Goal: Transaction & Acquisition: Purchase product/service

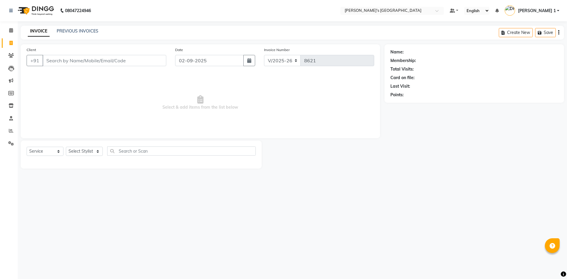
select select "6233"
select select "service"
click at [8, 129] on span at bounding box center [11, 131] width 10 height 7
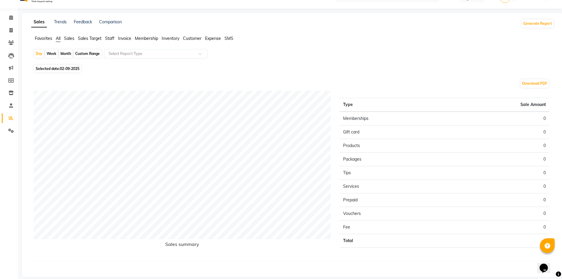
scroll to position [19, 0]
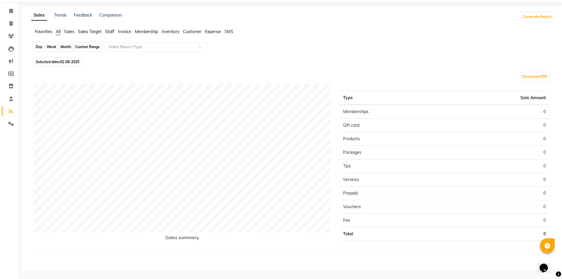
click at [37, 44] on div "Day" at bounding box center [39, 47] width 10 height 8
select select "9"
select select "2025"
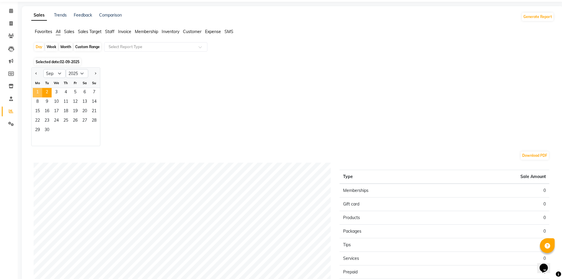
click at [37, 89] on span "1" at bounding box center [37, 92] width 9 height 9
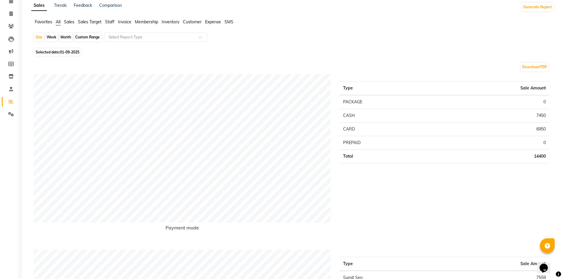
scroll to position [0, 0]
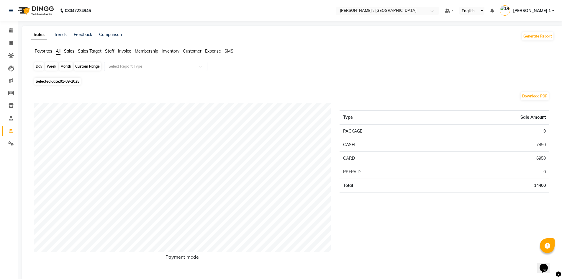
click at [35, 66] on div "Day" at bounding box center [39, 66] width 10 height 8
select select "9"
select select "2025"
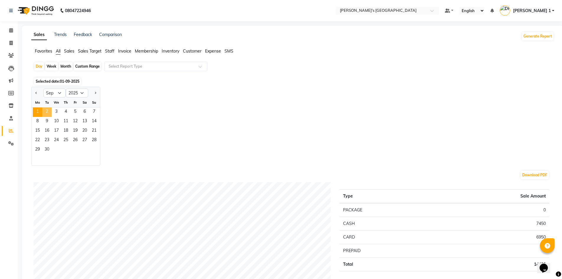
click at [47, 109] on span "2" at bounding box center [46, 111] width 9 height 9
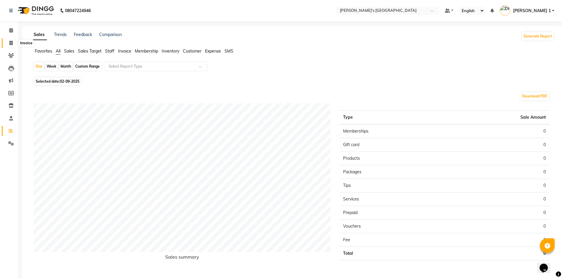
click at [9, 43] on span at bounding box center [11, 43] width 10 height 7
select select "6233"
select select "service"
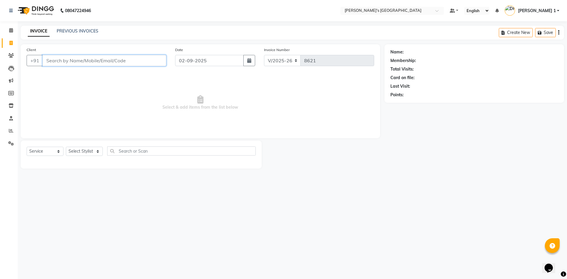
drag, startPoint x: 132, startPoint y: 60, endPoint x: 129, endPoint y: 64, distance: 5.4
click at [131, 61] on input "Client" at bounding box center [105, 60] width 124 height 11
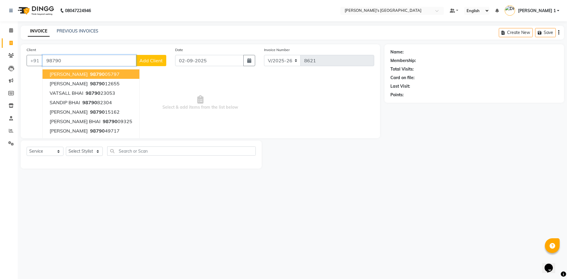
click at [90, 57] on input "98790" at bounding box center [90, 60] width 94 height 11
click at [89, 56] on input "98790" at bounding box center [90, 60] width 94 height 11
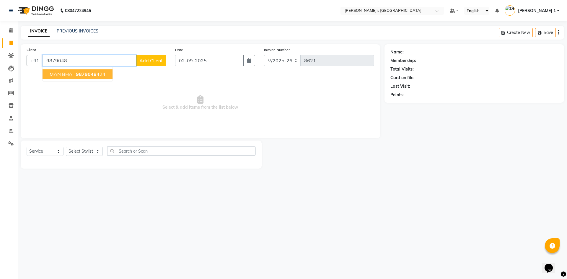
click at [85, 73] on span "9879048" at bounding box center [86, 74] width 21 height 6
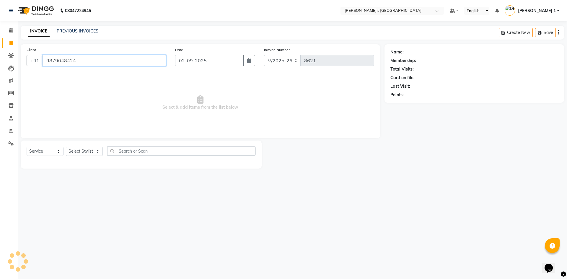
type input "9879048424"
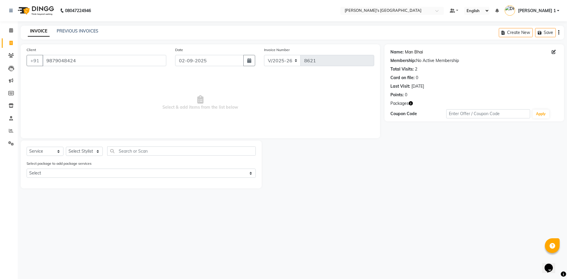
click at [418, 50] on link "Man Bhai" at bounding box center [414, 52] width 18 height 6
click at [114, 102] on span "Select & add items from the list below" at bounding box center [200, 102] width 347 height 59
click at [106, 60] on input "9879048424" at bounding box center [105, 60] width 124 height 11
drag, startPoint x: 47, startPoint y: 61, endPoint x: 151, endPoint y: 81, distance: 106.8
click at [151, 83] on div "Client +91 9879048424 Date 02-09-2025 Invoice Number V/2025 V/2025-26 8621 Sele…" at bounding box center [200, 91] width 359 height 94
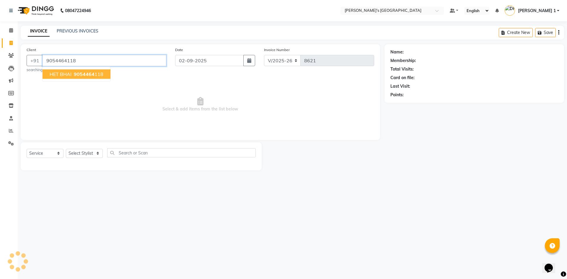
type input "9054464118"
click at [87, 75] on span "9054464" at bounding box center [84, 74] width 21 height 6
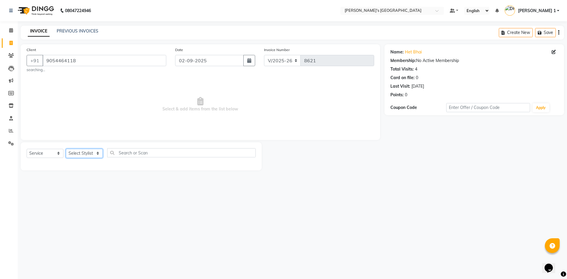
click at [95, 155] on select "Select Stylist [PERSON_NAME] [PERSON_NAME] [PERSON_NAME] [PERSON_NAME] [PERSON_…" at bounding box center [84, 153] width 37 height 9
select select "61800"
click at [66, 149] on select "Select Stylist [PERSON_NAME] [PERSON_NAME] [PERSON_NAME] [PERSON_NAME] [PERSON_…" at bounding box center [84, 153] width 37 height 9
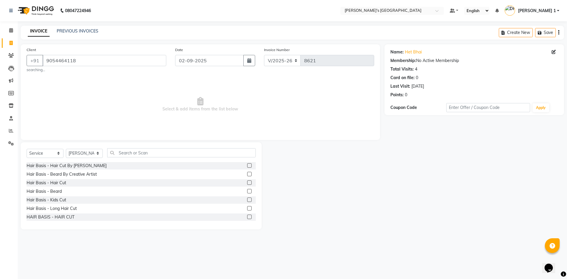
click at [247, 182] on label at bounding box center [249, 182] width 4 height 4
click at [247, 182] on input "checkbox" at bounding box center [249, 183] width 4 height 4
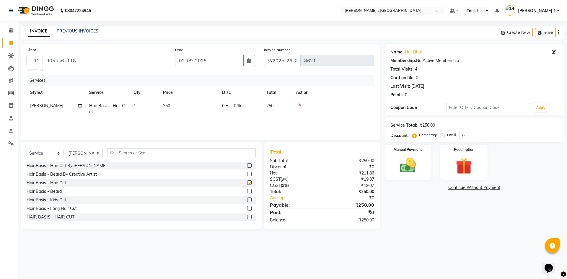
checkbox input "false"
click at [196, 100] on td "250" at bounding box center [188, 108] width 59 height 19
select select "61800"
click at [205, 109] on input "250" at bounding box center [217, 107] width 52 height 9
type input "2"
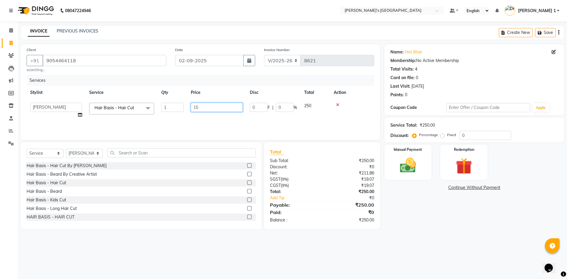
type input "150"
click at [183, 100] on tr "ADARSH SOLANKI AVINASH SEN BRIJESH ZALA CHANDU SEN DHRUV DAVE DHRUV DAVE 1 GOUR…" at bounding box center [200, 110] width 347 height 22
click at [415, 167] on img at bounding box center [407, 165] width 27 height 19
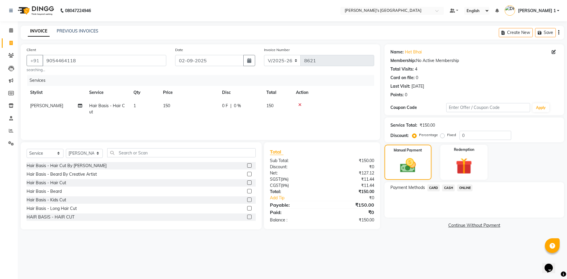
click at [445, 187] on span "CASH" at bounding box center [448, 188] width 13 height 7
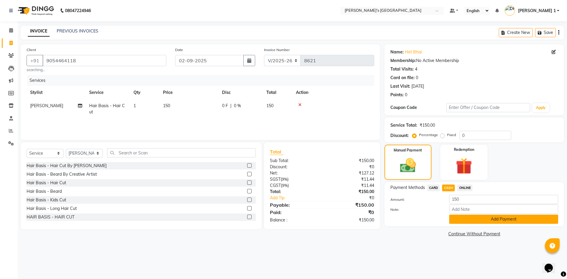
click at [484, 221] on button "Add Payment" at bounding box center [503, 219] width 109 height 9
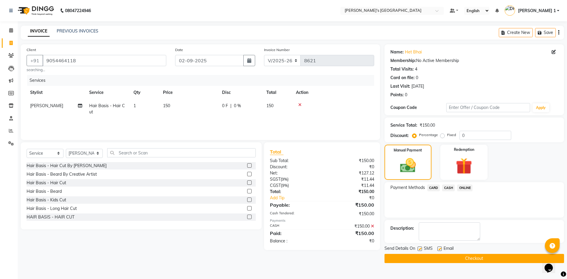
click at [440, 248] on label at bounding box center [439, 249] width 4 height 4
click at [440, 248] on input "checkbox" at bounding box center [439, 249] width 4 height 4
checkbox input "false"
click at [420, 249] on label at bounding box center [419, 249] width 4 height 4
click at [420, 249] on input "checkbox" at bounding box center [419, 249] width 4 height 4
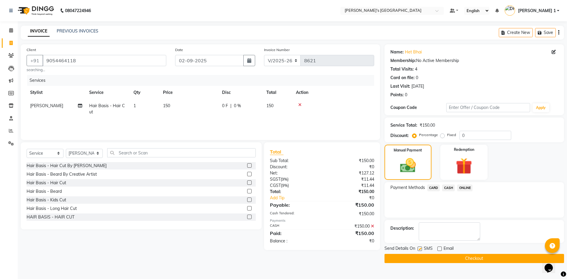
checkbox input "false"
click at [439, 260] on button "Checkout" at bounding box center [473, 258] width 179 height 9
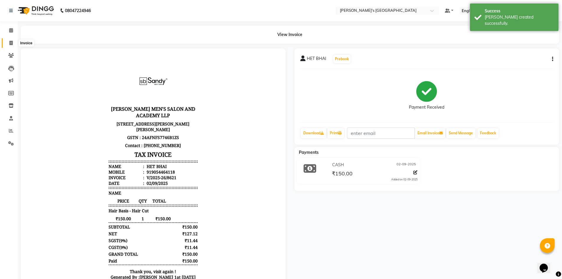
click at [12, 42] on icon at bounding box center [10, 43] width 3 height 4
select select "service"
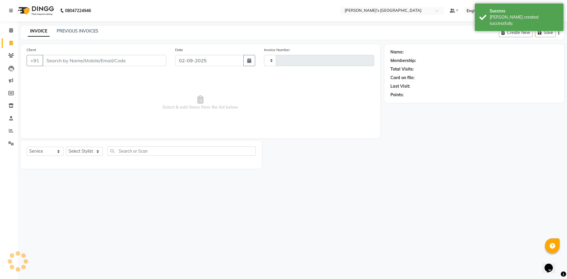
type input "8622"
select select "6233"
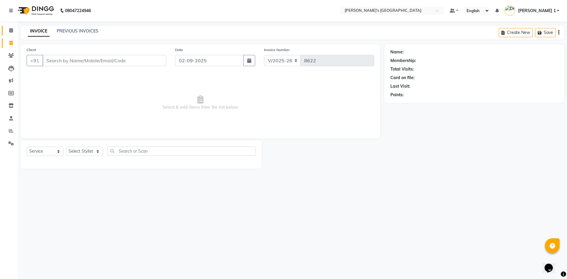
click at [11, 26] on link "Calendar" at bounding box center [9, 31] width 14 height 10
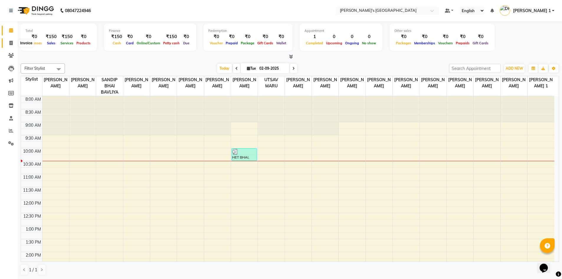
click at [10, 45] on icon at bounding box center [10, 43] width 3 height 4
select select "service"
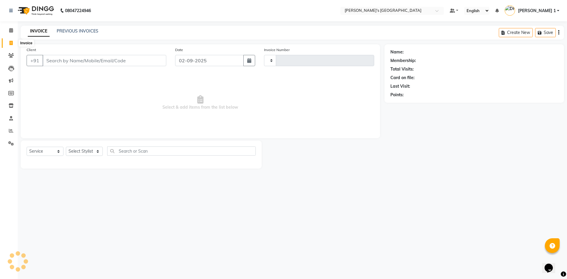
type input "8622"
select select "6233"
click at [11, 129] on icon at bounding box center [11, 130] width 4 height 4
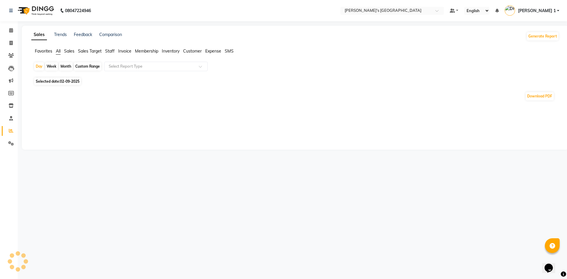
click at [68, 82] on span "02-09-2025" at bounding box center [69, 81] width 19 height 4
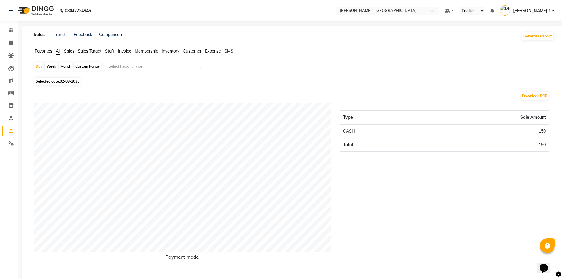
click at [58, 84] on span "Selected date: 02-09-2025" at bounding box center [57, 81] width 47 height 7
select select "9"
select select "2025"
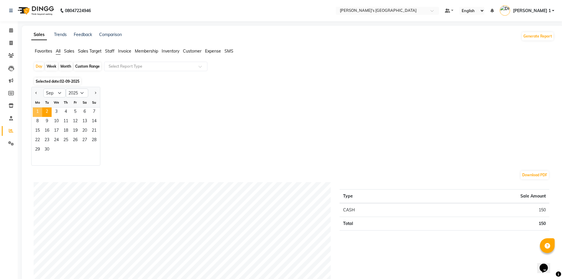
click at [36, 110] on span "1" at bounding box center [37, 111] width 9 height 9
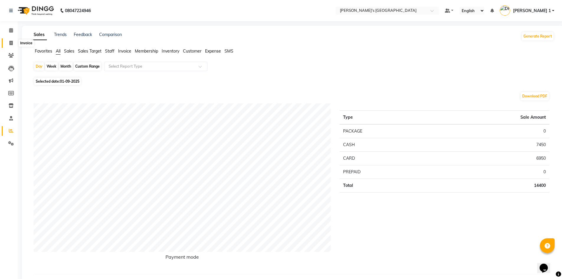
drag, startPoint x: 12, startPoint y: 41, endPoint x: 29, endPoint y: 43, distance: 17.0
click at [12, 41] on icon at bounding box center [10, 43] width 3 height 4
select select "6233"
select select "service"
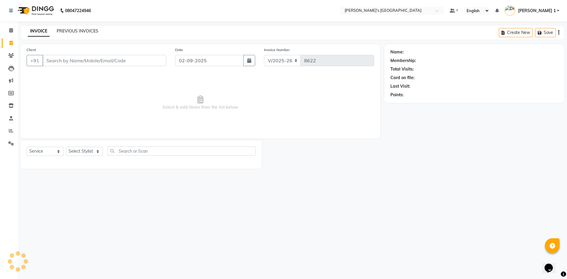
click at [90, 29] on link "PREVIOUS INVOICES" at bounding box center [78, 30] width 42 height 5
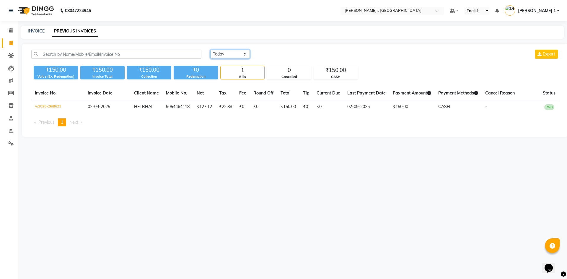
drag, startPoint x: 228, startPoint y: 52, endPoint x: 229, endPoint y: 58, distance: 5.7
click at [228, 52] on select "Today Yesterday Custom Range" at bounding box center [230, 54] width 40 height 9
select select "yesterday"
click at [210, 50] on select "Today Yesterday Custom Range" at bounding box center [230, 54] width 40 height 9
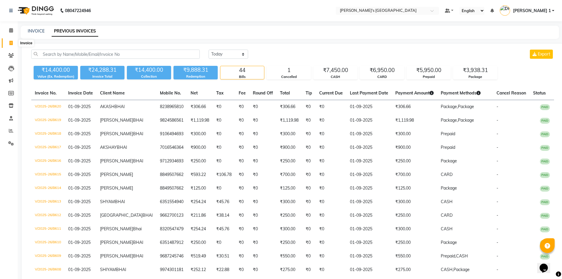
drag, startPoint x: 9, startPoint y: 41, endPoint x: 14, endPoint y: 46, distance: 7.1
click at [9, 41] on span at bounding box center [11, 43] width 10 height 7
select select "service"
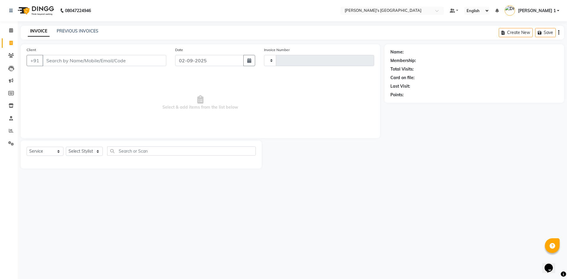
type input "8622"
select select "6233"
click at [8, 42] on span at bounding box center [11, 43] width 10 height 7
select select "service"
type input "8622"
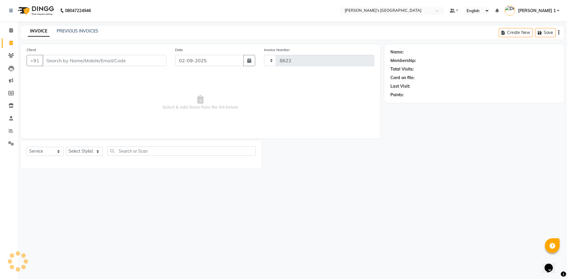
select select "6233"
click at [7, 132] on span at bounding box center [11, 131] width 10 height 7
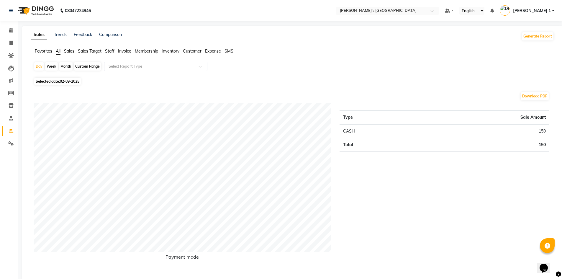
click at [62, 81] on span "02-09-2025" at bounding box center [69, 81] width 19 height 4
select select "9"
select select "2025"
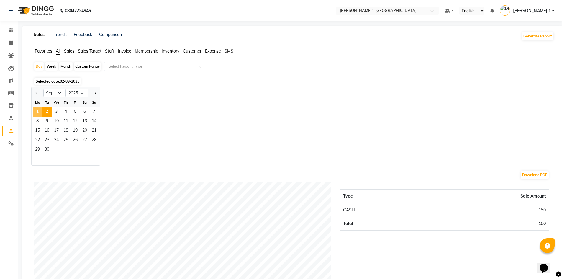
click at [38, 114] on span "1" at bounding box center [37, 111] width 9 height 9
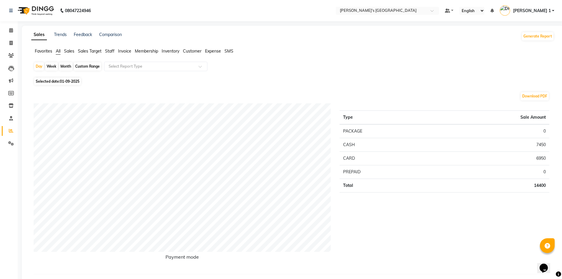
click at [108, 52] on span "Staff" at bounding box center [109, 50] width 9 height 5
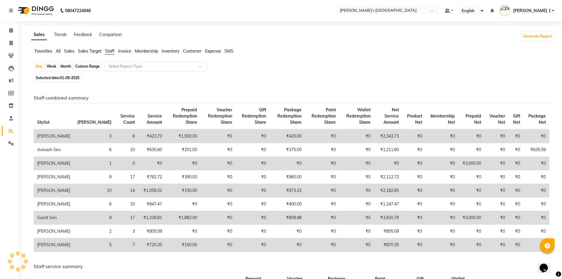
drag, startPoint x: 116, startPoint y: 65, endPoint x: 119, endPoint y: 67, distance: 3.7
click at [116, 65] on input "text" at bounding box center [149, 66] width 85 height 6
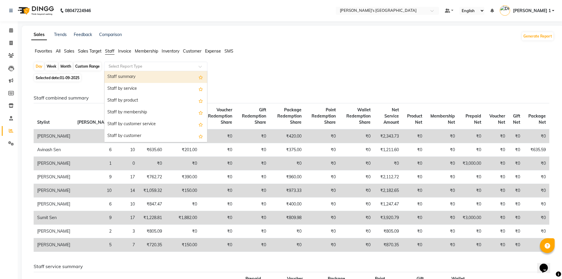
click at [127, 80] on div "Staff summary" at bounding box center [156, 77] width 103 height 12
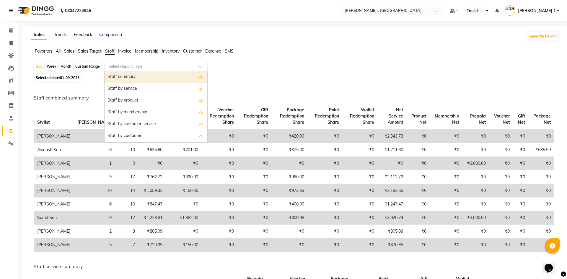
select select "full_report"
select select "csv"
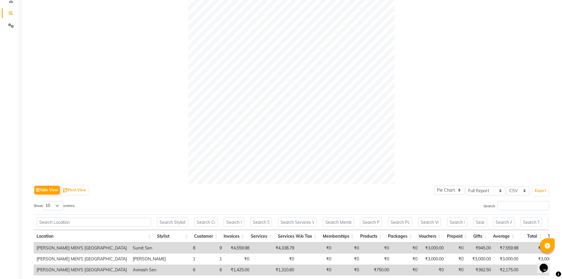
scroll to position [118, 0]
click at [541, 190] on button "Export" at bounding box center [541, 190] width 16 height 10
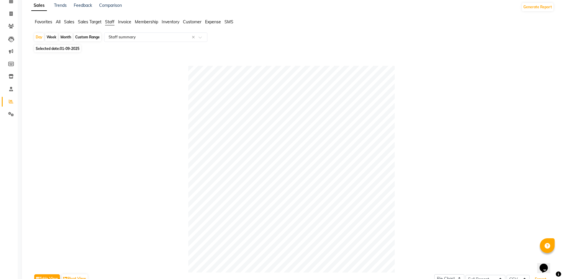
scroll to position [0, 0]
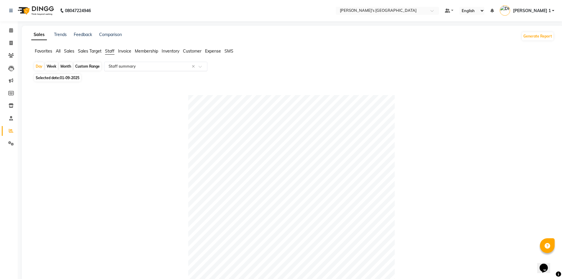
click at [134, 68] on input "text" at bounding box center [149, 66] width 85 height 6
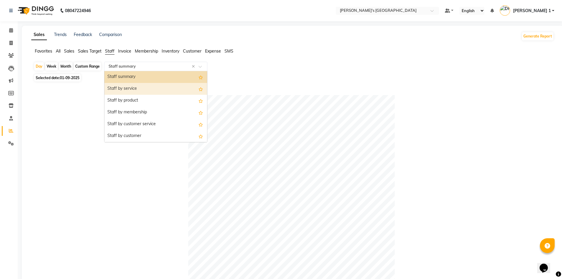
click at [135, 87] on div "Staff by service" at bounding box center [156, 89] width 103 height 12
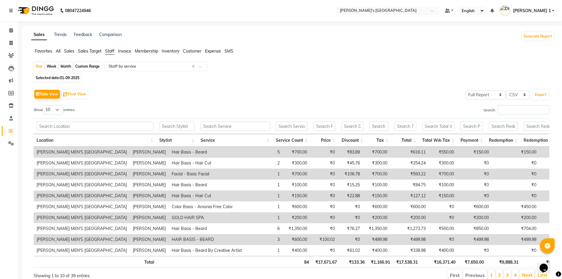
click at [515, 115] on div "Search:" at bounding box center [423, 111] width 254 height 12
click at [513, 110] on input "Search:" at bounding box center [524, 109] width 52 height 9
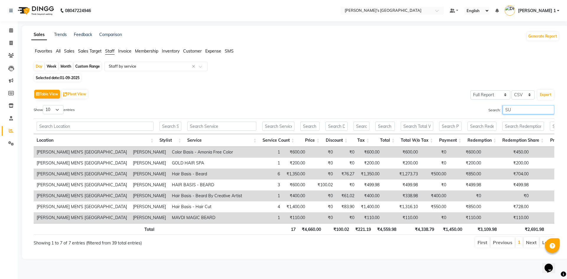
type input "S"
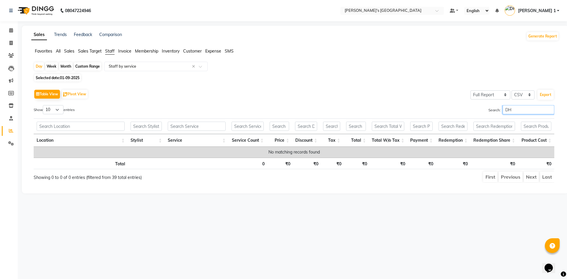
type input "D"
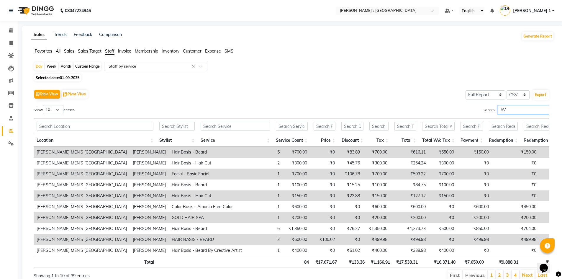
type input "A"
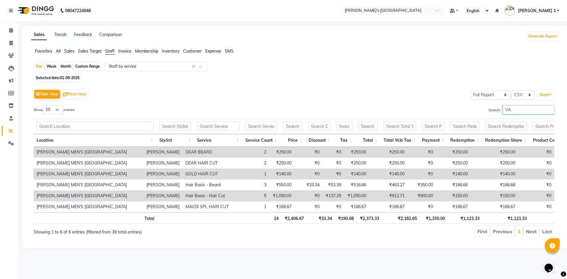
type input "V"
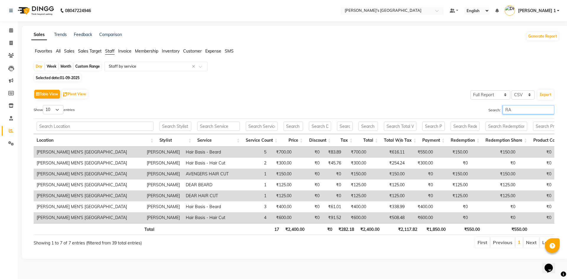
type input "R"
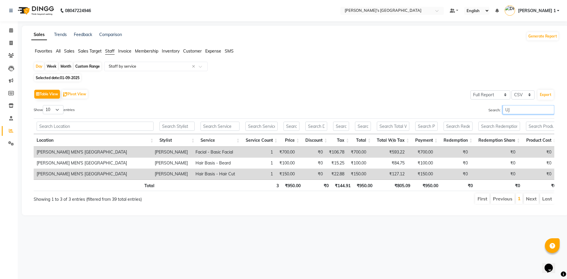
type input "U"
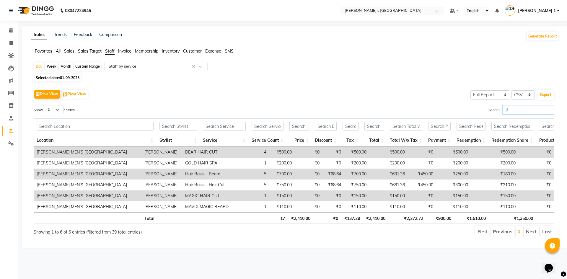
type input "J"
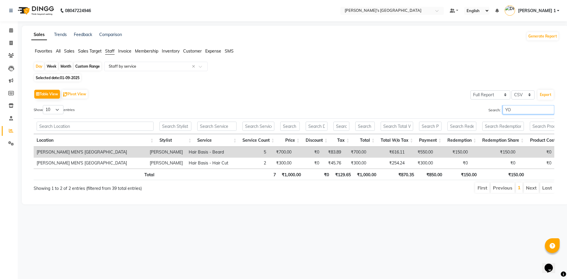
type input "Y"
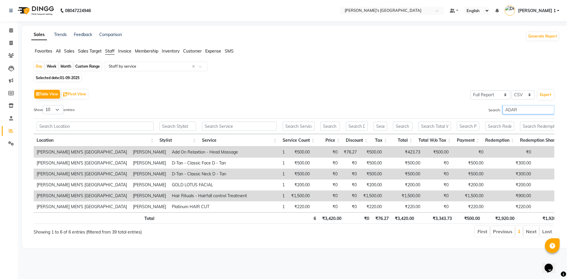
type input "ADAR"
click at [136, 63] on input "text" at bounding box center [149, 66] width 85 height 6
click at [320, 61] on app-reports "Favorites All Sales Sales Target Staff Invoice Membership Inventory Customer Ex…" at bounding box center [295, 145] width 535 height 194
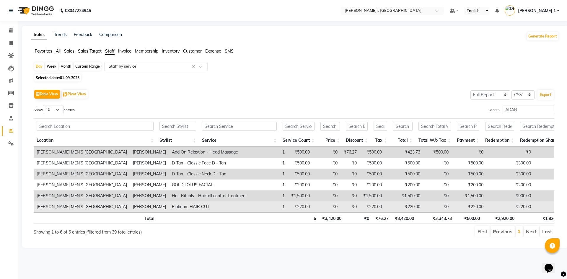
drag, startPoint x: 199, startPoint y: 207, endPoint x: 256, endPoint y: 207, distance: 57.0
click at [250, 208] on tr "SANDY MEN'S SALON AND ACADEMY LLP, Mavdi Main Road ADARSH SOLANKI Platinum HAIR…" at bounding box center [302, 206] width 536 height 11
click at [233, 207] on td "Platinum HAIR CUT" at bounding box center [209, 206] width 81 height 11
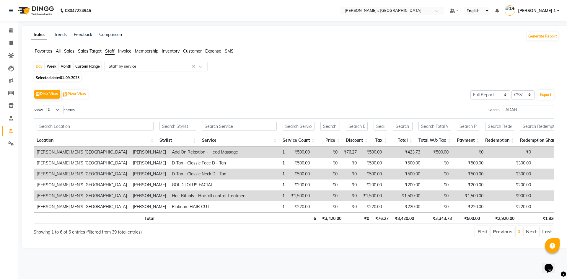
click at [149, 66] on input "text" at bounding box center [149, 66] width 85 height 6
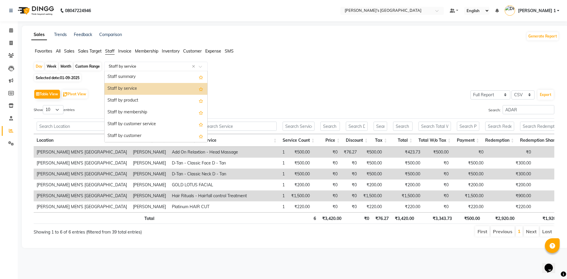
click at [149, 66] on input "text" at bounding box center [149, 66] width 85 height 6
click at [289, 81] on div "Day Week Month Custom Range Select Report Type × Staff by service × Staff summa…" at bounding box center [295, 152] width 528 height 180
click at [124, 68] on input "text" at bounding box center [149, 66] width 85 height 6
click at [127, 68] on input "text" at bounding box center [149, 66] width 85 height 6
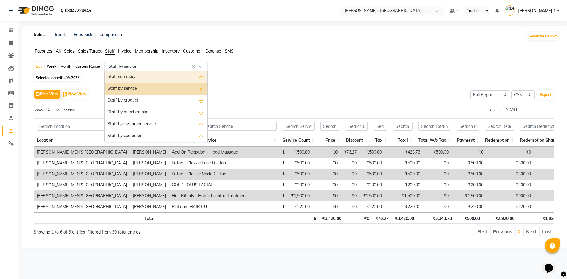
click at [303, 75] on div "Selected date: 01-09-2025" at bounding box center [296, 78] width 525 height 6
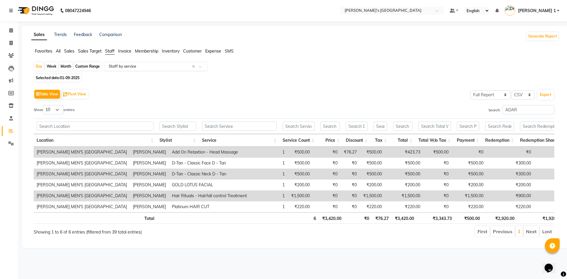
click at [150, 69] on div "Select Report Type × Staff by service ×" at bounding box center [155, 66] width 103 height 9
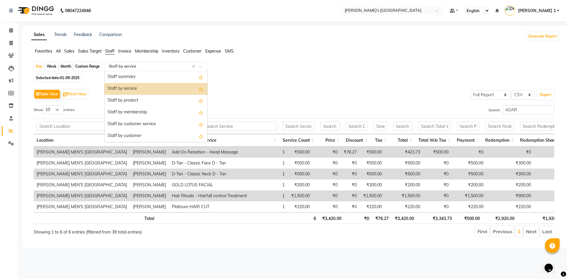
click at [146, 92] on div "Staff by service" at bounding box center [156, 89] width 103 height 12
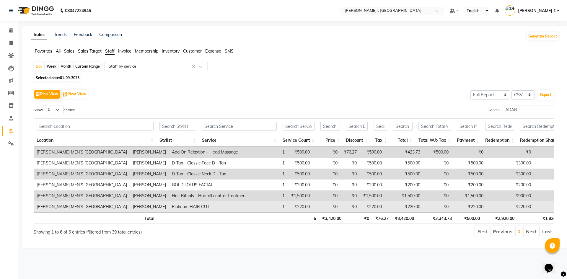
drag, startPoint x: 197, startPoint y: 208, endPoint x: 246, endPoint y: 208, distance: 48.7
click at [246, 208] on tr "SANDY MEN'S SALON AND ACADEMY LLP, Mavdi Main Road ADARSH SOLANKI Platinum HAIR…" at bounding box center [302, 206] width 536 height 11
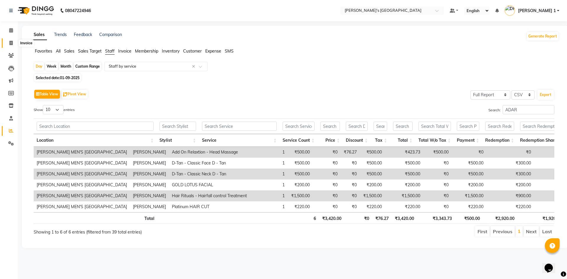
click at [14, 43] on span at bounding box center [11, 43] width 10 height 7
select select "service"
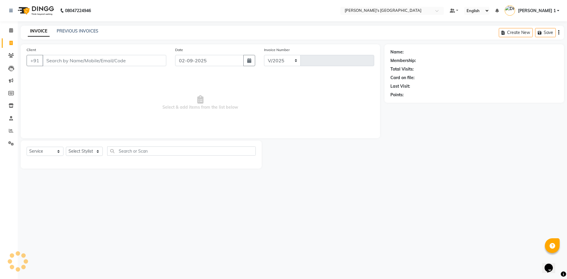
select select "6233"
type input "8622"
click at [87, 29] on link "PREVIOUS INVOICES" at bounding box center [78, 30] width 42 height 5
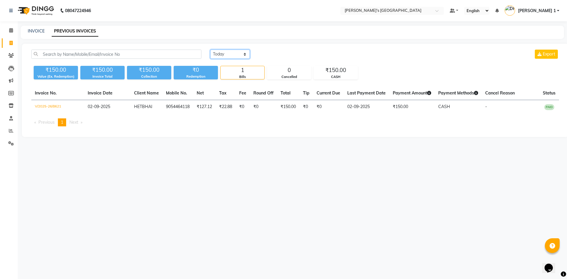
click at [244, 55] on select "Today Yesterday Custom Range" at bounding box center [230, 54] width 40 height 9
select select "yesterday"
click at [210, 50] on select "Today Yesterday Custom Range" at bounding box center [230, 54] width 40 height 9
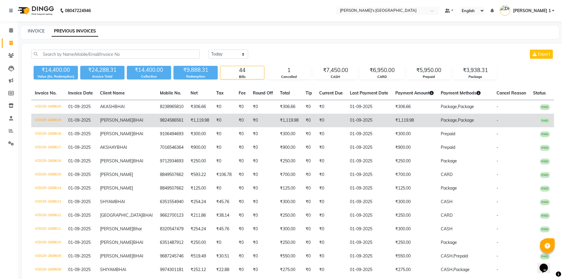
click at [142, 119] on span "BHAI" at bounding box center [138, 120] width 10 height 5
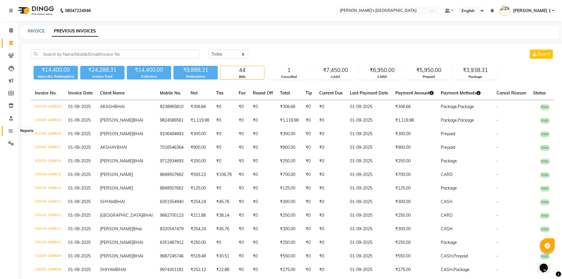
click at [13, 132] on icon at bounding box center [11, 130] width 4 height 4
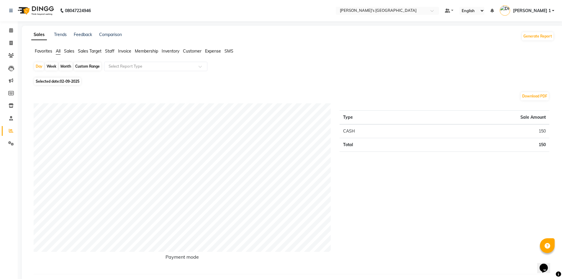
click at [110, 52] on span "Staff" at bounding box center [109, 50] width 9 height 5
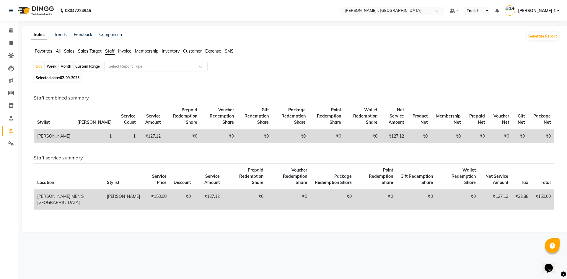
click at [125, 67] on input "text" at bounding box center [149, 66] width 85 height 6
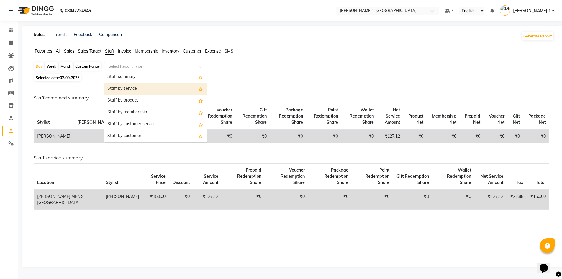
click at [126, 91] on div "Staff by service" at bounding box center [156, 89] width 103 height 12
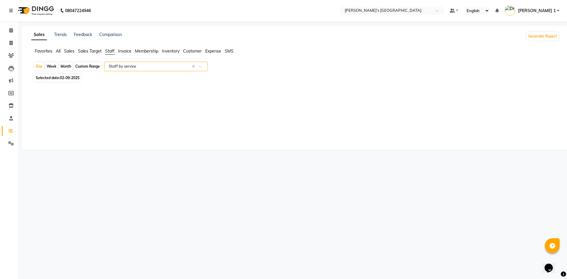
select select "full_report"
select select "csv"
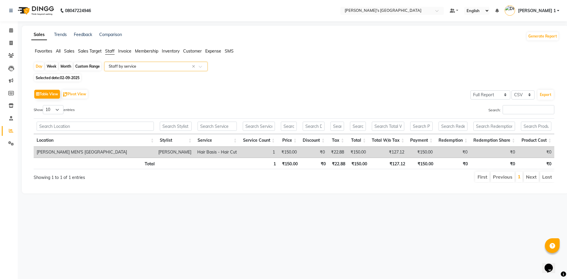
click at [64, 77] on span "02-09-2025" at bounding box center [69, 78] width 19 height 4
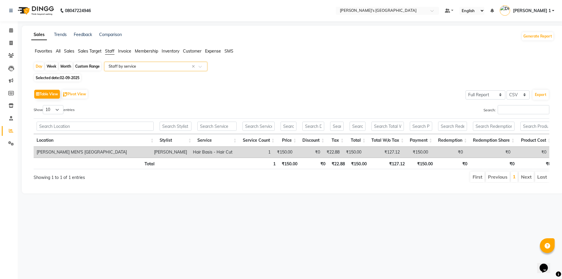
select select "9"
select select "2025"
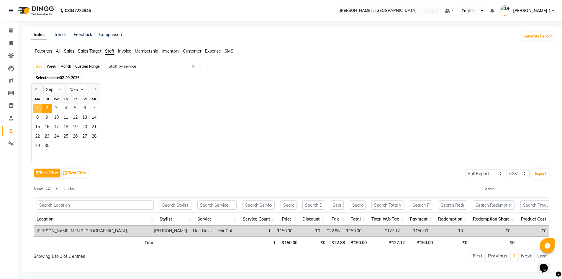
click at [36, 110] on span "1" at bounding box center [37, 108] width 9 height 9
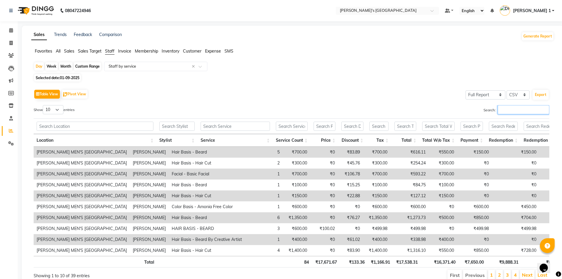
click at [503, 110] on input "Search:" at bounding box center [524, 109] width 52 height 9
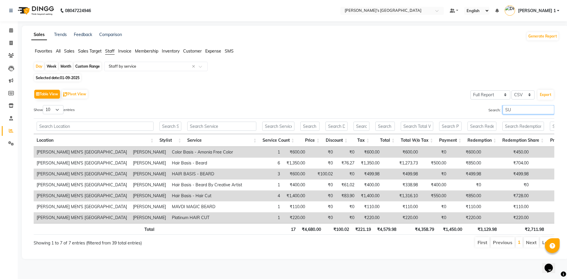
type input "S"
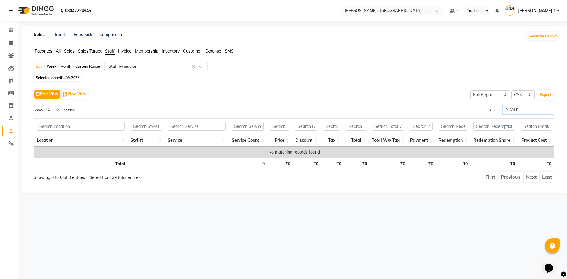
type input "ADAR"
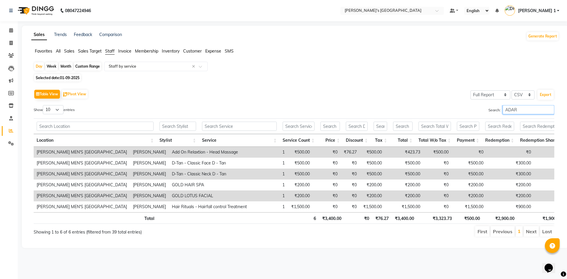
click at [526, 110] on input "ADAR" at bounding box center [528, 109] width 52 height 9
drag, startPoint x: 58, startPoint y: 50, endPoint x: 106, endPoint y: 56, distance: 48.0
click at [58, 49] on span "All" at bounding box center [58, 50] width 5 height 5
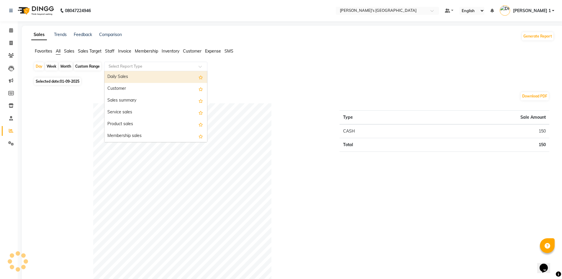
click at [136, 66] on input "text" at bounding box center [149, 66] width 85 height 6
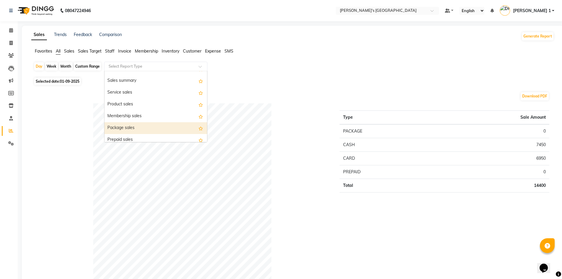
scroll to position [30, 0]
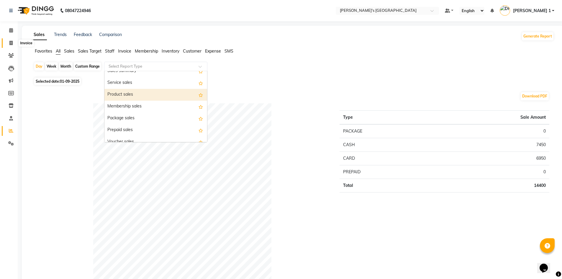
click at [11, 45] on icon at bounding box center [10, 43] width 3 height 4
select select "service"
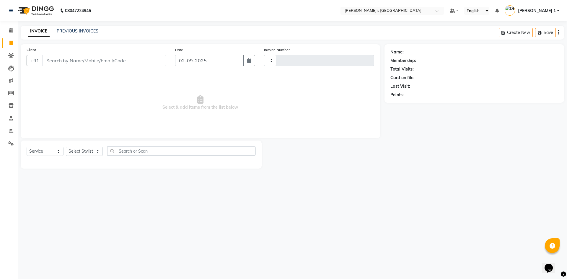
type input "8622"
select select "6233"
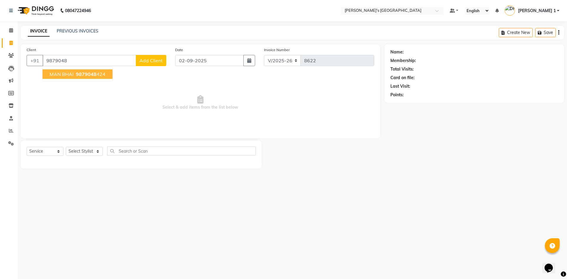
click at [90, 71] on span "9879048" at bounding box center [86, 74] width 21 height 6
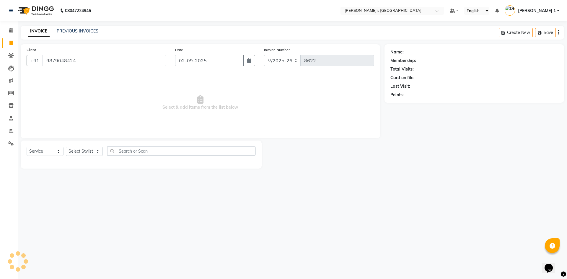
type input "9879048424"
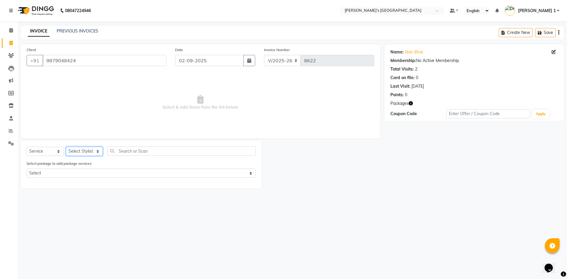
click at [81, 150] on select "Select Stylist [PERSON_NAME] [PERSON_NAME] [PERSON_NAME] [PERSON_NAME] [PERSON_…" at bounding box center [84, 151] width 37 height 9
select select "71308"
click at [66, 147] on select "Select Stylist [PERSON_NAME] [PERSON_NAME] [PERSON_NAME] [PERSON_NAME] [PERSON_…" at bounding box center [84, 151] width 37 height 9
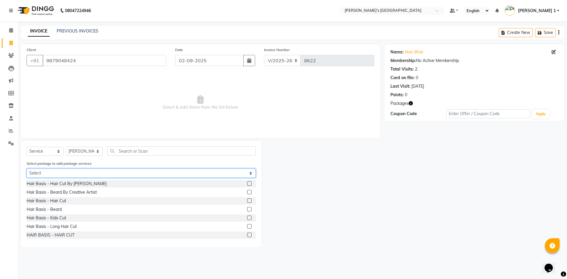
drag, startPoint x: 68, startPoint y: 173, endPoint x: 68, endPoint y: 177, distance: 4.5
click at [68, 173] on select "Select MAVDI DEAR PACKAGE ( 6 HAIR CUT)" at bounding box center [141, 173] width 229 height 9
select select "1: Object"
click at [27, 169] on select "Select MAVDI DEAR PACKAGE ( 6 HAIR CUT)" at bounding box center [141, 173] width 229 height 9
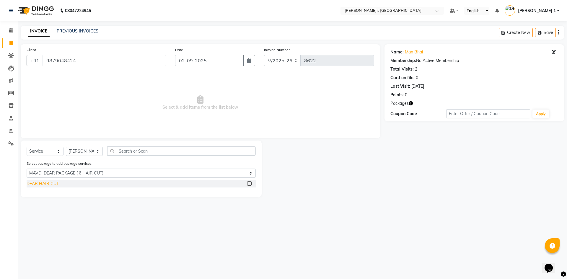
click at [54, 182] on div "DEAR HAIR CUT" at bounding box center [43, 184] width 32 height 6
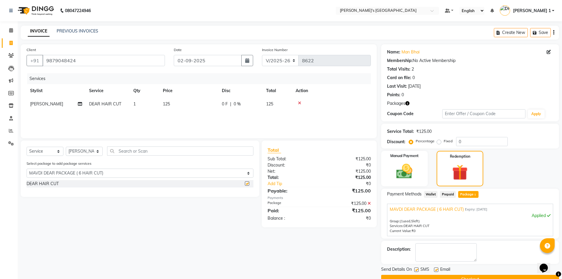
checkbox input "false"
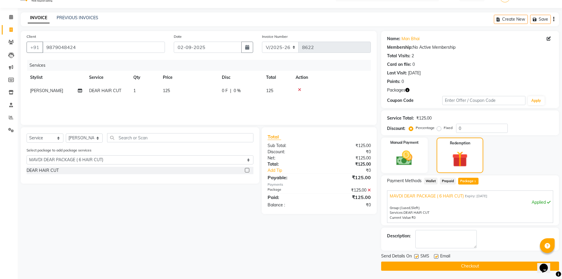
scroll to position [14, 0]
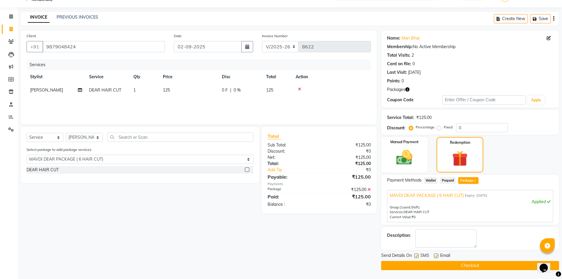
click at [436, 255] on label at bounding box center [436, 256] width 4 height 4
click at [436, 255] on input "checkbox" at bounding box center [436, 256] width 4 height 4
checkbox input "false"
click at [446, 262] on button "Checkout" at bounding box center [470, 265] width 178 height 9
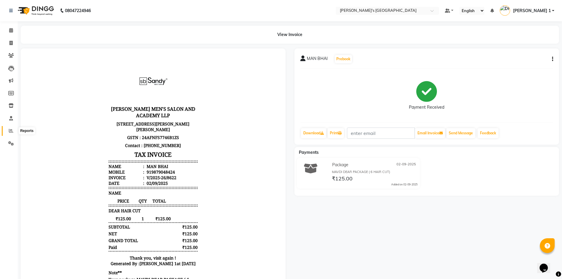
click at [11, 130] on icon at bounding box center [11, 130] width 4 height 4
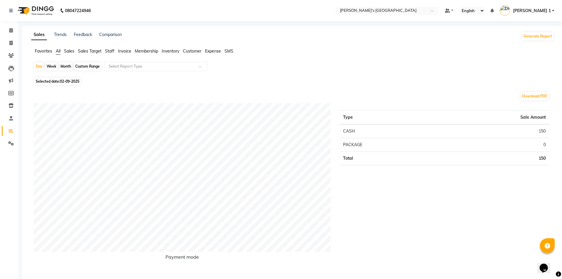
click at [66, 78] on span "Selected date: 02-09-2025" at bounding box center [57, 81] width 47 height 7
select select "9"
select select "2025"
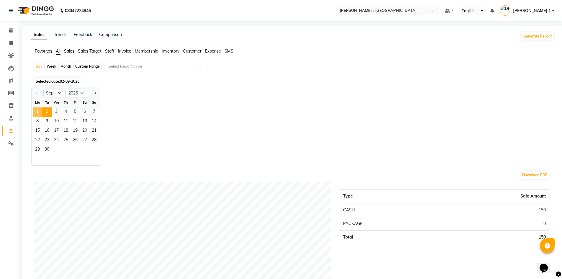
click at [34, 110] on span "1" at bounding box center [37, 111] width 9 height 9
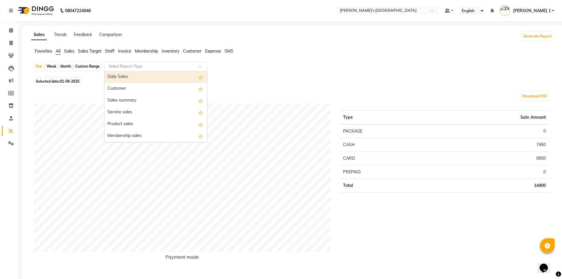
click at [119, 67] on input "text" at bounding box center [149, 66] width 85 height 6
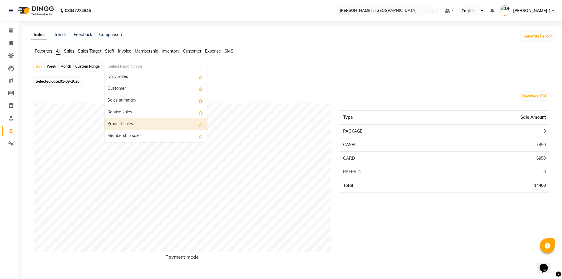
click at [135, 122] on div "Product sales" at bounding box center [156, 124] width 103 height 12
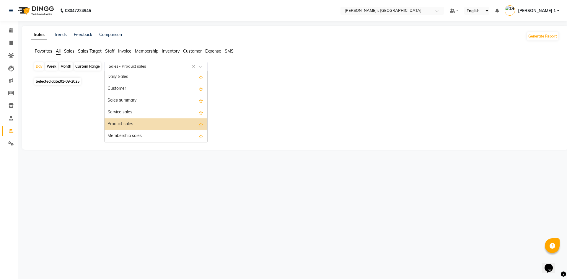
drag, startPoint x: 135, startPoint y: 64, endPoint x: 136, endPoint y: 92, distance: 28.1
click at [135, 64] on input "text" at bounding box center [149, 66] width 85 height 6
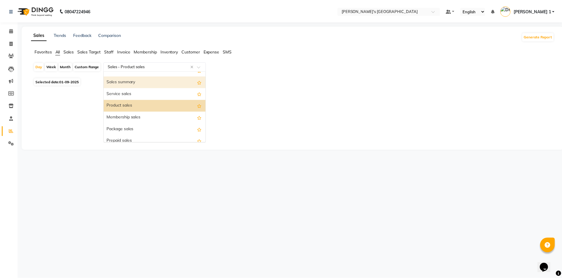
scroll to position [20, 0]
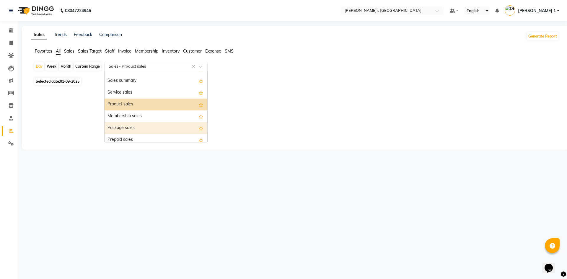
click at [129, 127] on div "Package sales" at bounding box center [156, 128] width 103 height 12
select select "full_report"
select select "csv"
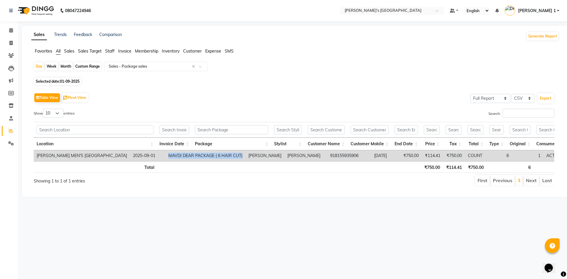
drag, startPoint x: 195, startPoint y: 154, endPoint x: 273, endPoint y: 154, distance: 78.5
click at [273, 154] on tr "SANDY MEN'S SALON AND ACADEMY LLP, Mavdi Main Road 2025-09-01 MAVDI DEAR PACKAG…" at bounding box center [300, 155] width 533 height 11
copy td "MAVDI DEAR PACKAGE ( 6 HAIR CUT)"
click at [14, 40] on span at bounding box center [11, 43] width 10 height 7
select select "service"
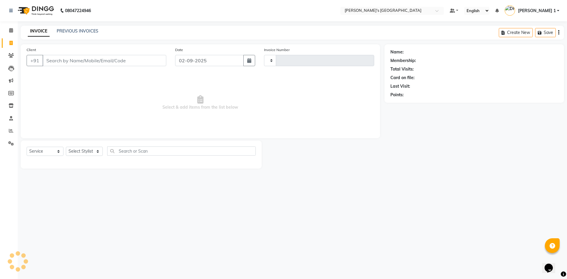
type input "8623"
select select "6233"
click at [63, 58] on input "Client" at bounding box center [105, 60] width 124 height 11
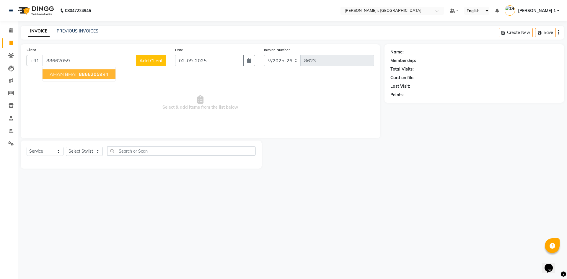
click at [66, 71] on span "AHAN BHAI" at bounding box center [63, 74] width 27 height 6
type input "8866205994"
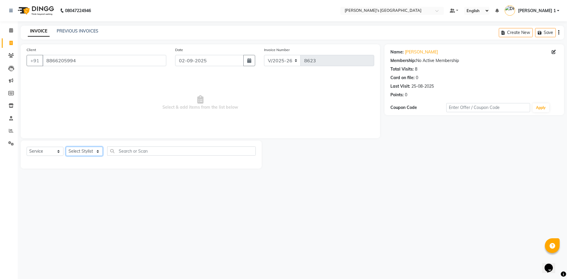
click at [81, 149] on select "Select Stylist [PERSON_NAME] [PERSON_NAME] [PERSON_NAME] [PERSON_NAME] [PERSON_…" at bounding box center [84, 151] width 37 height 9
select select "46793"
click at [66, 147] on select "Select Stylist [PERSON_NAME] [PERSON_NAME] [PERSON_NAME] [PERSON_NAME] [PERSON_…" at bounding box center [84, 151] width 37 height 9
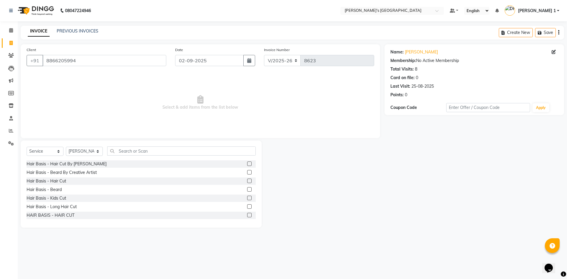
click at [62, 191] on div "Hair Basis - Beard" at bounding box center [141, 189] width 229 height 7
click at [59, 190] on div "Hair Basis - Beard" at bounding box center [44, 190] width 35 height 6
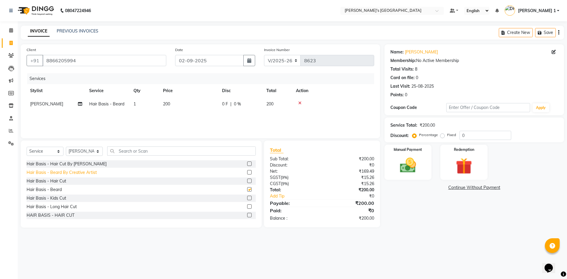
checkbox input "false"
drag, startPoint x: 167, startPoint y: 108, endPoint x: 246, endPoint y: 106, distance: 78.9
click at [167, 108] on td "200" at bounding box center [188, 103] width 59 height 13
select select "46793"
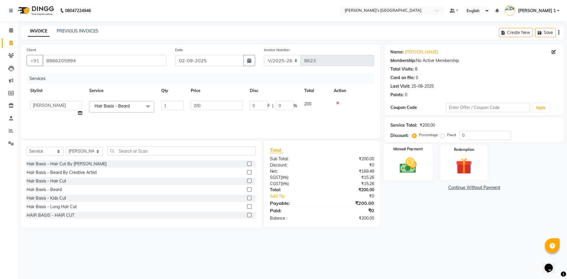
drag, startPoint x: 415, startPoint y: 167, endPoint x: 426, endPoint y: 179, distance: 16.1
click at [414, 167] on img at bounding box center [407, 165] width 27 height 19
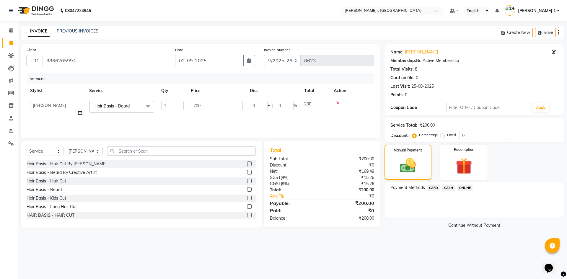
click at [435, 186] on span "CARD" at bounding box center [433, 188] width 13 height 7
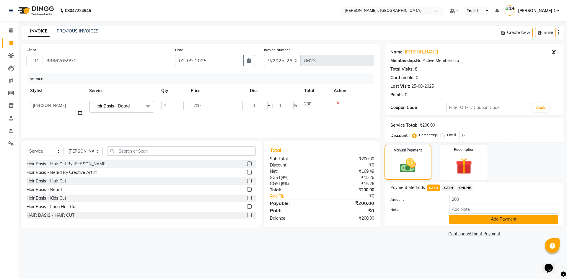
click at [458, 222] on button "Add Payment" at bounding box center [503, 219] width 109 height 9
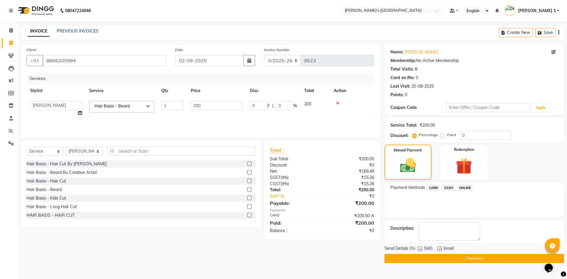
click at [440, 247] on label at bounding box center [439, 249] width 4 height 4
click at [440, 247] on input "checkbox" at bounding box center [439, 249] width 4 height 4
checkbox input "false"
click at [420, 248] on label at bounding box center [419, 249] width 4 height 4
click at [420, 248] on input "checkbox" at bounding box center [419, 249] width 4 height 4
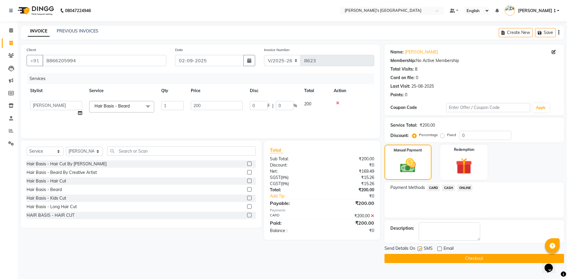
checkbox input "false"
click at [63, 179] on div "Hair Basis - Hair Cut" at bounding box center [47, 181] width 40 height 6
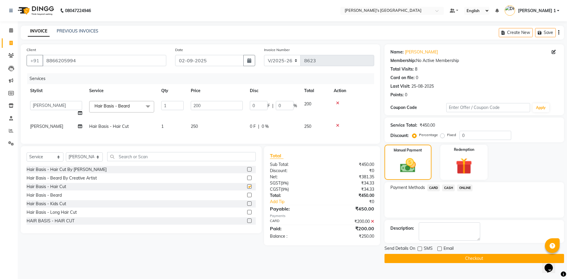
checkbox input "false"
click at [213, 125] on td "250" at bounding box center [216, 126] width 59 height 13
select select "46793"
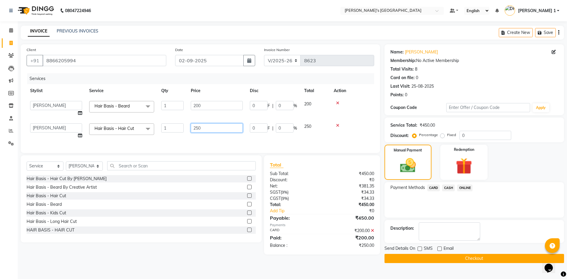
drag, startPoint x: 198, startPoint y: 123, endPoint x: 167, endPoint y: 127, distance: 31.5
click at [169, 126] on tr "ADARSH SOLANKI AVINASH SEN BRIJESH ZALA CHANDU SEN DHRUV DAVE DHRUV DAVE 1 GOUR…" at bounding box center [200, 131] width 347 height 22
type input "350"
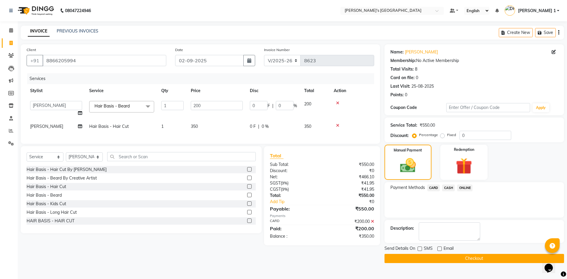
drag, startPoint x: 220, startPoint y: 136, endPoint x: 347, endPoint y: 156, distance: 129.0
click at [221, 136] on div "Services Stylist Service Qty Price Disc Total Action ADARSH SOLANKI AVINASH SEN…" at bounding box center [200, 105] width 347 height 65
click at [436, 188] on span "CARD" at bounding box center [433, 188] width 13 height 7
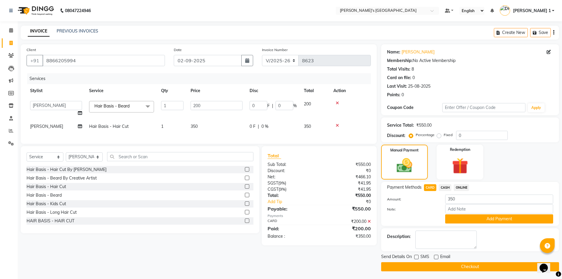
click at [431, 187] on span "CARD" at bounding box center [430, 187] width 13 height 7
click at [369, 223] on icon at bounding box center [369, 221] width 3 height 4
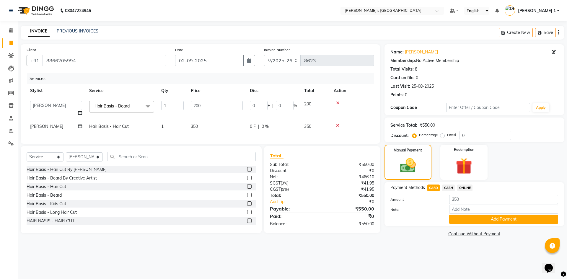
click at [431, 187] on span "CARD" at bounding box center [433, 188] width 13 height 7
type input "550"
click at [464, 218] on button "Add Payment" at bounding box center [503, 219] width 109 height 9
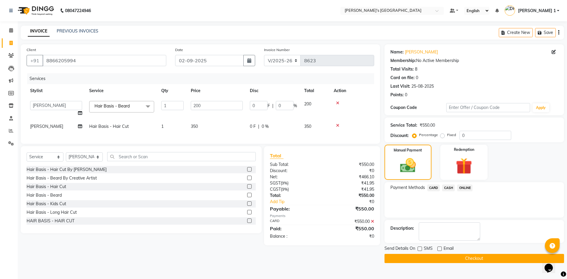
click at [437, 260] on button "Checkout" at bounding box center [473, 258] width 179 height 9
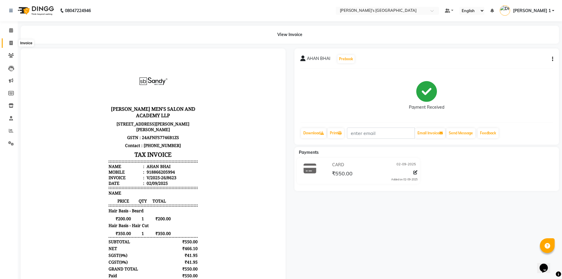
drag, startPoint x: 12, startPoint y: 42, endPoint x: 20, endPoint y: 42, distance: 8.0
click at [12, 42] on icon at bounding box center [10, 43] width 3 height 4
select select "6233"
select select "service"
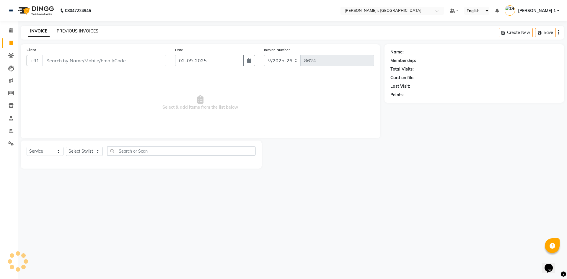
click at [70, 31] on link "PREVIOUS INVOICES" at bounding box center [78, 30] width 42 height 5
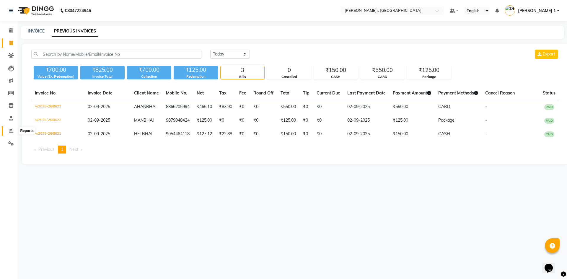
click at [10, 131] on icon at bounding box center [11, 130] width 4 height 4
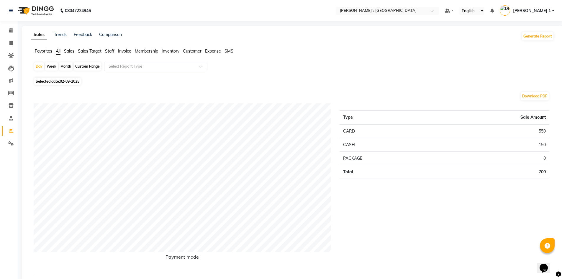
drag, startPoint x: 58, startPoint y: 82, endPoint x: 60, endPoint y: 87, distance: 4.9
click at [59, 82] on span "Selected date: 02-09-2025" at bounding box center [57, 81] width 47 height 7
select select "9"
select select "2025"
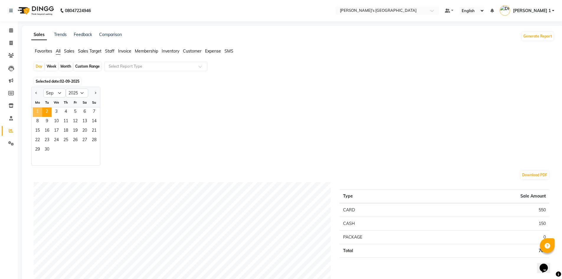
click at [35, 112] on span "1" at bounding box center [37, 111] width 9 height 9
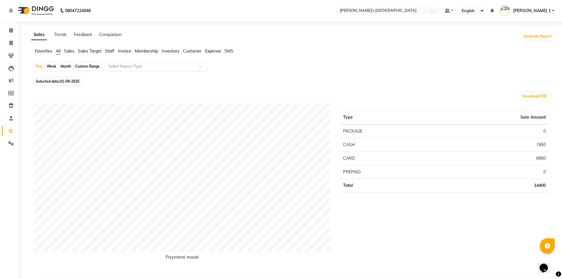
click at [138, 66] on input "text" at bounding box center [149, 66] width 85 height 6
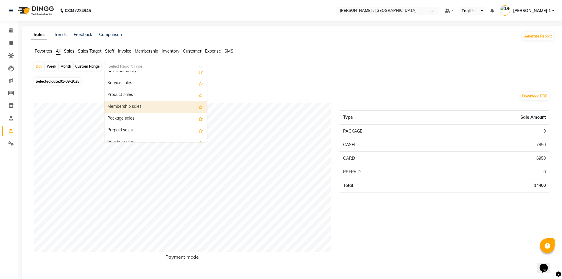
scroll to position [30, 0]
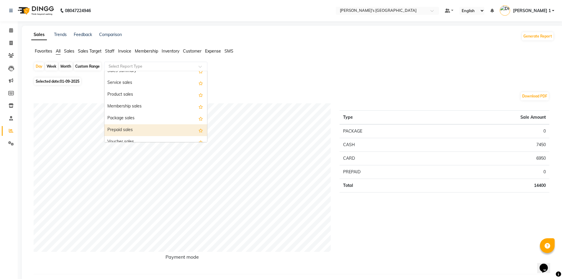
click at [134, 129] on div "Prepaid sales" at bounding box center [156, 130] width 103 height 12
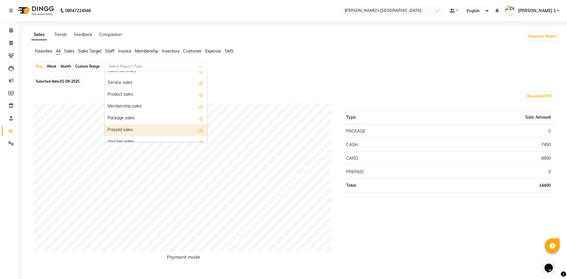
select select "full_report"
select select "csv"
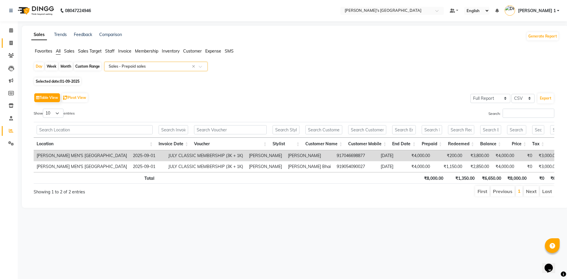
click at [11, 38] on link "Invoice" at bounding box center [9, 43] width 14 height 10
select select "service"
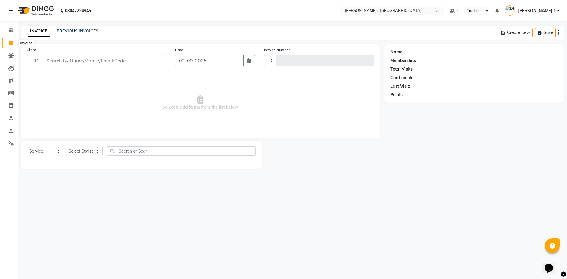
type input "8624"
select select "6233"
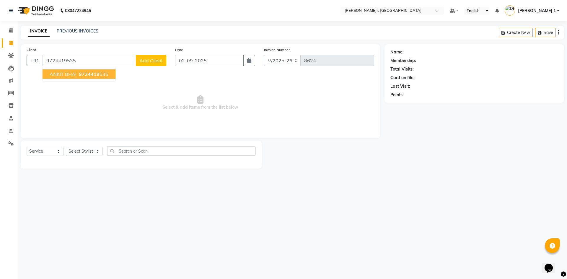
type input "9724419535"
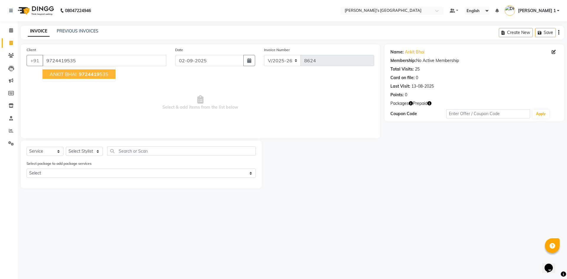
click at [105, 76] on ngb-highlight "9724419 535" at bounding box center [93, 74] width 31 height 6
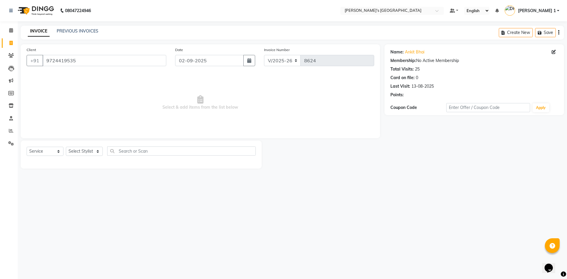
click at [87, 149] on div "Select Service Product Membership Package Voucher Prepaid Gift Card Select Styl…" at bounding box center [141, 155] width 241 height 28
click at [87, 150] on select "Select Stylist [PERSON_NAME] [PERSON_NAME] [PERSON_NAME] [PERSON_NAME] [PERSON_…" at bounding box center [84, 151] width 37 height 9
select select "64099"
click at [66, 147] on select "Select Stylist [PERSON_NAME] [PERSON_NAME] [PERSON_NAME] [PERSON_NAME] [PERSON_…" at bounding box center [84, 151] width 37 height 9
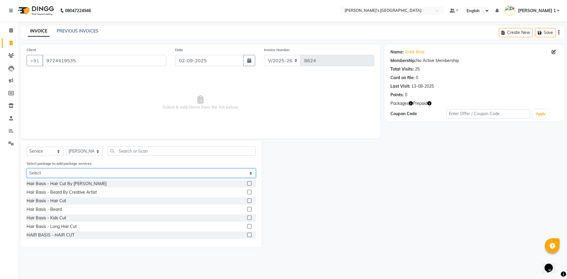
click at [99, 173] on select "Select BEARD PAY 5 & GET 1 FREE GENTLEMEN GOLD PACKAGE" at bounding box center [141, 173] width 229 height 9
click at [27, 169] on select "Select BEARD PAY 5 & GET 1 FREE GENTLEMEN GOLD PACKAGE" at bounding box center [141, 173] width 229 height 9
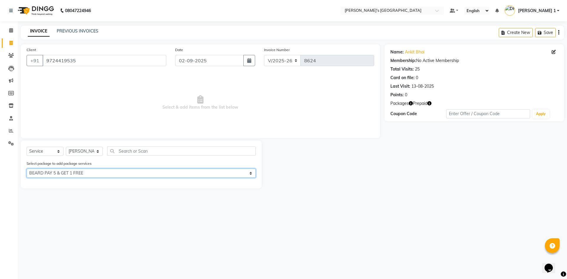
drag, startPoint x: 89, startPoint y: 176, endPoint x: 89, endPoint y: 181, distance: 4.4
click at [89, 176] on select "Select BEARD PAY 5 & GET 1 FREE GENTLEMEN GOLD PACKAGE" at bounding box center [141, 173] width 229 height 9
click at [89, 178] on div "Select package to add package services Select BEARD PAY 5 & GET 1 FREE GENTLEME…" at bounding box center [141, 170] width 238 height 20
click at [27, 169] on select "Select BEARD PAY 5 & GET 1 FREE GENTLEMEN GOLD PACKAGE" at bounding box center [141, 173] width 229 height 9
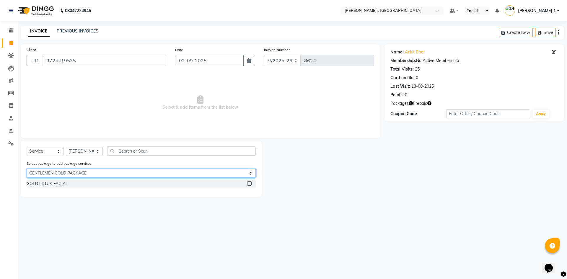
drag, startPoint x: 86, startPoint y: 172, endPoint x: 86, endPoint y: 176, distance: 4.1
click at [86, 172] on select "Select BEARD PAY 5 & GET 1 FREE GENTLEMEN GOLD PACKAGE" at bounding box center [141, 173] width 229 height 9
click at [27, 169] on select "Select BEARD PAY 5 & GET 1 FREE GENTLEMEN GOLD PACKAGE" at bounding box center [141, 173] width 229 height 9
click at [82, 176] on select "Select BEARD PAY 5 & GET 1 FREE GENTLEMEN GOLD PACKAGE" at bounding box center [141, 173] width 229 height 9
select select "0: undefined"
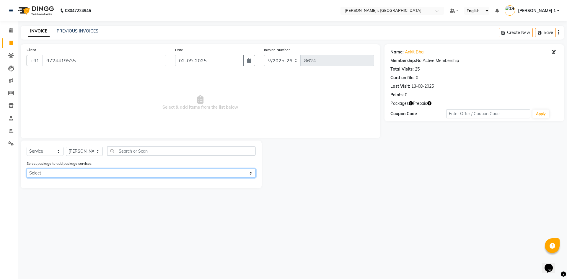
click at [27, 169] on select "Select BEARD PAY 5 & GET 1 FREE GENTLEMEN GOLD PACKAGE" at bounding box center [141, 173] width 229 height 9
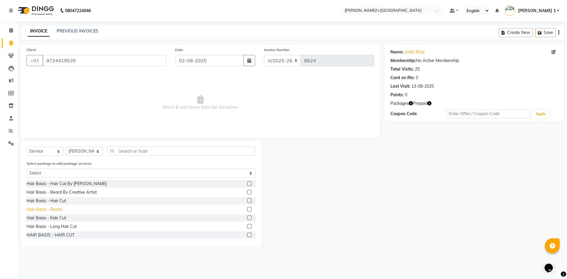
click at [60, 209] on div "Hair Basis - Beard" at bounding box center [44, 209] width 35 height 6
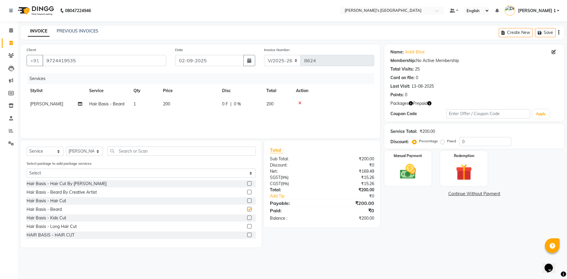
checkbox input "false"
drag, startPoint x: 182, startPoint y: 115, endPoint x: 185, endPoint y: 113, distance: 3.6
click at [183, 114] on div "Services Stylist Service Qty Price Disc Total Action AVINASH SEN Hair Basis - B…" at bounding box center [200, 102] width 347 height 59
click at [214, 105] on td "200" at bounding box center [188, 103] width 59 height 13
select select "64099"
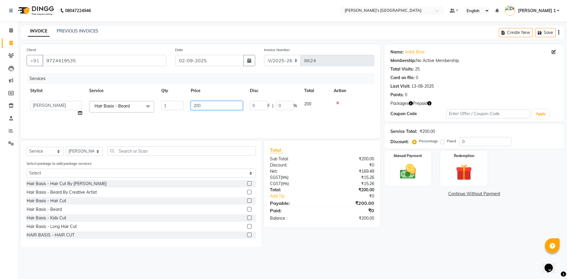
drag, startPoint x: 213, startPoint y: 105, endPoint x: 147, endPoint y: 121, distance: 68.5
click at [147, 121] on div "Services Stylist Service Qty Price Disc Total Action ADARSH SOLANKI AVINASH SEN…" at bounding box center [200, 102] width 347 height 59
click at [201, 102] on input "200" at bounding box center [217, 105] width 52 height 9
type input "2"
type input "150"
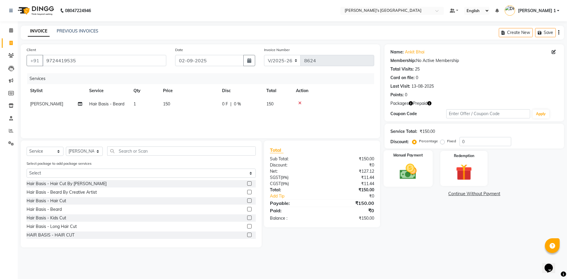
click at [398, 174] on img at bounding box center [407, 171] width 27 height 19
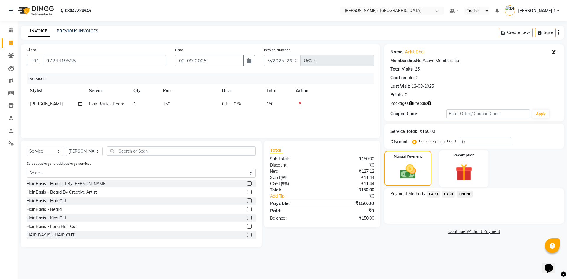
click at [473, 166] on img at bounding box center [463, 172] width 27 height 21
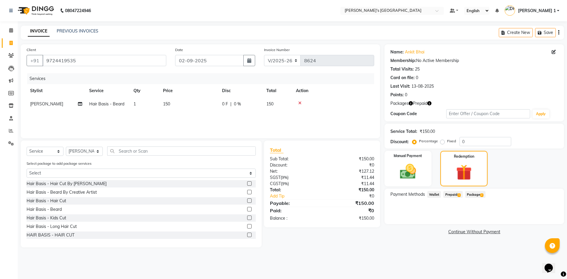
click at [450, 195] on span "Prepaid 1" at bounding box center [452, 194] width 19 height 7
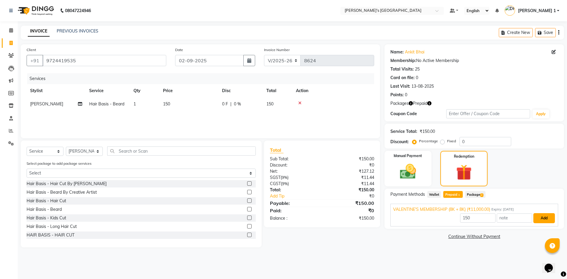
click at [544, 217] on button "Add" at bounding box center [544, 218] width 22 height 10
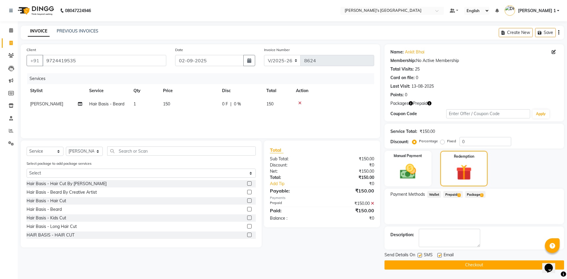
click at [440, 254] on label at bounding box center [439, 255] width 4 height 4
click at [440, 254] on input "checkbox" at bounding box center [439, 256] width 4 height 4
checkbox input "false"
click at [443, 264] on button "Checkout" at bounding box center [473, 264] width 179 height 9
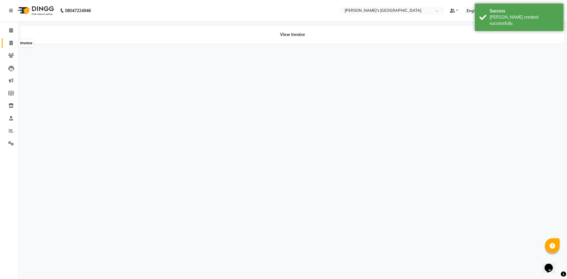
click at [12, 43] on icon at bounding box center [10, 43] width 3 height 4
select select "service"
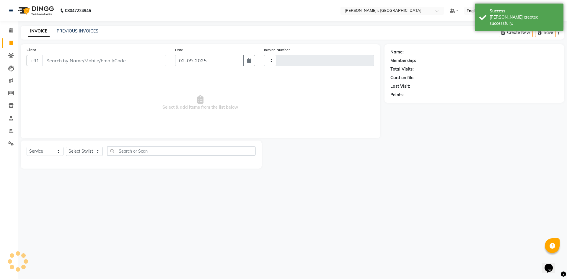
type input "8625"
select select "6233"
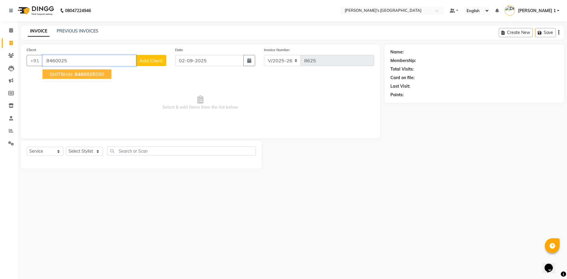
click at [97, 74] on ngb-highlight "8460025 590" at bounding box center [89, 74] width 31 height 6
type input "8460025590"
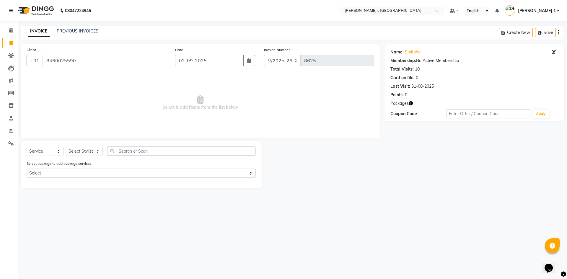
click at [412, 102] on icon "button" at bounding box center [411, 103] width 4 height 4
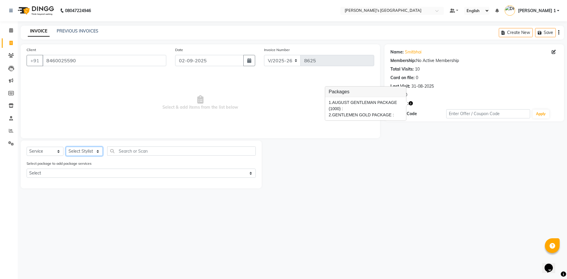
click at [84, 147] on select "Select Stylist [PERSON_NAME] [PERSON_NAME] [PERSON_NAME] [PERSON_NAME] [PERSON_…" at bounding box center [84, 151] width 37 height 9
select select "62780"
click at [66, 147] on select "Select Stylist [PERSON_NAME] [PERSON_NAME] [PERSON_NAME] [PERSON_NAME] [PERSON_…" at bounding box center [84, 151] width 37 height 9
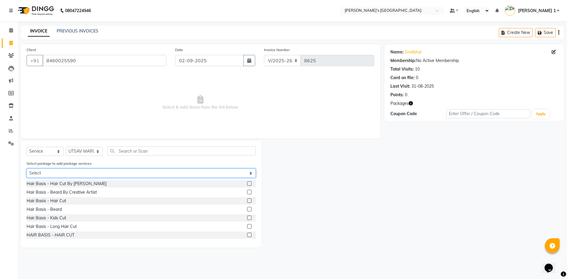
click at [106, 171] on select "Select AUGUST GENTLEMAN PACKAGE (1000) GENTLEMEN GOLD PACKAGE" at bounding box center [141, 173] width 229 height 9
select select "1: Object"
click at [27, 169] on select "Select AUGUST GENTLEMAN PACKAGE (1000) GENTLEMEN GOLD PACKAGE" at bounding box center [141, 173] width 229 height 9
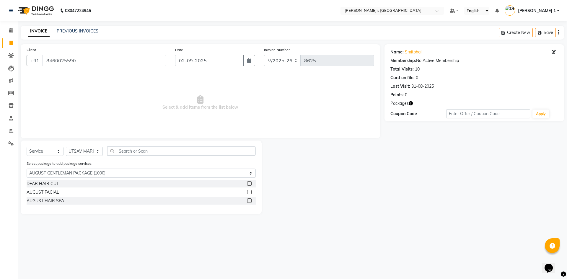
click at [251, 181] on label at bounding box center [249, 183] width 4 height 4
click at [251, 182] on input "checkbox" at bounding box center [249, 184] width 4 height 4
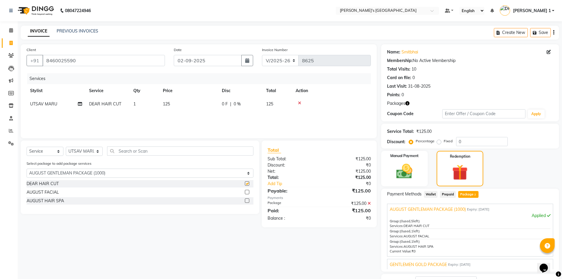
checkbox input "false"
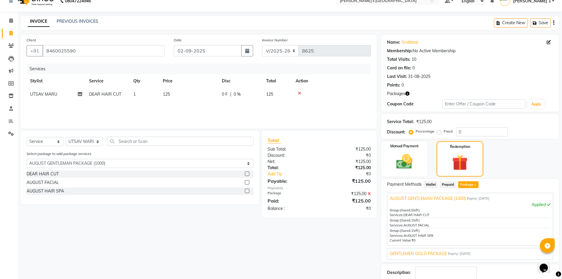
scroll to position [20, 0]
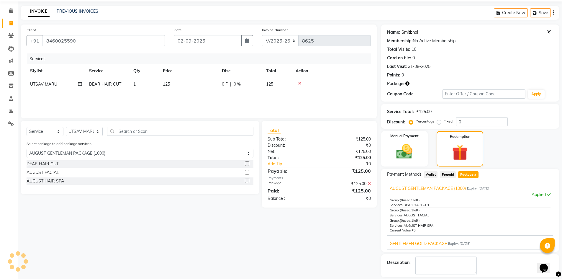
click at [407, 32] on link "Smitbhai" at bounding box center [410, 32] width 17 height 6
click at [402, 30] on link "Smitbhai" at bounding box center [410, 32] width 17 height 6
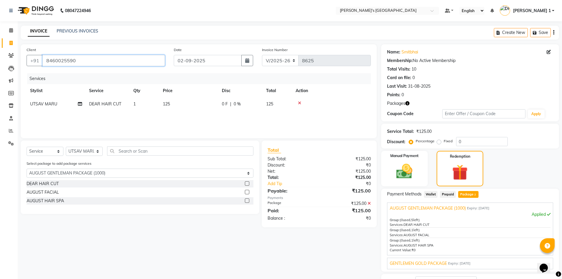
click at [74, 58] on input "8460025590" at bounding box center [104, 60] width 123 height 11
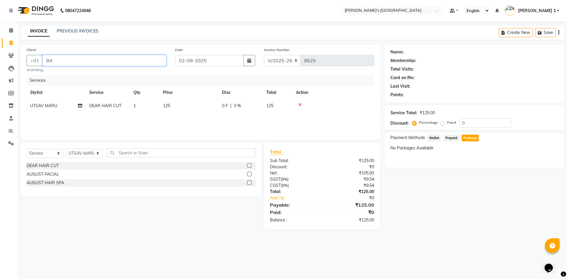
type input "8"
click at [9, 43] on icon at bounding box center [10, 43] width 3 height 4
select select "service"
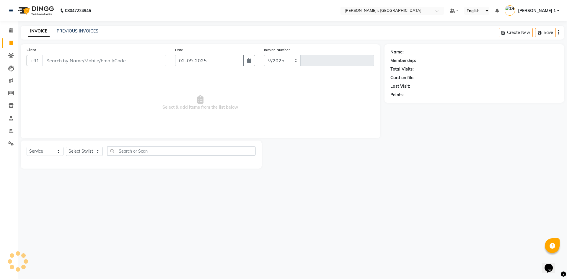
select select "6233"
type input "8625"
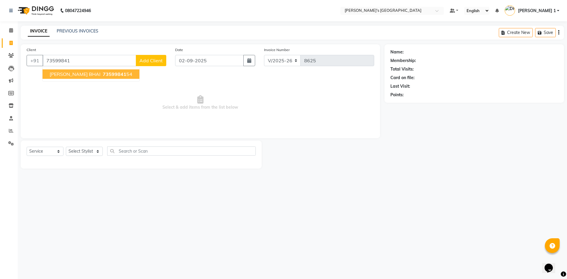
click at [66, 74] on span "BHAVIK BHAI" at bounding box center [75, 74] width 51 height 6
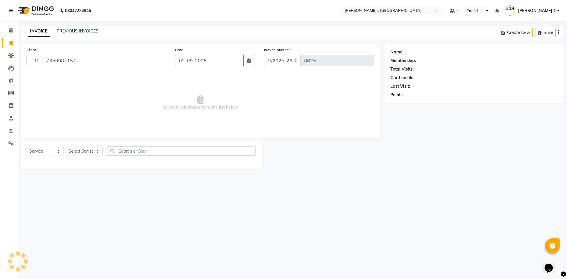
type input "7359984154"
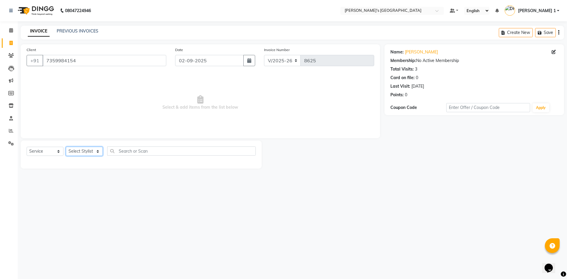
click at [83, 148] on select "Select Stylist [PERSON_NAME] [PERSON_NAME] [PERSON_NAME] [PERSON_NAME] [PERSON_…" at bounding box center [84, 151] width 37 height 9
select select "71308"
click at [66, 147] on select "Select Stylist [PERSON_NAME] [PERSON_NAME] [PERSON_NAME] [PERSON_NAME] [PERSON_…" at bounding box center [84, 151] width 37 height 9
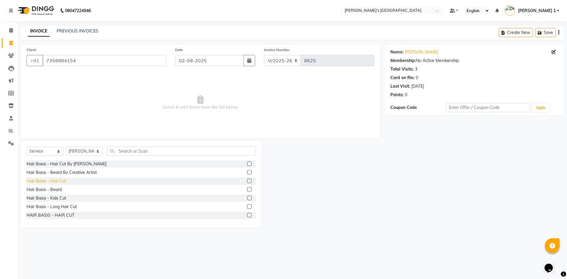
click at [45, 182] on div "Hair Basis - Hair Cut" at bounding box center [47, 181] width 40 height 6
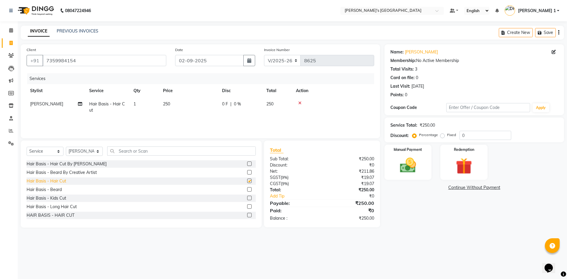
checkbox input "false"
click at [48, 191] on div "Hair Basis - Beard" at bounding box center [44, 190] width 35 height 6
checkbox input "false"
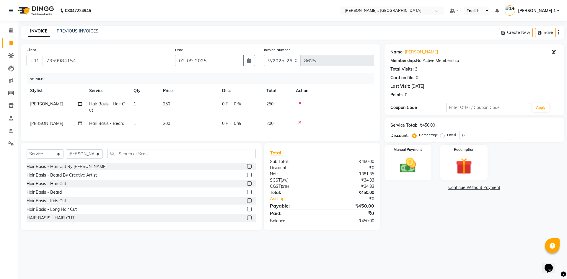
click at [175, 99] on td "250" at bounding box center [188, 106] width 59 height 19
select select "71308"
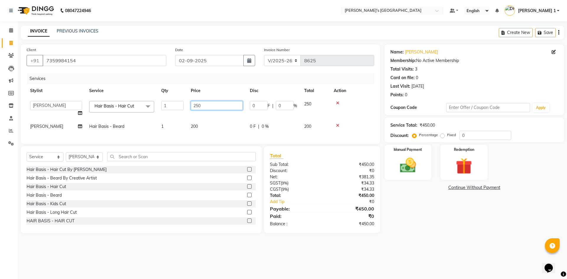
click at [212, 103] on input "250" at bounding box center [217, 105] width 52 height 9
type input "2"
type input "150"
click at [211, 131] on div "Services Stylist Service Qty Price Disc Total Action ADARSH SOLANKI AVINASH SEN…" at bounding box center [200, 105] width 347 height 65
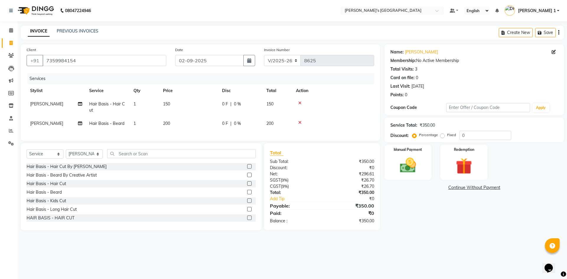
click at [202, 129] on td "200" at bounding box center [188, 123] width 59 height 13
select select "71308"
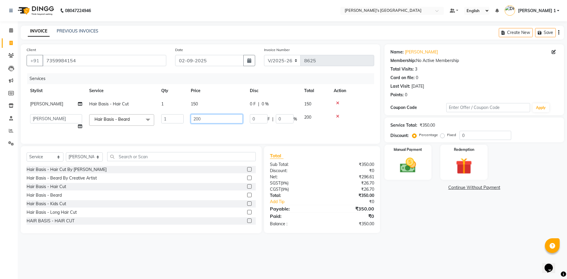
click at [207, 120] on input "200" at bounding box center [217, 118] width 52 height 9
type input "2"
type input "100"
click at [213, 128] on td "100" at bounding box center [216, 122] width 59 height 22
select select "71308"
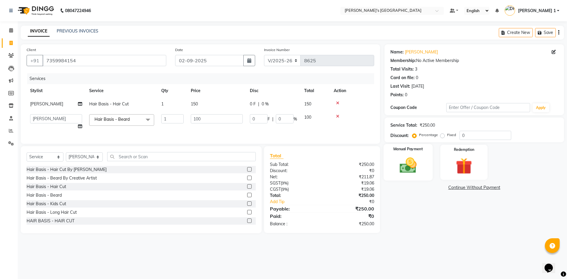
click at [411, 168] on img at bounding box center [407, 165] width 27 height 19
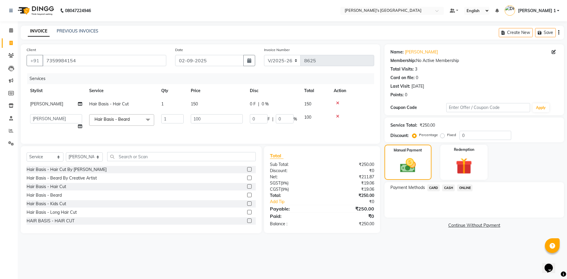
click at [448, 186] on span "CASH" at bounding box center [448, 188] width 13 height 7
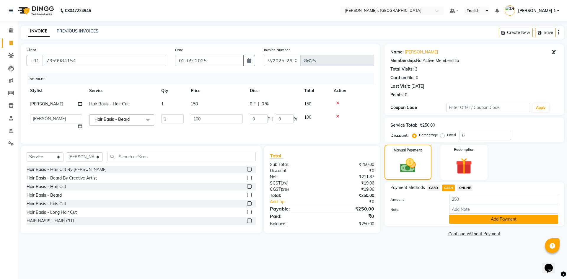
click at [458, 217] on button "Add Payment" at bounding box center [503, 219] width 109 height 9
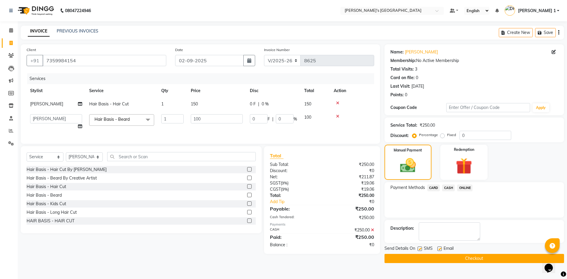
click at [436, 250] on div "SMS" at bounding box center [427, 248] width 20 height 7
click at [439, 248] on label at bounding box center [439, 249] width 4 height 4
click at [439, 248] on input "checkbox" at bounding box center [439, 249] width 4 height 4
checkbox input "false"
click at [421, 248] on label at bounding box center [419, 249] width 4 height 4
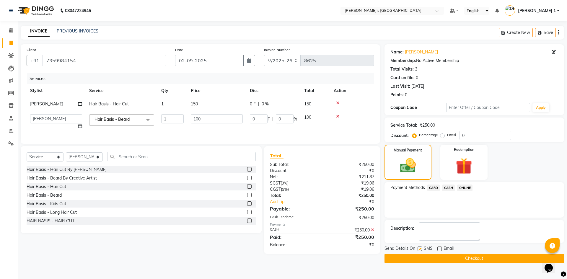
click at [421, 248] on input "checkbox" at bounding box center [419, 249] width 4 height 4
checkbox input "false"
click at [423, 258] on button "Checkout" at bounding box center [473, 258] width 179 height 9
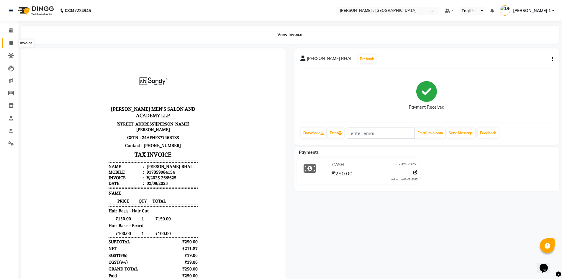
click at [9, 44] on span at bounding box center [11, 43] width 10 height 7
select select "service"
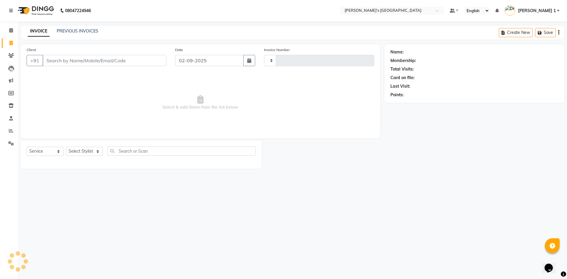
type input "8626"
select select "6233"
click at [14, 56] on icon at bounding box center [11, 55] width 6 height 4
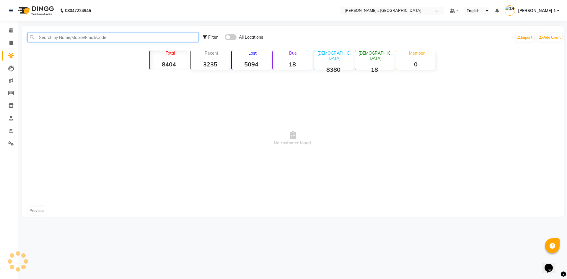
click at [45, 39] on input "text" at bounding box center [112, 37] width 171 height 9
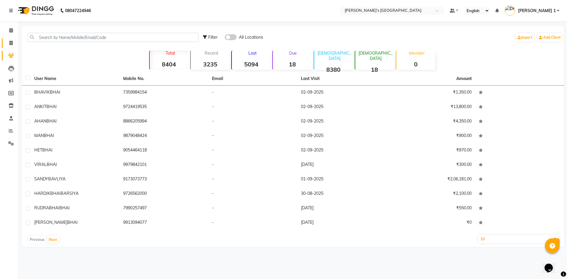
click at [12, 47] on link "Invoice" at bounding box center [9, 43] width 14 height 10
select select "service"
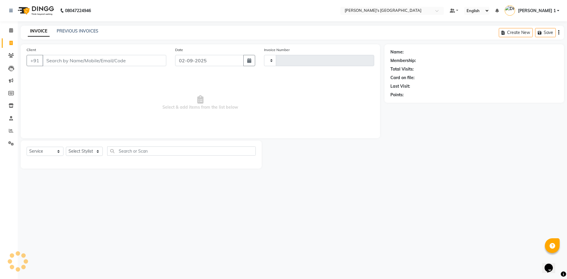
type input "8626"
select select "6233"
click at [9, 43] on span at bounding box center [11, 43] width 10 height 7
select select "service"
type input "8626"
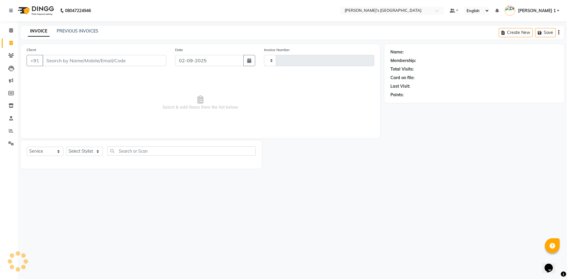
select select "6233"
click at [66, 62] on input "Client" at bounding box center [105, 60] width 124 height 11
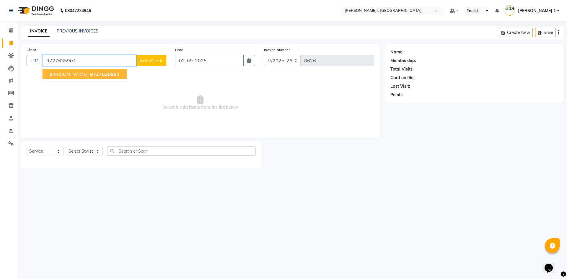
type input "9727635904"
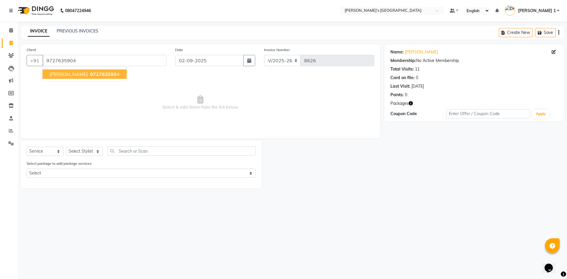
click at [90, 75] on span "972763590" at bounding box center [103, 74] width 27 height 6
click at [84, 149] on select "Select Stylist [PERSON_NAME] [PERSON_NAME] [PERSON_NAME] [PERSON_NAME] [PERSON_…" at bounding box center [84, 151] width 37 height 9
select select "86840"
click at [66, 147] on select "Select Stylist [PERSON_NAME] [PERSON_NAME] [PERSON_NAME] [PERSON_NAME] [PERSON_…" at bounding box center [84, 151] width 37 height 9
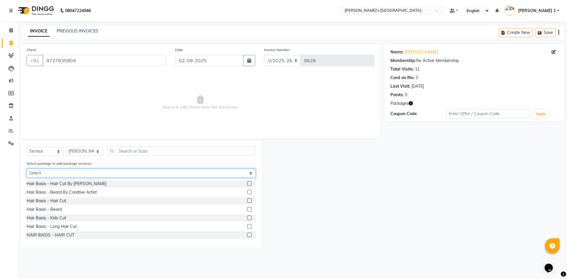
drag, startPoint x: 63, startPoint y: 174, endPoint x: 65, endPoint y: 177, distance: 3.5
click at [64, 174] on select "Select MAVDI DEAR PACKAGE ( 6 HAIR CUT / 6 BEARD) BEARD PAY 5 & GET 1 FREE GENT…" at bounding box center [141, 173] width 229 height 9
select select "1: Object"
click at [27, 169] on select "Select MAVDI DEAR PACKAGE ( 6 HAIR CUT / 6 BEARD) BEARD PAY 5 & GET 1 FREE GENT…" at bounding box center [141, 173] width 229 height 9
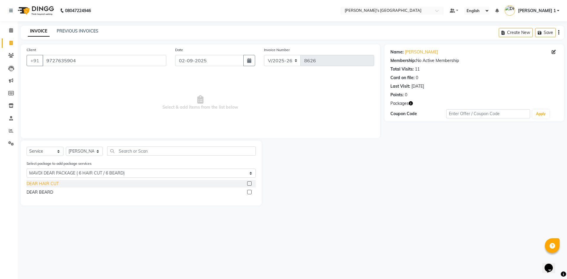
click at [44, 182] on div "DEAR HAIR CUT" at bounding box center [43, 184] width 32 height 6
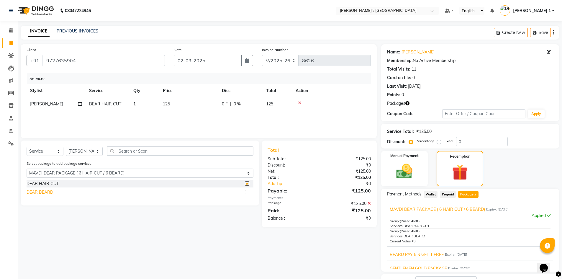
checkbox input "false"
click at [48, 192] on div "DEAR BEARD" at bounding box center [40, 192] width 27 height 6
checkbox input "false"
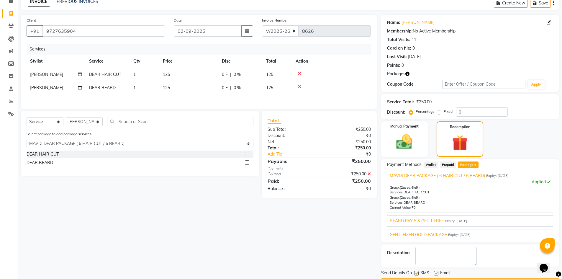
scroll to position [5, 0]
click at [436, 271] on label at bounding box center [436, 273] width 4 height 4
click at [436, 272] on input "checkbox" at bounding box center [436, 274] width 4 height 4
checkbox input "false"
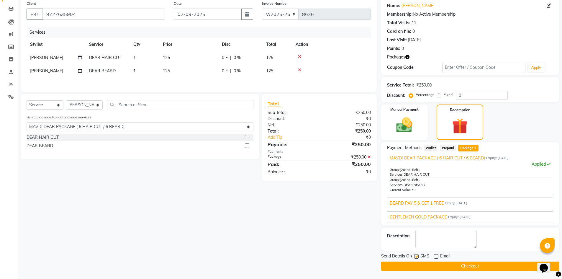
scroll to position [47, 0]
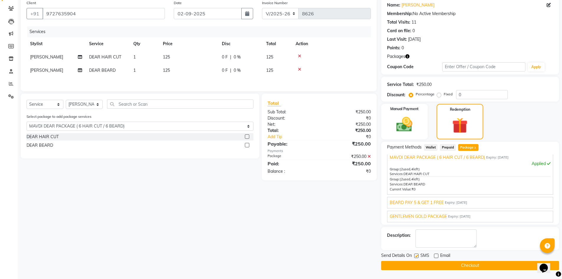
click at [452, 264] on button "Checkout" at bounding box center [470, 265] width 178 height 9
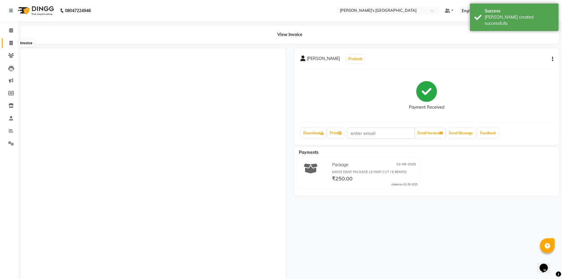
click at [13, 41] on icon at bounding box center [10, 43] width 3 height 4
select select "service"
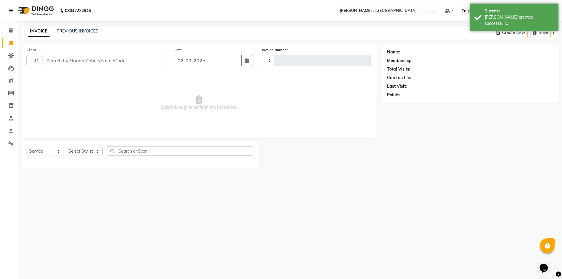
type input "8627"
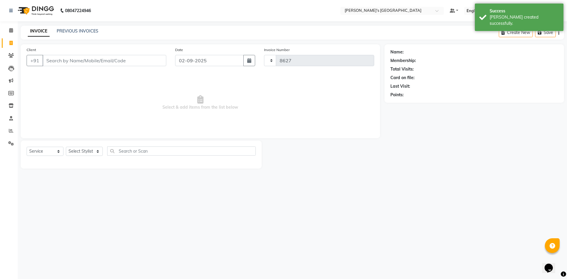
select select "6233"
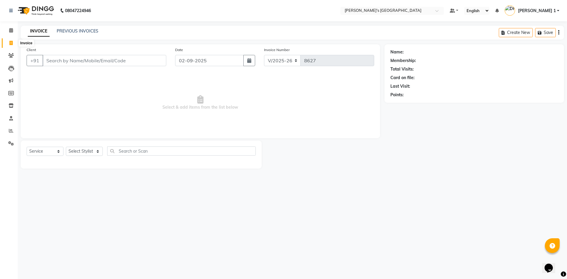
click at [15, 41] on span at bounding box center [11, 43] width 10 height 7
select select "service"
type input "8627"
select select "6233"
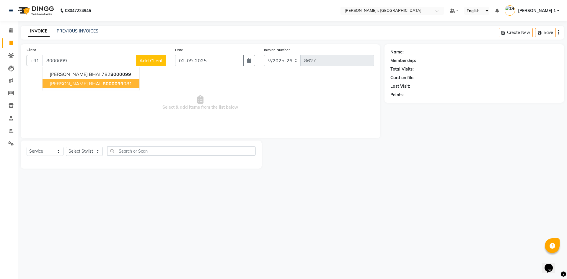
click at [59, 84] on span "VIRAJ BHAI" at bounding box center [75, 84] width 51 height 6
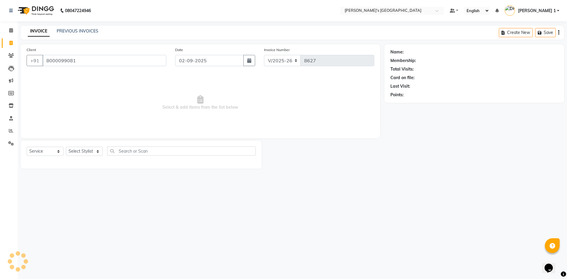
type input "8000099081"
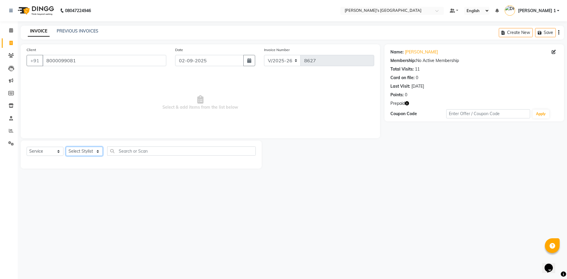
click at [91, 154] on select "Select Stylist [PERSON_NAME] [PERSON_NAME] [PERSON_NAME] [PERSON_NAME] [PERSON_…" at bounding box center [84, 151] width 37 height 9
select select "61800"
click at [66, 147] on select "Select Stylist [PERSON_NAME] [PERSON_NAME] [PERSON_NAME] [PERSON_NAME] [PERSON_…" at bounding box center [84, 151] width 37 height 9
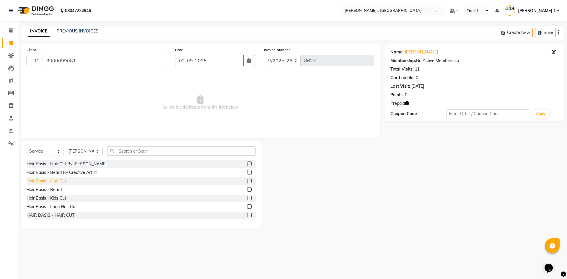
click at [60, 182] on div "Hair Basis - Hair Cut" at bounding box center [47, 181] width 40 height 6
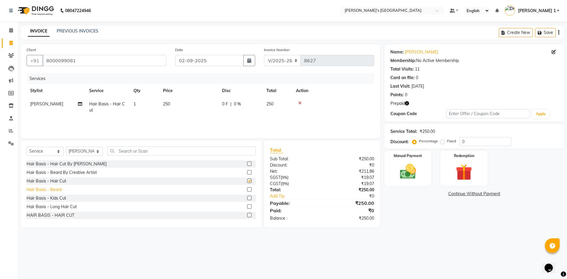
checkbox input "false"
click at [57, 192] on div "Hair Basis - Beard" at bounding box center [44, 190] width 35 height 6
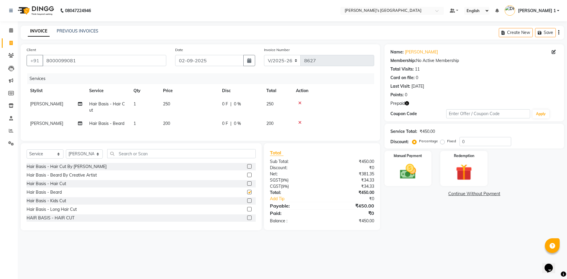
checkbox input "false"
click at [182, 105] on td "250" at bounding box center [188, 106] width 59 height 19
select select "61800"
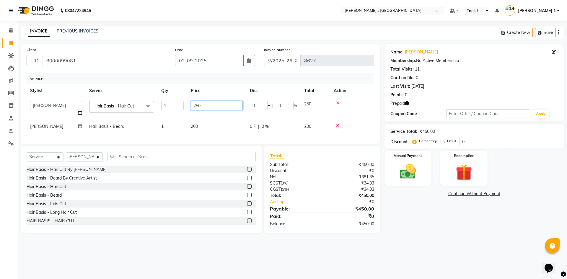
drag, startPoint x: 207, startPoint y: 108, endPoint x: 137, endPoint y: 113, distance: 70.4
click at [137, 113] on tr "ADARSH SOLANKI AVINASH SEN BRIJESH ZALA CHANDU SEN DHRUV DAVE DHRUV DAVE 1 GOUR…" at bounding box center [200, 108] width 347 height 22
type input "150"
click at [204, 132] on div "Services Stylist Service Qty Price Disc Total Action ADARSH SOLANKI AVINASH SEN…" at bounding box center [200, 105] width 347 height 65
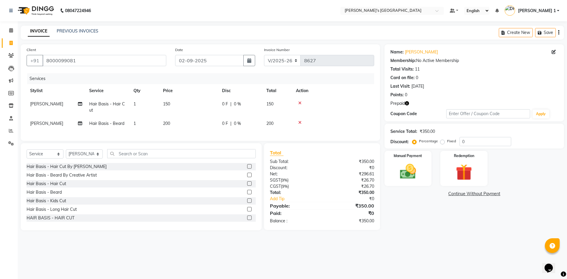
click at [206, 124] on td "200" at bounding box center [188, 123] width 59 height 13
select select "61800"
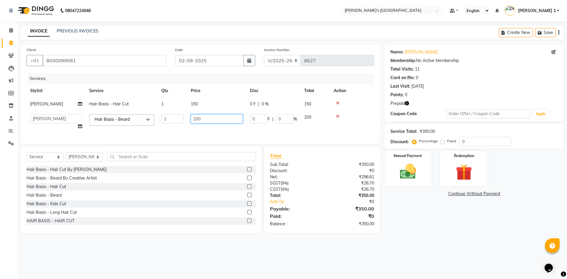
drag, startPoint x: 212, startPoint y: 122, endPoint x: 138, endPoint y: 122, distance: 73.5
click at [145, 122] on tr "ADARSH SOLANKI AVINASH SEN BRIJESH ZALA CHANDU SEN DHRUV DAVE DHRUV DAVE 1 GOUR…" at bounding box center [200, 122] width 347 height 22
type input "150"
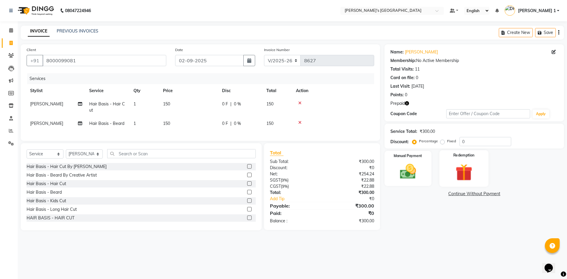
click at [467, 162] on img at bounding box center [463, 172] width 27 height 21
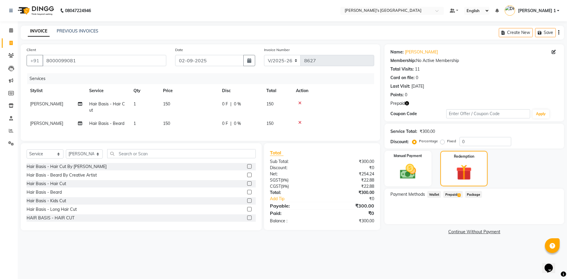
click at [459, 194] on span "1" at bounding box center [458, 195] width 3 height 4
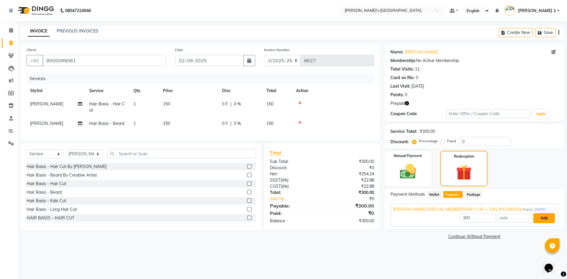
click at [546, 221] on button "Add" at bounding box center [544, 218] width 22 height 10
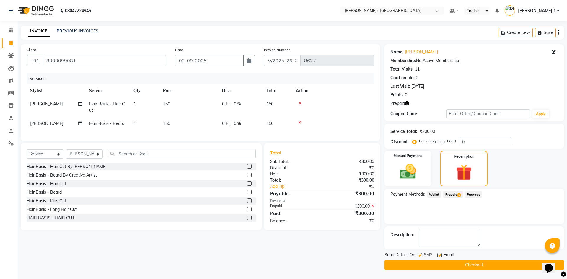
click at [438, 254] on label at bounding box center [439, 255] width 4 height 4
click at [438, 254] on input "checkbox" at bounding box center [439, 256] width 4 height 4
checkbox input "false"
click at [419, 256] on label at bounding box center [419, 255] width 4 height 4
click at [419, 256] on input "checkbox" at bounding box center [419, 256] width 4 height 4
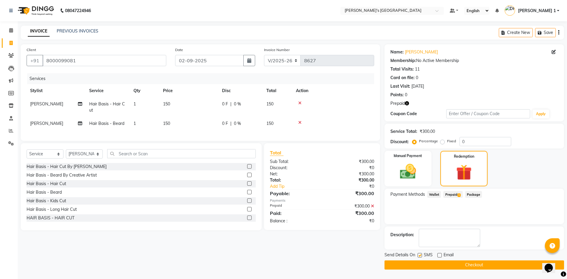
checkbox input "false"
click at [412, 51] on link "Viraj Bhai" at bounding box center [421, 52] width 33 height 6
click at [176, 108] on td "150" at bounding box center [188, 106] width 59 height 19
select select "61800"
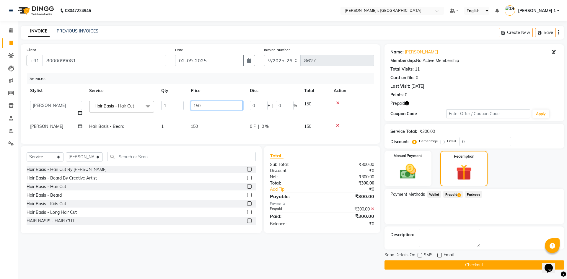
drag, startPoint x: 209, startPoint y: 104, endPoint x: 90, endPoint y: 111, distance: 119.2
click at [90, 111] on tr "ADARSH SOLANKI AVINASH SEN BRIJESH ZALA CHANDU SEN DHRUV DAVE DHRUV DAVE 1 GOUR…" at bounding box center [200, 108] width 347 height 22
type input "350"
click at [208, 124] on td "150" at bounding box center [216, 126] width 59 height 13
select select "61800"
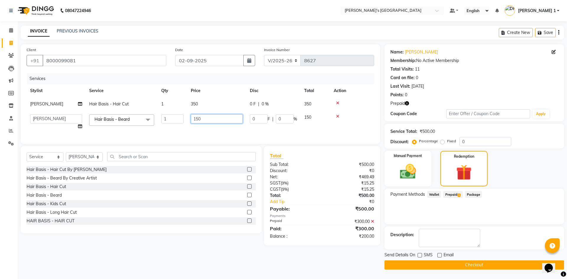
drag, startPoint x: 213, startPoint y: 119, endPoint x: 140, endPoint y: 123, distance: 73.6
click at [140, 122] on tr "ADARSH SOLANKI AVINASH SEN BRIJESH ZALA CHANDU SEN DHRUV DAVE DHRUV DAVE 1 GOUR…" at bounding box center [200, 122] width 347 height 22
type input "200"
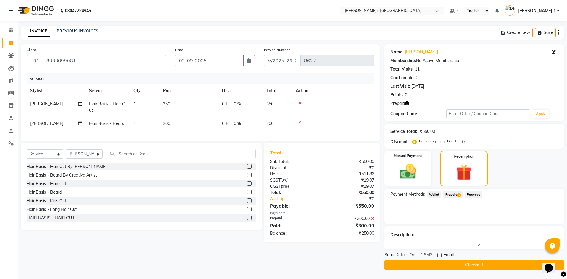
click at [208, 133] on div "Services Stylist Service Qty Price Disc Total Action PRIYANSH VAJA Hair Basis -…" at bounding box center [200, 104] width 347 height 62
click at [373, 221] on icon at bounding box center [372, 218] width 3 height 4
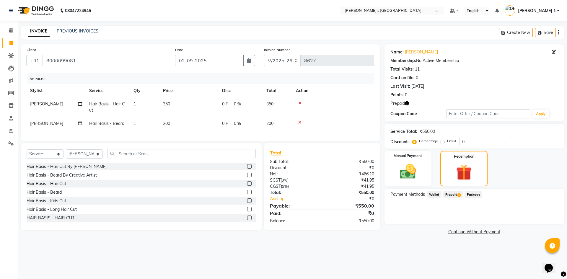
click at [456, 195] on span "Prepaid 1" at bounding box center [452, 194] width 19 height 7
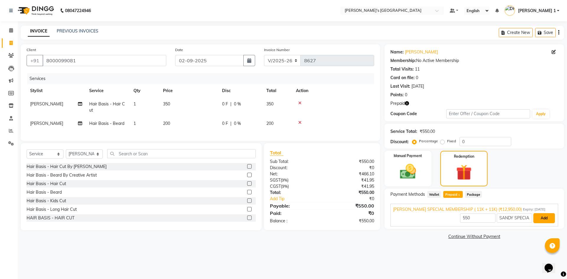
click at [539, 218] on button "Add" at bounding box center [544, 218] width 22 height 10
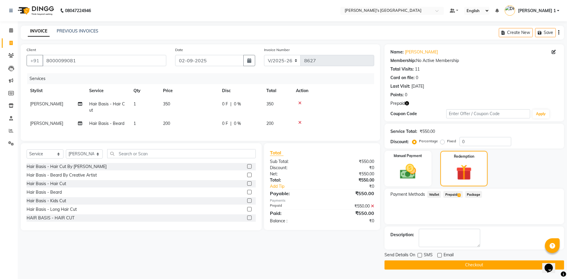
click at [418, 256] on label at bounding box center [419, 255] width 4 height 4
click at [418, 256] on input "checkbox" at bounding box center [419, 256] width 4 height 4
checkbox input "true"
click at [425, 263] on button "Checkout" at bounding box center [473, 264] width 179 height 9
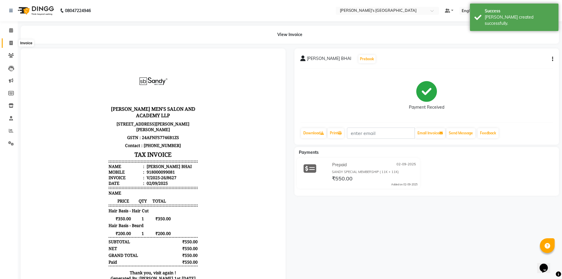
drag, startPoint x: 11, startPoint y: 42, endPoint x: 44, endPoint y: 5, distance: 49.7
click at [11, 42] on icon at bounding box center [10, 43] width 3 height 4
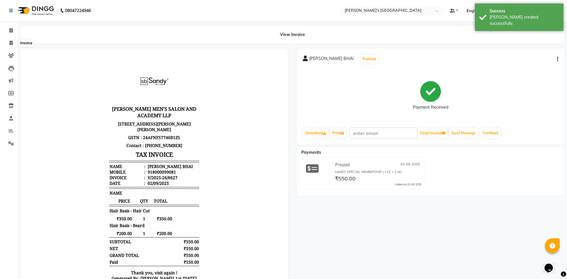
select select "service"
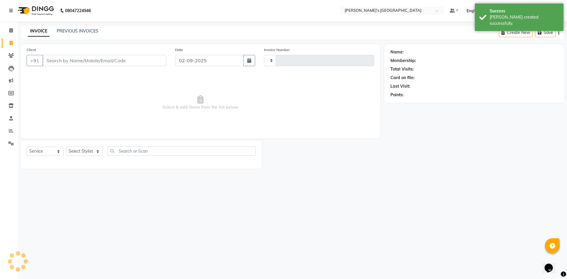
type input "8628"
select select "6233"
click at [9, 45] on icon at bounding box center [10, 43] width 3 height 4
select select "6233"
select select "service"
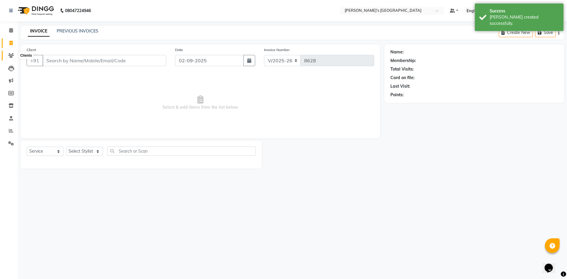
click at [13, 56] on icon at bounding box center [11, 55] width 6 height 4
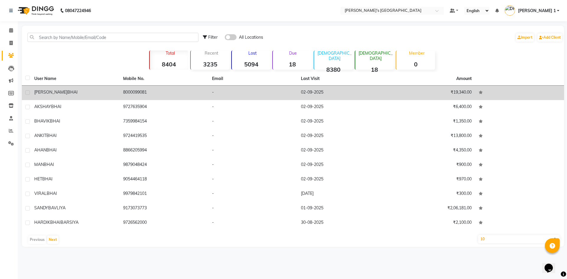
click at [86, 96] on td "VIRAJ BHAI" at bounding box center [75, 93] width 89 height 14
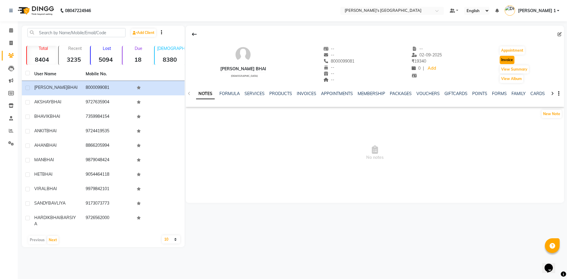
click at [509, 61] on button "Invoice" at bounding box center [507, 60] width 15 height 8
select select "service"
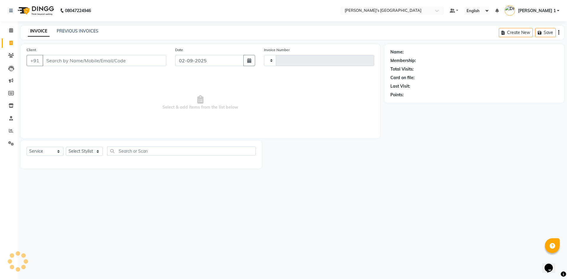
type input "8628"
select select "6233"
type input "8000099081"
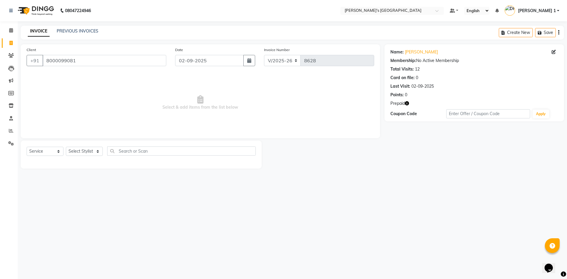
click at [408, 104] on icon "button" at bounding box center [407, 103] width 4 height 4
drag, startPoint x: 11, startPoint y: 44, endPoint x: 19, endPoint y: 47, distance: 8.7
click at [10, 44] on icon at bounding box center [10, 43] width 3 height 4
select select "service"
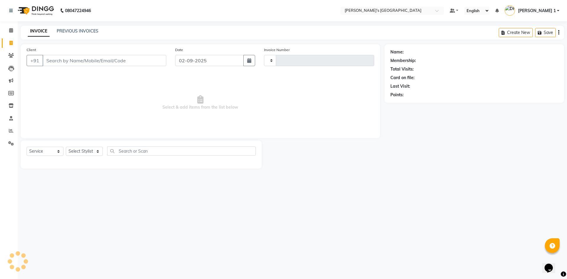
type input "8628"
select select "6233"
click at [11, 55] on icon at bounding box center [11, 55] width 6 height 4
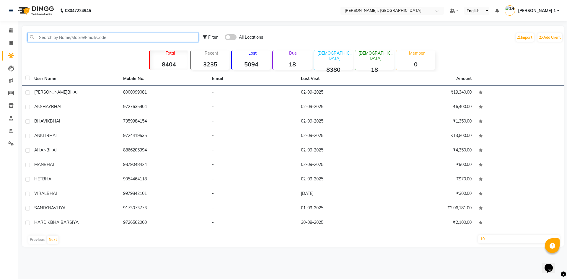
click at [77, 37] on input "text" at bounding box center [112, 37] width 171 height 9
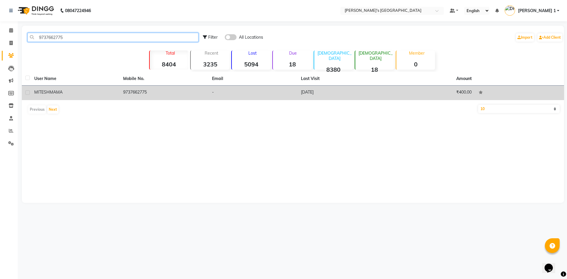
type input "9737662775"
click at [114, 90] on div "MITESH MAMA" at bounding box center [75, 92] width 82 height 6
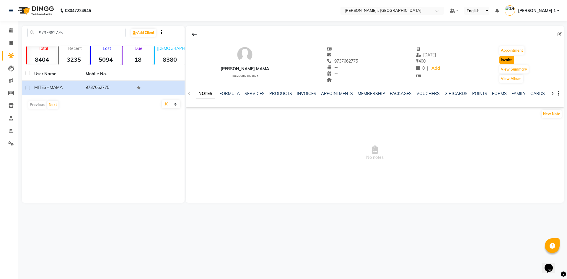
click at [506, 59] on button "Invoice" at bounding box center [506, 60] width 15 height 8
select select "service"
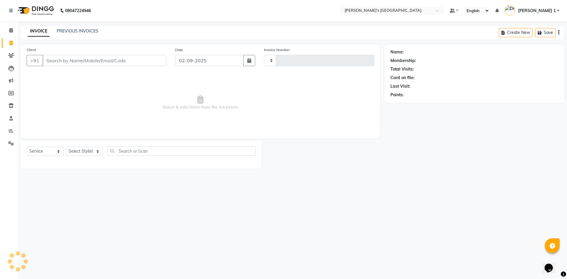
type input "8628"
select select "6233"
type input "9737662775"
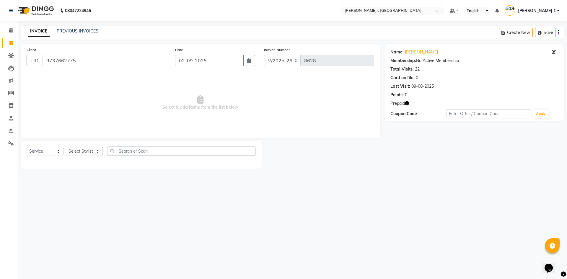
click at [407, 104] on icon "button" at bounding box center [407, 103] width 4 height 4
click at [405, 102] on icon "button" at bounding box center [407, 103] width 4 height 4
click at [86, 28] on div "PREVIOUS INVOICES" at bounding box center [78, 31] width 42 height 6
click at [86, 32] on link "PREVIOUS INVOICES" at bounding box center [78, 30] width 42 height 5
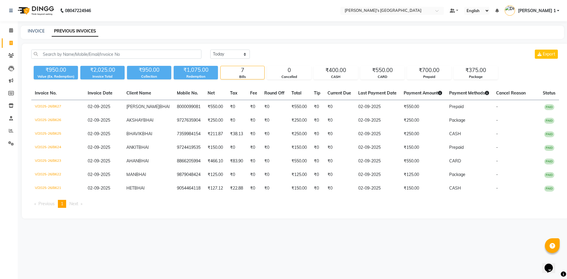
click at [11, 41] on icon at bounding box center [10, 43] width 3 height 4
select select "6233"
select select "service"
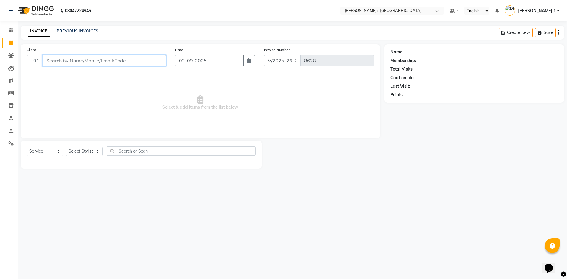
click at [61, 62] on input "Client" at bounding box center [105, 60] width 124 height 11
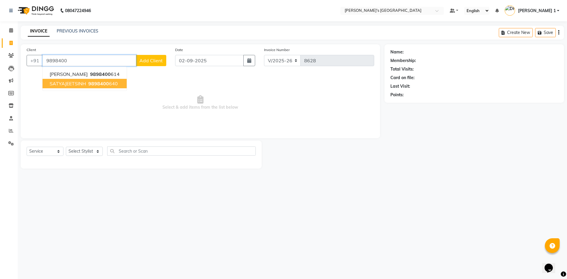
click at [71, 83] on span "SATYAJEETSINH" at bounding box center [68, 84] width 36 height 6
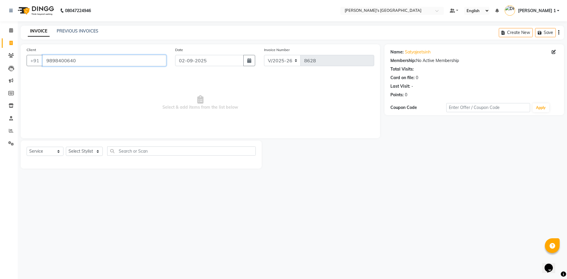
click at [80, 62] on input "9898400640" at bounding box center [105, 60] width 124 height 11
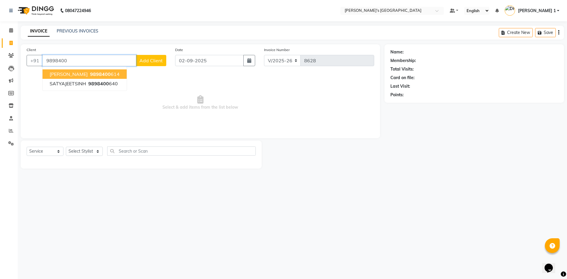
click at [111, 75] on ngb-highlight "9898400 614" at bounding box center [104, 74] width 31 height 6
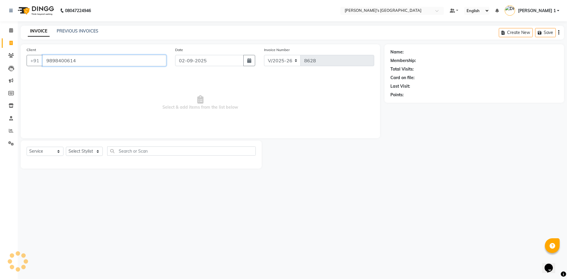
type input "9898400614"
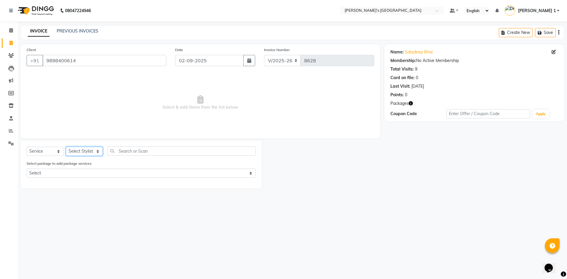
drag, startPoint x: 93, startPoint y: 152, endPoint x: 82, endPoint y: 148, distance: 11.6
click at [93, 152] on select "Select Stylist [PERSON_NAME] [PERSON_NAME] [PERSON_NAME] [PERSON_NAME] [PERSON_…" at bounding box center [84, 151] width 37 height 9
select select "46795"
click at [66, 147] on select "Select Stylist [PERSON_NAME] [PERSON_NAME] [PERSON_NAME] [PERSON_NAME] [PERSON_…" at bounding box center [84, 151] width 37 height 9
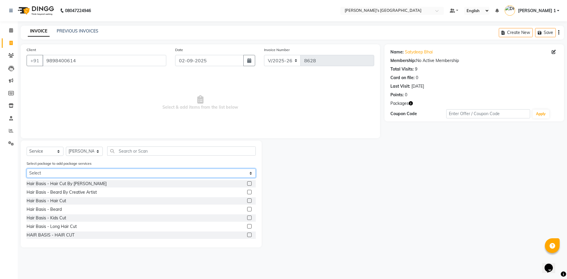
click at [74, 171] on select "Select AVENGERS COMBO PACKAGE" at bounding box center [141, 173] width 229 height 9
click at [27, 169] on select "Select AVENGERS COMBO PACKAGE" at bounding box center [141, 173] width 229 height 9
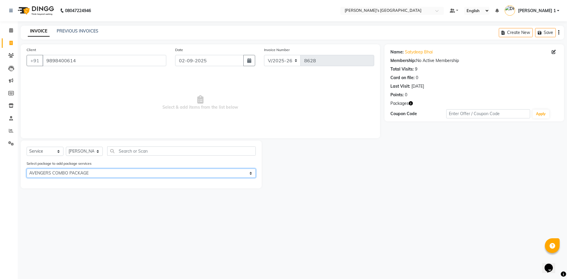
drag, startPoint x: 66, startPoint y: 172, endPoint x: 70, endPoint y: 173, distance: 4.1
click at [67, 173] on select "Select AVENGERS COMBO PACKAGE" at bounding box center [141, 173] width 229 height 9
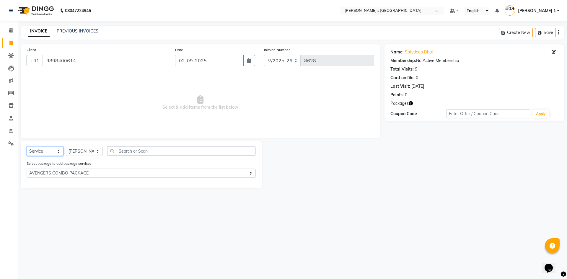
click at [59, 152] on select "Select Service Product Membership Package Voucher Prepaid Gift Card" at bounding box center [45, 151] width 37 height 9
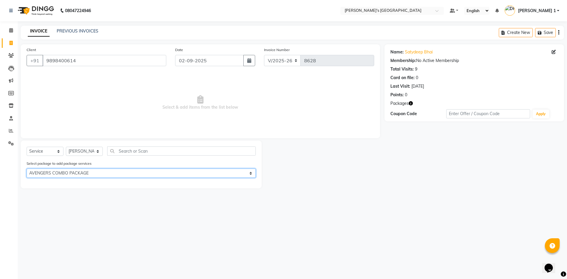
click at [105, 173] on select "Select AVENGERS COMBO PACKAGE" at bounding box center [141, 173] width 229 height 9
select select "0: undefined"
click at [27, 169] on select "Select AVENGERS COMBO PACKAGE" at bounding box center [141, 173] width 229 height 9
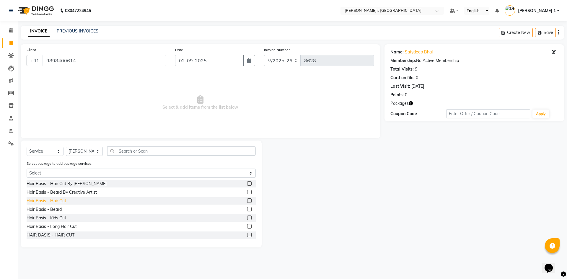
click at [54, 202] on div "Hair Basis - Hair Cut" at bounding box center [47, 201] width 40 height 6
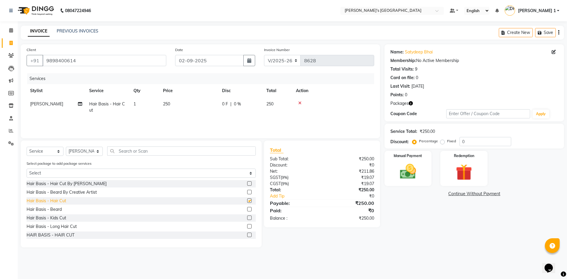
checkbox input "false"
click at [169, 102] on span "250" at bounding box center [166, 103] width 7 height 5
select select "46795"
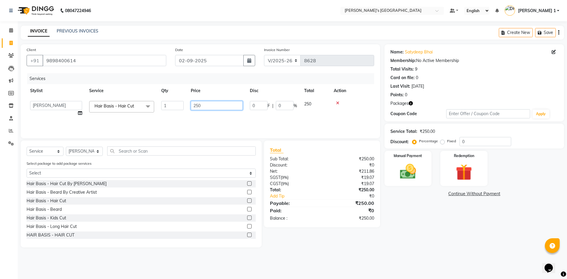
click at [211, 108] on input "250" at bounding box center [217, 105] width 52 height 9
type input "2"
type input "150"
click at [414, 179] on img at bounding box center [407, 171] width 27 height 19
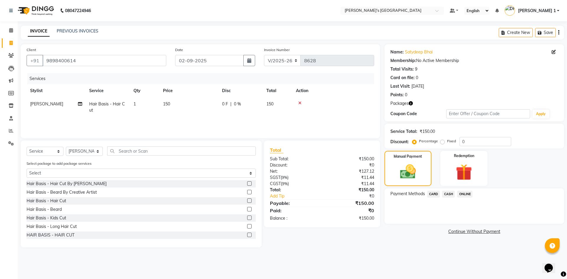
click at [445, 194] on span "CASH" at bounding box center [448, 194] width 13 height 7
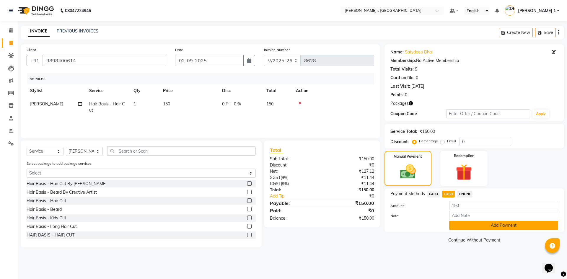
click at [461, 227] on button "Add Payment" at bounding box center [503, 225] width 109 height 9
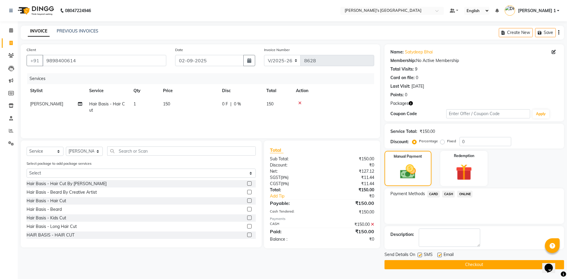
click at [439, 254] on label at bounding box center [439, 255] width 4 height 4
click at [439, 254] on input "checkbox" at bounding box center [439, 255] width 4 height 4
checkbox input "false"
click at [421, 255] on label at bounding box center [419, 255] width 4 height 4
click at [421, 255] on input "checkbox" at bounding box center [419, 255] width 4 height 4
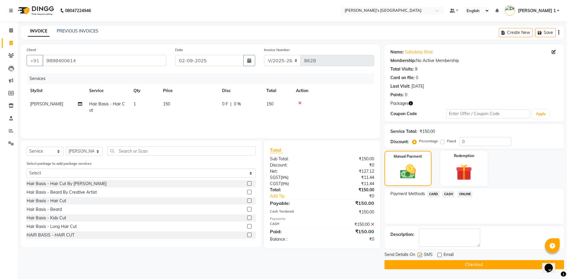
checkbox input "false"
click at [422, 262] on button "Checkout" at bounding box center [473, 264] width 179 height 9
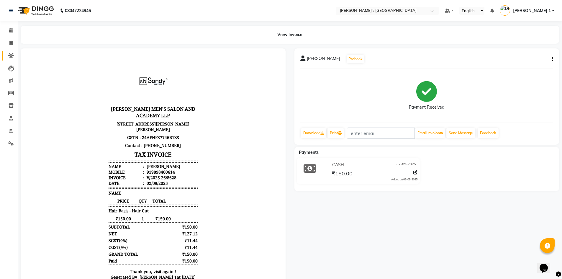
click at [10, 59] on link "Clients" at bounding box center [9, 56] width 14 height 10
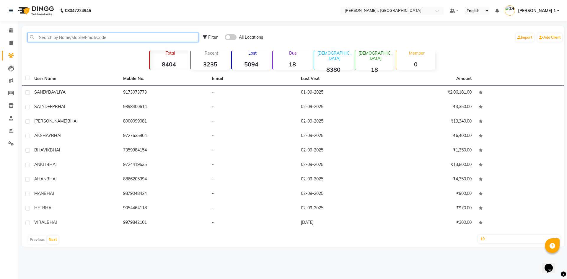
click at [81, 40] on input "text" at bounding box center [112, 37] width 171 height 9
type input "8"
click at [12, 43] on icon at bounding box center [10, 43] width 3 height 4
select select "service"
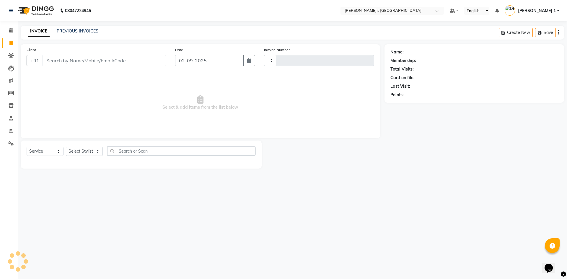
type input "8629"
select select "6233"
click at [56, 59] on input "Client" at bounding box center [105, 60] width 124 height 11
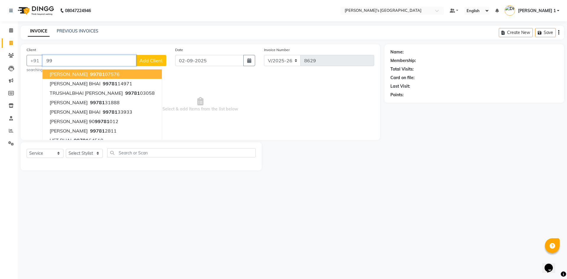
type input "9"
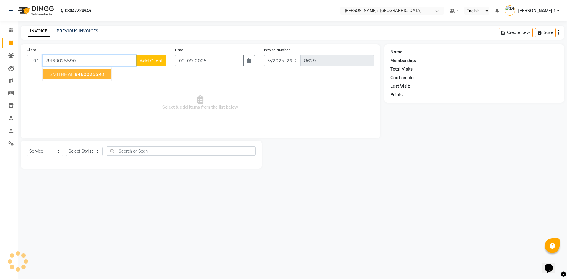
type input "8460025590"
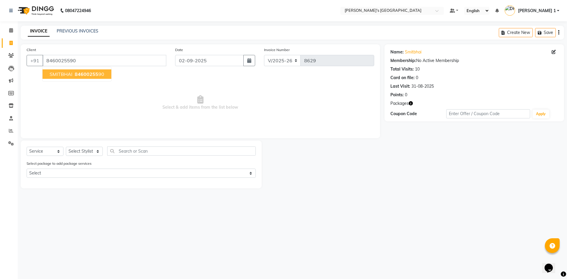
click at [66, 72] on span "SMITBHAI" at bounding box center [61, 74] width 23 height 6
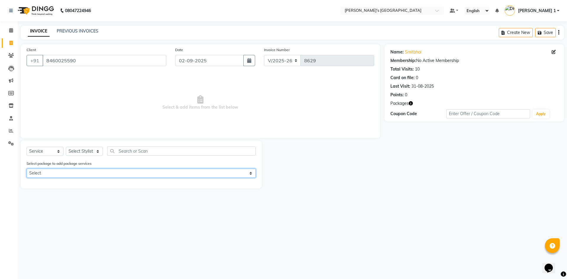
click at [83, 171] on select "Select AUGUST GENTLEMAN PACKAGE (1000) GENTLEMEN GOLD PACKAGE" at bounding box center [141, 173] width 229 height 9
click at [27, 169] on select "Select AUGUST GENTLEMAN PACKAGE (1000) GENTLEMEN GOLD PACKAGE" at bounding box center [141, 173] width 229 height 9
click at [91, 175] on select "Select AUGUST GENTLEMAN PACKAGE (1000) GENTLEMEN GOLD PACKAGE" at bounding box center [141, 173] width 229 height 9
select select "2: Object"
click at [27, 169] on select "Select AUGUST GENTLEMAN PACKAGE (1000) GENTLEMEN GOLD PACKAGE" at bounding box center [141, 173] width 229 height 9
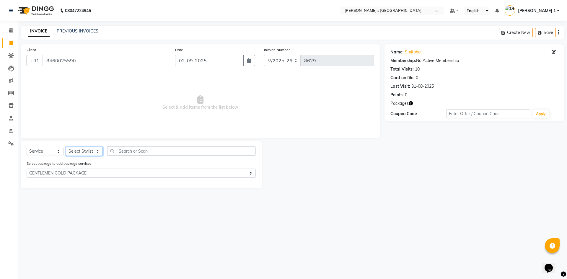
click at [79, 148] on select "Select Stylist [PERSON_NAME] [PERSON_NAME] [PERSON_NAME] [PERSON_NAME] [PERSON_…" at bounding box center [84, 151] width 37 height 9
select select "46793"
click at [66, 147] on select "Select Stylist [PERSON_NAME] [PERSON_NAME] [PERSON_NAME] [PERSON_NAME] [PERSON_…" at bounding box center [84, 151] width 37 height 9
click at [54, 178] on div "Select package to add package services Select AUGUST GENTLEMAN PACKAGE (1000) G…" at bounding box center [141, 170] width 238 height 20
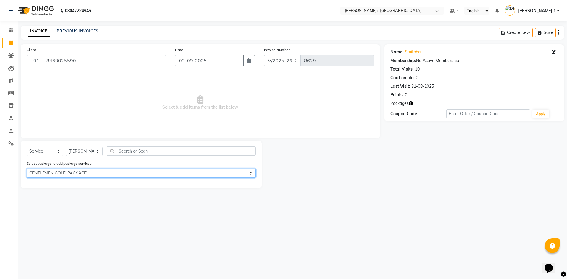
click at [56, 175] on select "Select AUGUST GENTLEMAN PACKAGE (1000) GENTLEMEN GOLD PACKAGE" at bounding box center [141, 173] width 229 height 9
select select "1: Object"
click at [27, 169] on select "Select AUGUST GENTLEMAN PACKAGE (1000) GENTLEMEN GOLD PACKAGE" at bounding box center [141, 173] width 229 height 9
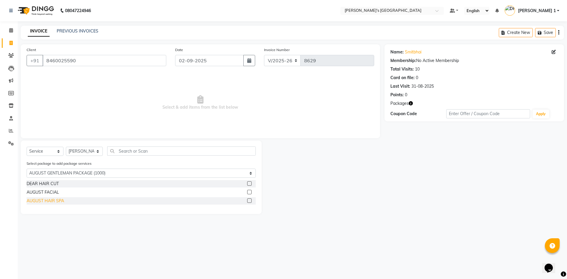
click at [48, 201] on div "AUGUST HAIR SPA" at bounding box center [45, 201] width 37 height 6
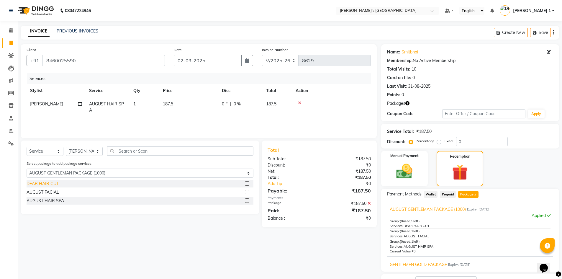
click at [53, 185] on div "DEAR HAIR CUT" at bounding box center [43, 184] width 32 height 6
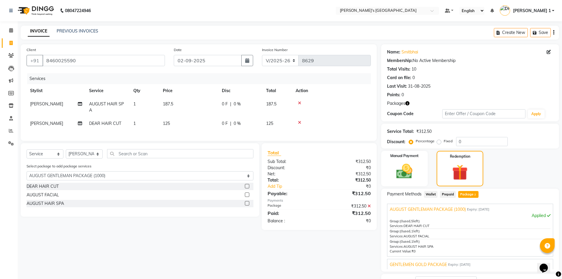
drag, startPoint x: 99, startPoint y: 206, endPoint x: 84, endPoint y: 184, distance: 26.0
click at [95, 203] on div "DEAR HAIR CUT AUGUST FACIAL AUGUST HAIR SPA" at bounding box center [140, 196] width 227 height 26
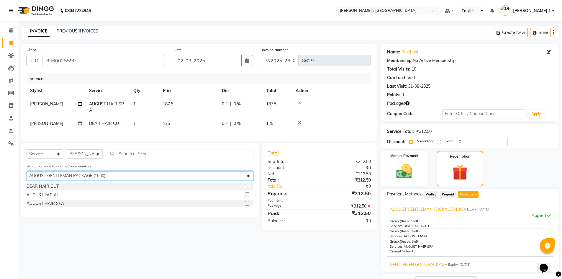
click at [89, 179] on select "Select AUGUST GENTLEMAN PACKAGE (1000) GENTLEMEN GOLD PACKAGE" at bounding box center [140, 175] width 227 height 9
click at [27, 176] on select "Select AUGUST GENTLEMAN PACKAGE (1000) GENTLEMEN GOLD PACKAGE" at bounding box center [140, 175] width 227 height 9
click at [58, 178] on select "Select AUGUST GENTLEMAN PACKAGE (1000) GENTLEMEN GOLD PACKAGE" at bounding box center [140, 175] width 227 height 9
click at [27, 176] on select "Select AUGUST GENTLEMAN PACKAGE (1000) GENTLEMEN GOLD PACKAGE" at bounding box center [140, 175] width 227 height 9
click at [52, 177] on select "Select AUGUST GENTLEMAN PACKAGE (1000) GENTLEMEN GOLD PACKAGE" at bounding box center [140, 175] width 227 height 9
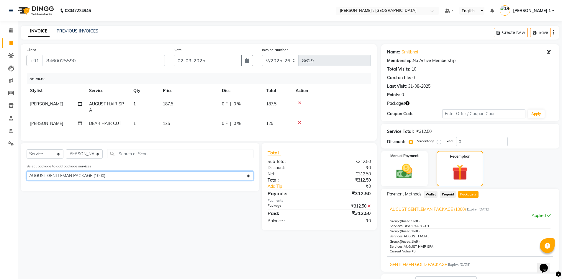
click at [27, 176] on select "Select AUGUST GENTLEMAN PACKAGE (1000) GENTLEMEN GOLD PACKAGE" at bounding box center [140, 175] width 227 height 9
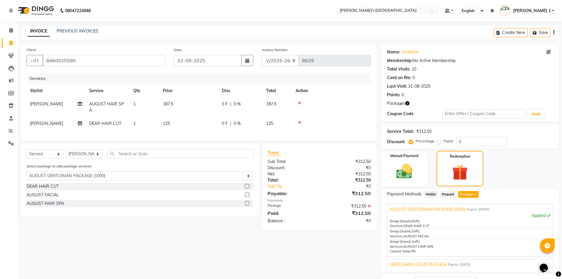
click at [300, 104] on icon at bounding box center [299, 103] width 3 height 4
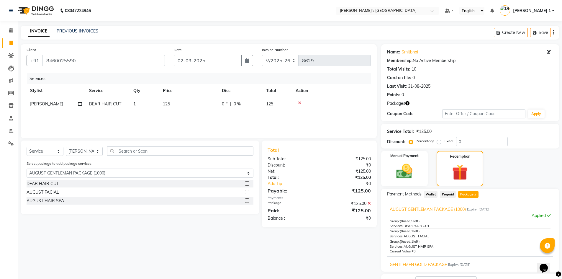
click at [295, 109] on td at bounding box center [331, 103] width 79 height 13
click at [145, 154] on input "text" at bounding box center [180, 150] width 146 height 9
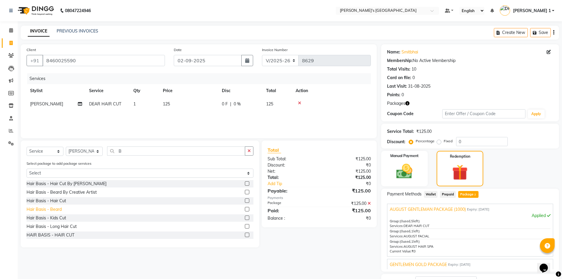
click at [60, 210] on div "Hair Basis - Beard" at bounding box center [44, 209] width 35 height 6
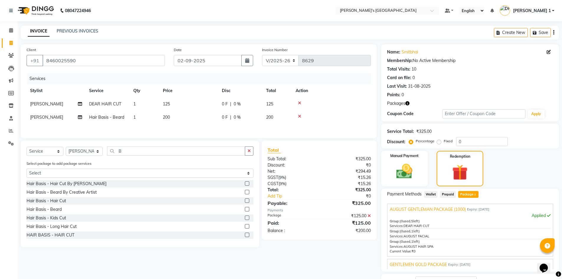
scroll to position [1, 0]
click at [392, 174] on img at bounding box center [404, 171] width 27 height 19
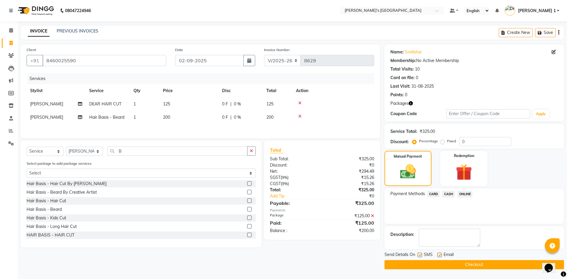
click at [447, 194] on span "CASH" at bounding box center [448, 194] width 13 height 7
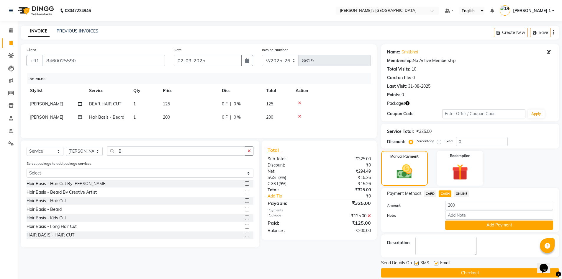
click at [437, 265] on label at bounding box center [436, 263] width 4 height 4
click at [437, 265] on input "checkbox" at bounding box center [436, 264] width 4 height 4
drag, startPoint x: 463, startPoint y: 227, endPoint x: 460, endPoint y: 235, distance: 9.0
click at [463, 227] on button "Add Payment" at bounding box center [499, 225] width 108 height 9
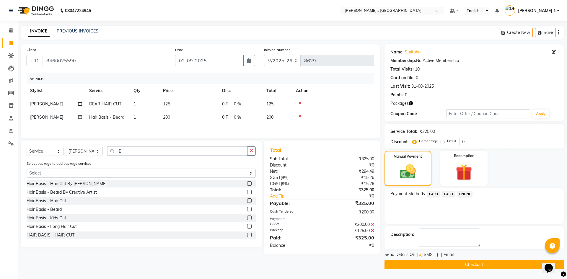
click at [444, 195] on span "CASH" at bounding box center [448, 194] width 13 height 7
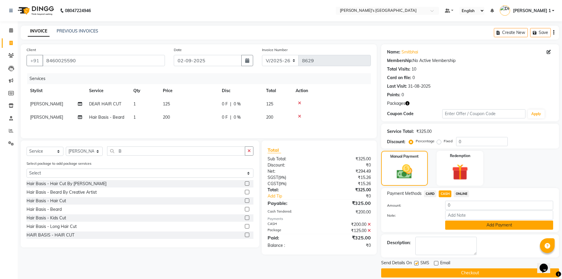
click at [458, 229] on button "Add Payment" at bounding box center [499, 225] width 108 height 9
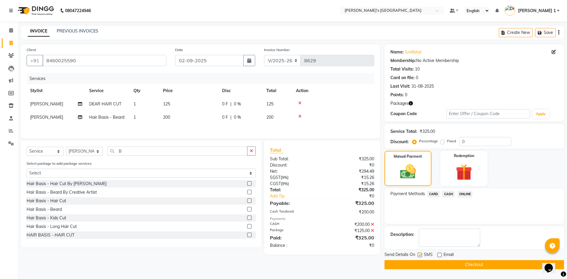
click at [451, 264] on button "Checkout" at bounding box center [473, 264] width 179 height 9
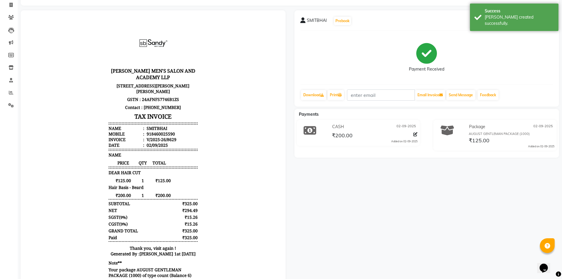
scroll to position [39, 0]
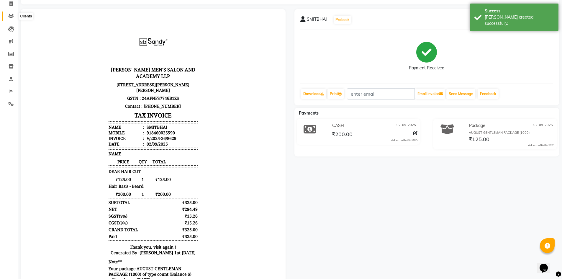
click at [7, 15] on span at bounding box center [11, 16] width 10 height 7
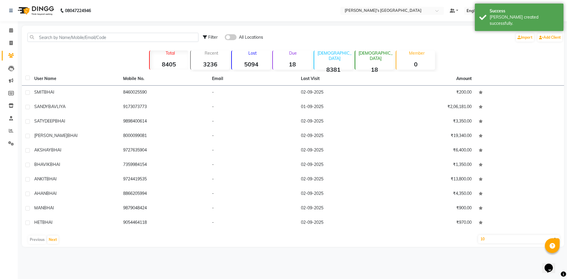
click at [12, 37] on li "Invoice" at bounding box center [9, 43] width 18 height 13
click at [12, 42] on icon at bounding box center [10, 43] width 3 height 4
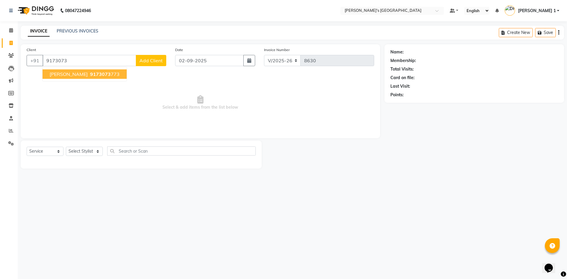
click at [74, 75] on span "SANDY BAVLIYA" at bounding box center [69, 74] width 38 height 6
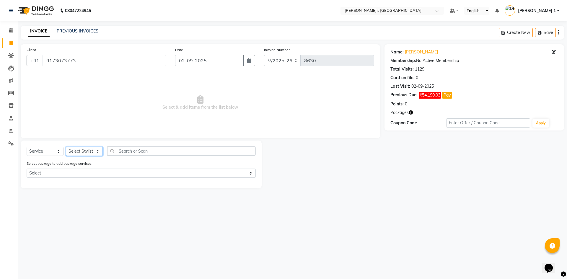
click at [76, 152] on select "Select Stylist [PERSON_NAME] [PERSON_NAME] [PERSON_NAME] [PERSON_NAME] [PERSON_…" at bounding box center [84, 151] width 37 height 9
click at [66, 147] on select "Select Stylist [PERSON_NAME] [PERSON_NAME] [PERSON_NAME] [PERSON_NAME] [PERSON_…" at bounding box center [84, 151] width 37 height 9
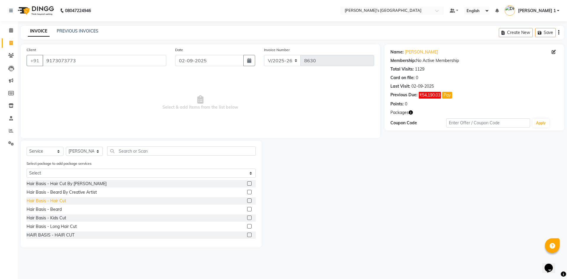
click at [56, 200] on div "Hair Basis - Hair Cut" at bounding box center [47, 201] width 40 height 6
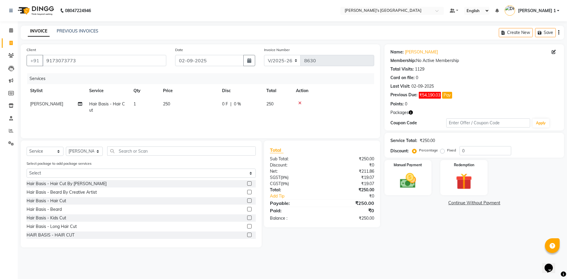
click at [174, 103] on td "250" at bounding box center [188, 106] width 59 height 19
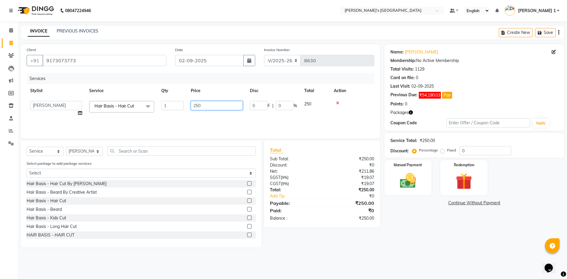
click at [206, 103] on input "250" at bounding box center [217, 105] width 52 height 9
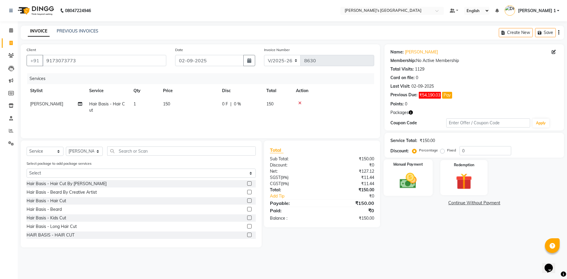
click at [420, 172] on img at bounding box center [407, 180] width 27 height 19
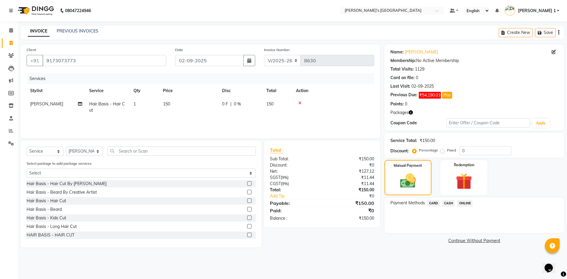
click at [449, 202] on span "CASH" at bounding box center [448, 203] width 13 height 7
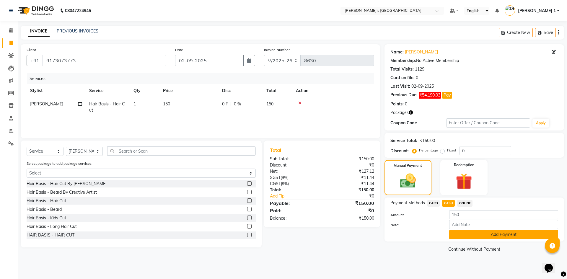
click at [467, 236] on button "Add Payment" at bounding box center [503, 234] width 109 height 9
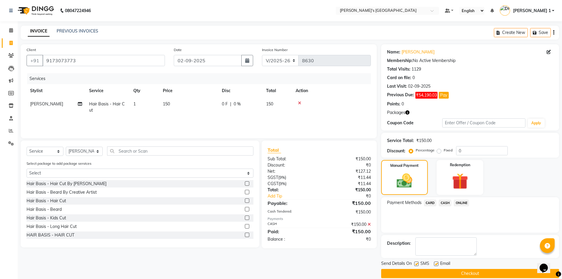
click at [437, 264] on label at bounding box center [436, 264] width 4 height 4
click at [437, 264] on input "checkbox" at bounding box center [436, 264] width 4 height 4
click at [417, 263] on label at bounding box center [416, 264] width 4 height 4
click at [417, 263] on input "checkbox" at bounding box center [416, 264] width 4 height 4
click at [420, 274] on button "Checkout" at bounding box center [470, 273] width 178 height 9
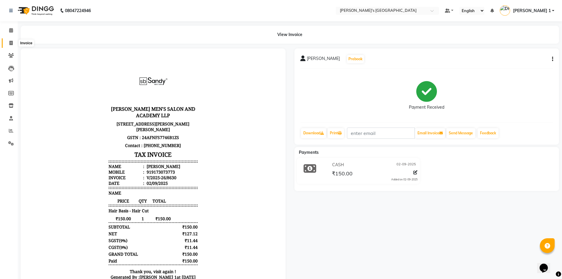
click at [9, 46] on span at bounding box center [11, 43] width 10 height 7
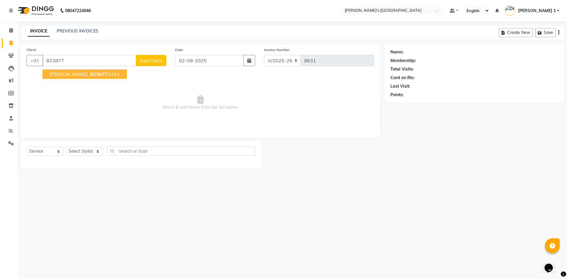
click at [68, 75] on span "GIRVAN BHAI" at bounding box center [69, 74] width 38 height 6
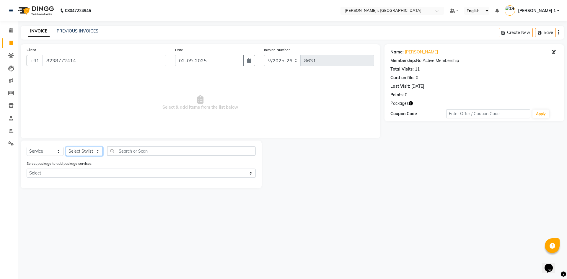
click at [87, 150] on select "Select Stylist [PERSON_NAME] [PERSON_NAME] [PERSON_NAME] [PERSON_NAME] [PERSON_…" at bounding box center [84, 151] width 37 height 9
click at [66, 147] on select "Select Stylist [PERSON_NAME] [PERSON_NAME] [PERSON_NAME] [PERSON_NAME] [PERSON_…" at bounding box center [84, 151] width 37 height 9
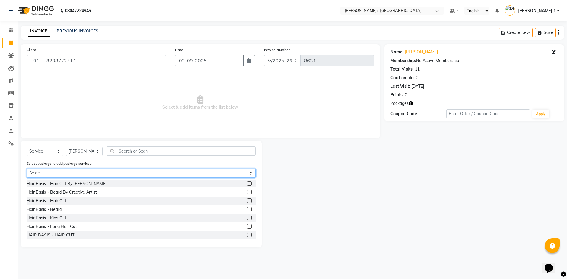
click at [216, 175] on select "Select MAVDI DEAR PACKAGE ( 6 HAIR CUT / 6 BEARD)" at bounding box center [141, 173] width 229 height 9
click at [27, 169] on select "Select MAVDI DEAR PACKAGE ( 6 HAIR CUT / 6 BEARD)" at bounding box center [141, 173] width 229 height 9
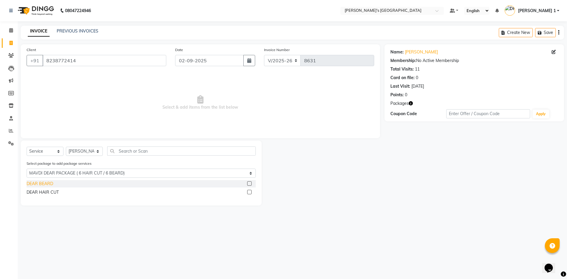
click at [47, 183] on div "DEAR BEARD" at bounding box center [40, 184] width 27 height 6
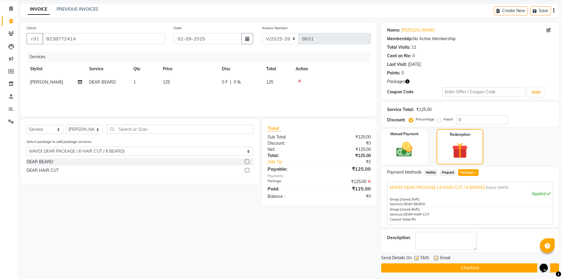
scroll to position [24, 0]
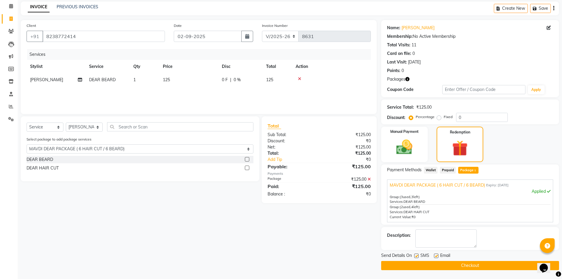
click at [436, 254] on label at bounding box center [436, 256] width 4 height 4
click at [436, 254] on input "checkbox" at bounding box center [436, 256] width 4 height 4
click at [438, 264] on button "Checkout" at bounding box center [470, 265] width 178 height 9
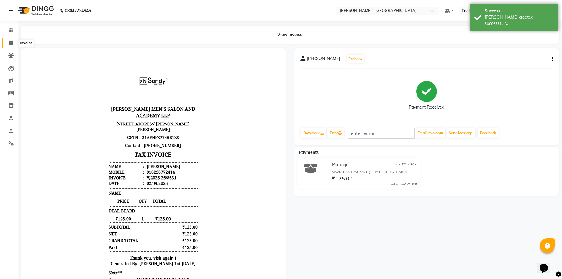
drag, startPoint x: 11, startPoint y: 43, endPoint x: 0, endPoint y: 49, distance: 12.3
click at [11, 43] on icon at bounding box center [10, 43] width 3 height 4
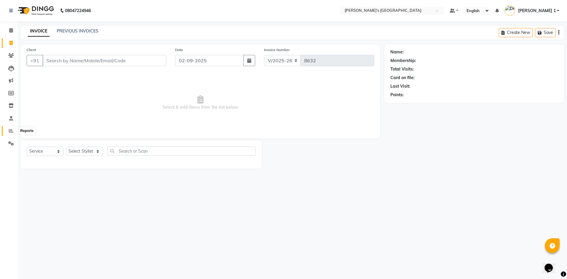
click at [9, 133] on icon at bounding box center [11, 130] width 4 height 4
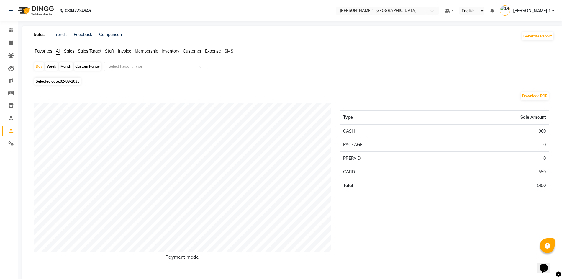
click at [9, 44] on icon at bounding box center [10, 43] width 3 height 4
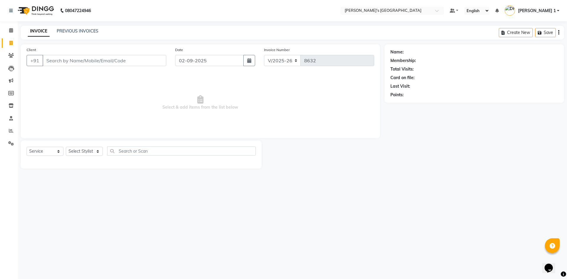
click at [304, 198] on div "08047224946 Select Location × Sandy Men's Salon And Academy Llp, Mavdi Main Roa…" at bounding box center [283, 139] width 567 height 279
click at [301, 199] on div "08047224946 Select Location × Sandy Men's Salon And Academy Llp, Mavdi Main Roa…" at bounding box center [283, 139] width 567 height 279
click at [139, 59] on input "Client" at bounding box center [105, 60] width 124 height 11
drag, startPoint x: 10, startPoint y: 56, endPoint x: 329, endPoint y: 39, distance: 319.6
click at [10, 56] on icon at bounding box center [11, 55] width 6 height 4
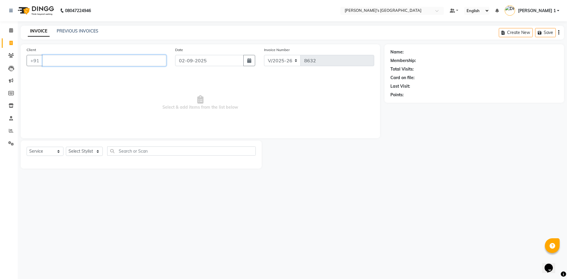
click at [65, 60] on input "Client" at bounding box center [105, 60] width 124 height 11
click at [53, 64] on input "Client" at bounding box center [105, 60] width 124 height 11
click at [58, 61] on input "Client" at bounding box center [105, 60] width 124 height 11
click at [61, 63] on input "Client" at bounding box center [90, 60] width 94 height 11
click at [12, 53] on span at bounding box center [11, 55] width 10 height 7
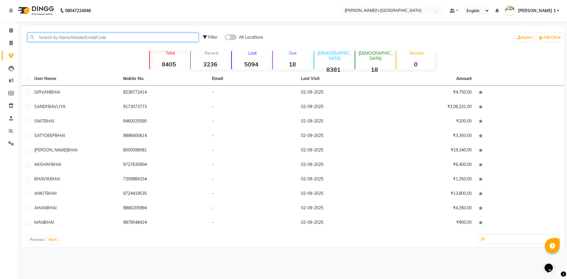
click at [46, 39] on input "text" at bounding box center [112, 37] width 171 height 9
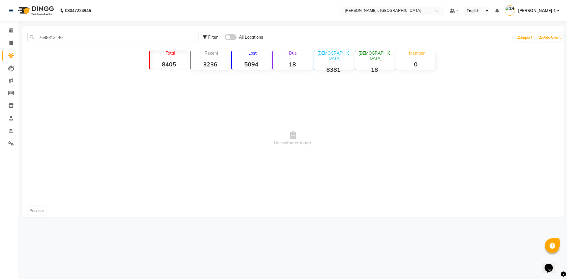
click at [227, 38] on span at bounding box center [231, 37] width 12 height 6
click at [225, 38] on input "checkbox" at bounding box center [225, 38] width 0 height 0
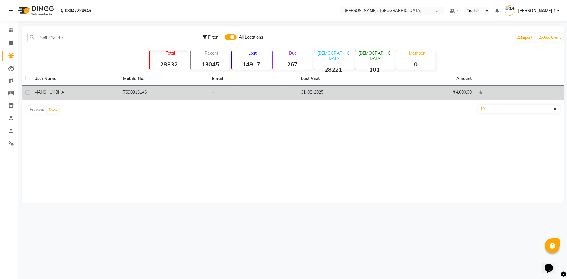
click at [416, 94] on td "₹4,000.00" at bounding box center [430, 93] width 89 height 14
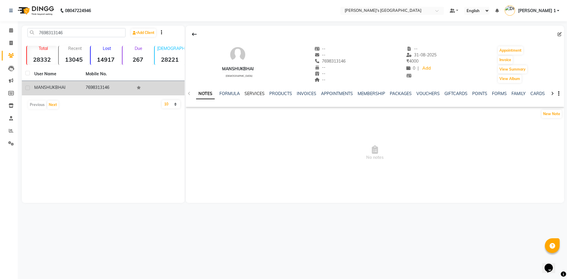
click at [260, 94] on link "SERVICES" at bounding box center [254, 93] width 20 height 5
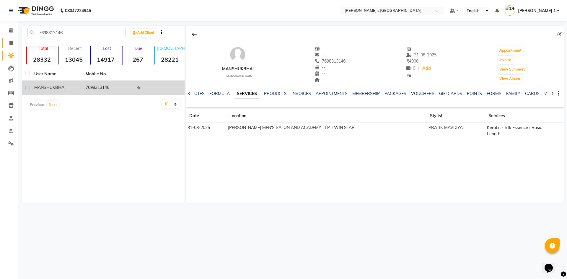
click at [9, 47] on link "Invoice" at bounding box center [9, 43] width 14 height 10
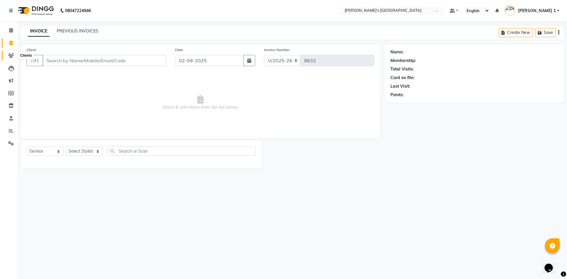
click at [12, 54] on icon at bounding box center [11, 55] width 6 height 4
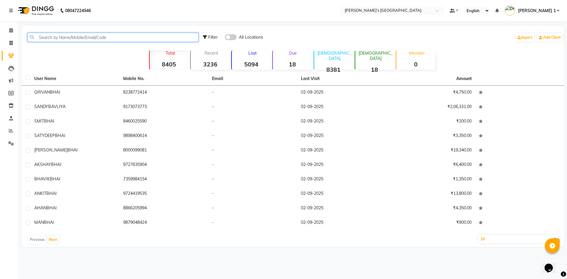
click at [41, 38] on input "text" at bounding box center [112, 37] width 171 height 9
click at [12, 44] on icon at bounding box center [10, 43] width 3 height 4
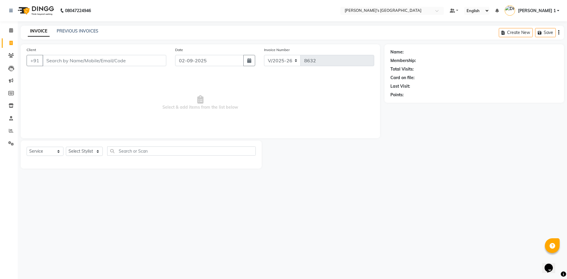
click at [63, 63] on input "Client" at bounding box center [105, 60] width 124 height 11
click at [13, 55] on icon at bounding box center [11, 55] width 6 height 4
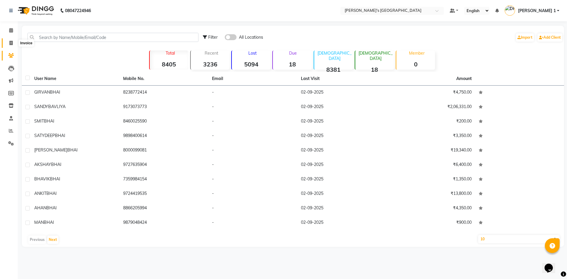
click at [13, 42] on span at bounding box center [11, 43] width 10 height 7
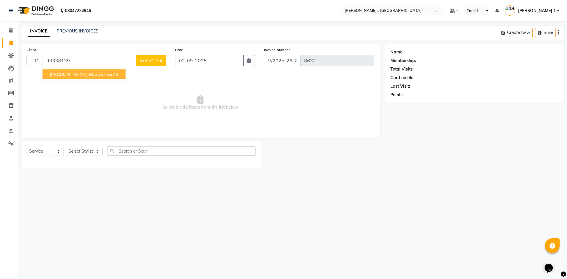
click at [66, 75] on span "RAJ BHAI" at bounding box center [69, 74] width 38 height 6
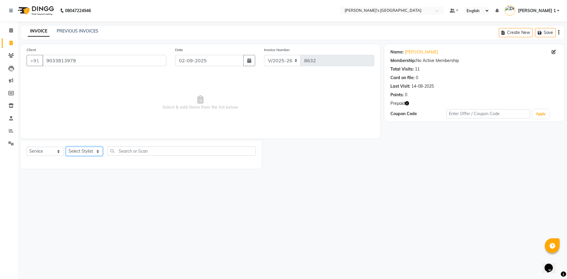
click at [73, 150] on select "Select Stylist [PERSON_NAME] [PERSON_NAME] [PERSON_NAME] [PERSON_NAME] [PERSON_…" at bounding box center [84, 151] width 37 height 9
click at [66, 147] on select "Select Stylist [PERSON_NAME] [PERSON_NAME] [PERSON_NAME] [PERSON_NAME] [PERSON_…" at bounding box center [84, 151] width 37 height 9
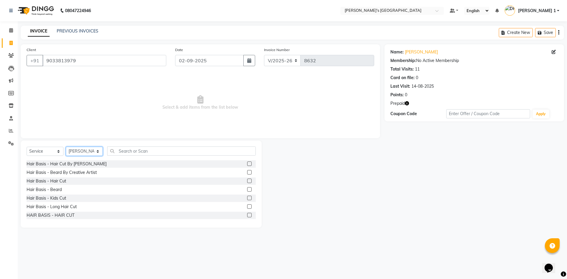
click at [84, 152] on select "Select Stylist [PERSON_NAME] [PERSON_NAME] [PERSON_NAME] [PERSON_NAME] [PERSON_…" at bounding box center [84, 151] width 37 height 9
click at [50, 148] on select "Select Service Product Membership Package Voucher Prepaid Gift Card" at bounding box center [45, 151] width 37 height 9
click at [50, 154] on select "Select Service Product Membership Package Voucher Prepaid Gift Card" at bounding box center [45, 151] width 37 height 9
click at [81, 153] on select "Select Stylist [PERSON_NAME] [PERSON_NAME] [PERSON_NAME] [PERSON_NAME] [PERSON_…" at bounding box center [84, 151] width 37 height 9
click at [81, 151] on select "Select Stylist [PERSON_NAME] [PERSON_NAME] [PERSON_NAME] [PERSON_NAME] [PERSON_…" at bounding box center [84, 151] width 37 height 9
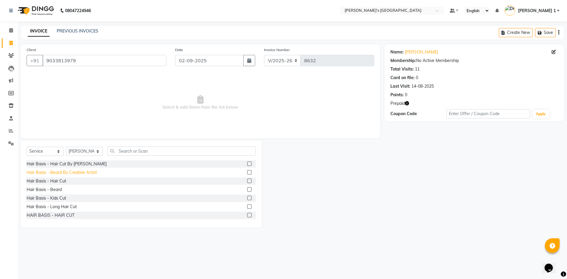
click at [66, 173] on div "Hair Basis - Beard By Creative Artist" at bounding box center [62, 172] width 70 height 6
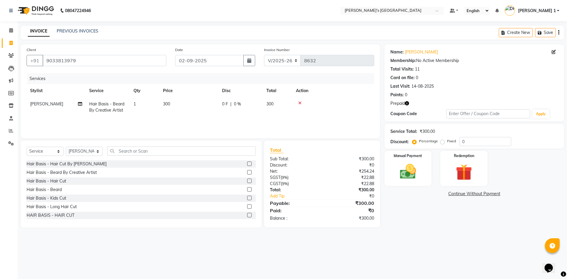
click at [173, 103] on td "300" at bounding box center [188, 106] width 59 height 19
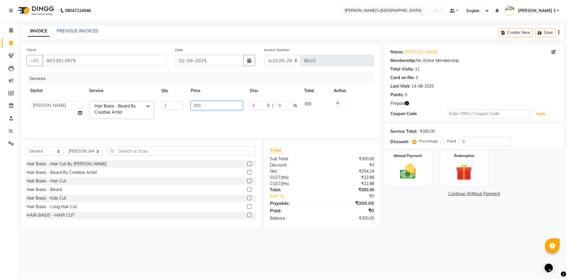
click at [203, 108] on input "300" at bounding box center [217, 105] width 52 height 9
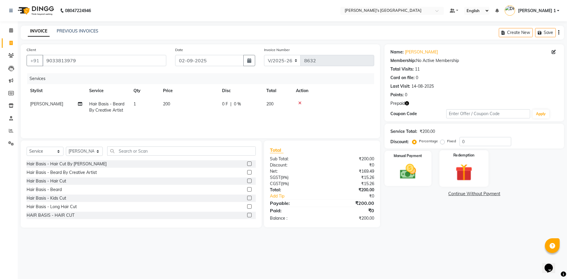
click at [455, 172] on img at bounding box center [463, 172] width 27 height 21
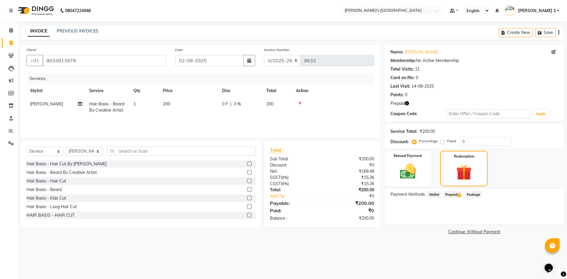
click at [451, 192] on span "Prepaid 1" at bounding box center [452, 194] width 19 height 7
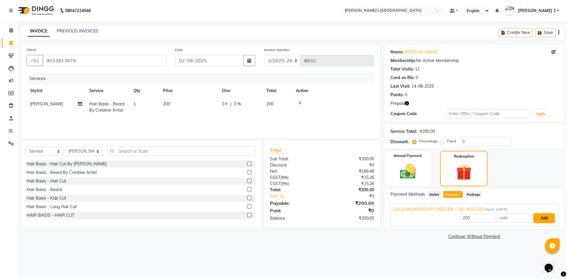
click at [540, 218] on button "Add" at bounding box center [544, 218] width 22 height 10
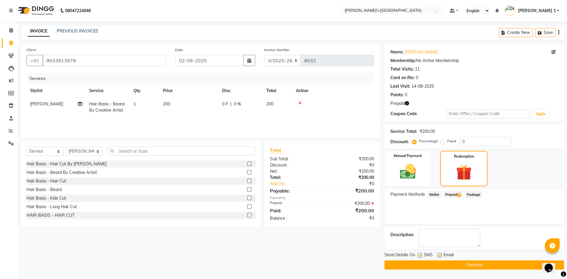
click at [440, 254] on label at bounding box center [439, 255] width 4 height 4
click at [440, 254] on input "checkbox" at bounding box center [439, 256] width 4 height 4
click at [438, 264] on button "Checkout" at bounding box center [473, 264] width 179 height 9
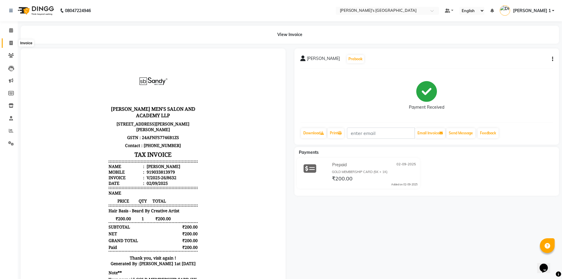
click at [8, 44] on span at bounding box center [11, 43] width 10 height 7
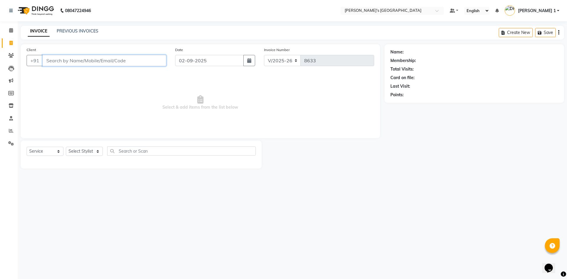
click at [110, 59] on input "Client" at bounding box center [105, 60] width 124 height 11
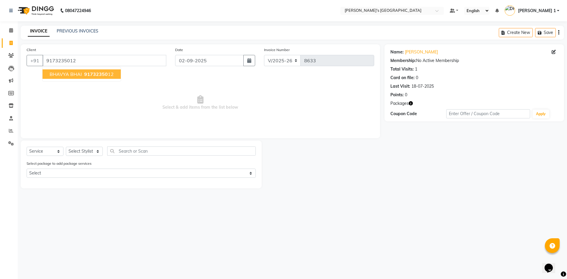
click at [76, 72] on span "BHAVYA BHAI" at bounding box center [66, 74] width 32 height 6
click at [74, 150] on select "Select Stylist [PERSON_NAME] [PERSON_NAME] [PERSON_NAME] [PERSON_NAME] [PERSON_…" at bounding box center [84, 151] width 37 height 9
click at [66, 147] on select "Select Stylist [PERSON_NAME] [PERSON_NAME] [PERSON_NAME] [PERSON_NAME] [PERSON_…" at bounding box center [84, 151] width 37 height 9
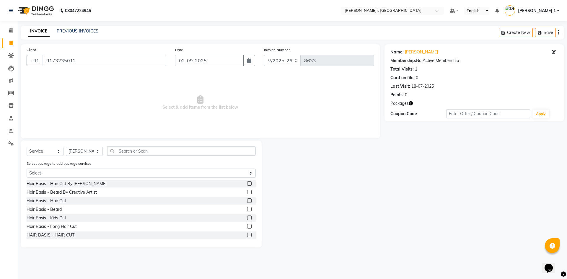
click at [68, 162] on label "Select package to add package services" at bounding box center [59, 163] width 65 height 5
click at [59, 170] on select "Select MAVDI DEAR PACKAGE ( 6 HAIR CUT)" at bounding box center [141, 173] width 229 height 9
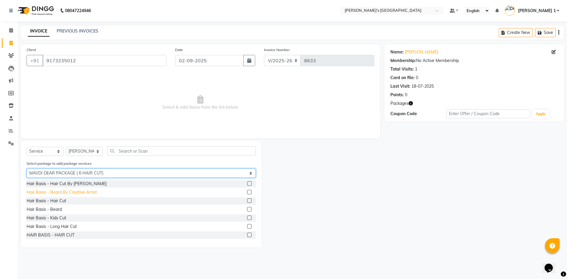
click at [27, 169] on select "Select MAVDI DEAR PACKAGE ( 6 HAIR CUT)" at bounding box center [141, 173] width 229 height 9
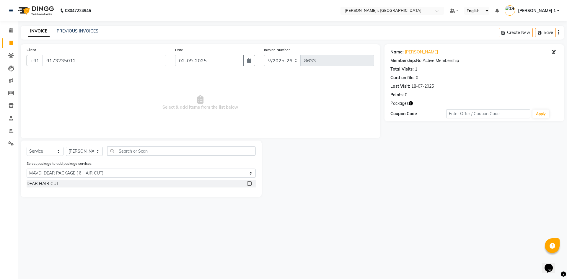
click at [247, 185] on label at bounding box center [249, 183] width 4 height 4
click at [247, 185] on input "checkbox" at bounding box center [249, 184] width 4 height 4
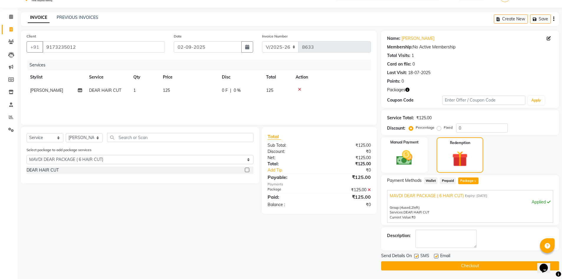
scroll to position [14, 0]
click at [436, 257] on label at bounding box center [436, 256] width 4 height 4
click at [436, 257] on input "checkbox" at bounding box center [436, 256] width 4 height 4
click at [424, 265] on button "Checkout" at bounding box center [470, 265] width 178 height 9
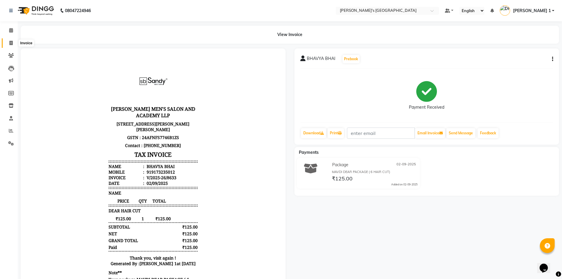
click at [10, 46] on span at bounding box center [11, 43] width 10 height 7
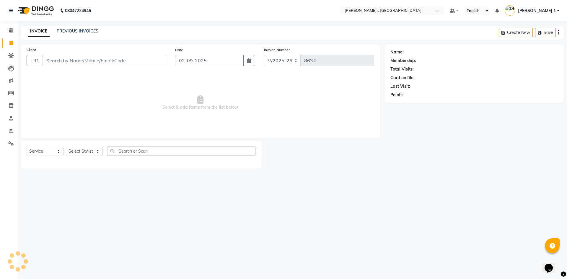
click at [54, 60] on input "Client" at bounding box center [105, 60] width 124 height 11
click at [74, 33] on link "PREVIOUS INVOICES" at bounding box center [78, 30] width 42 height 5
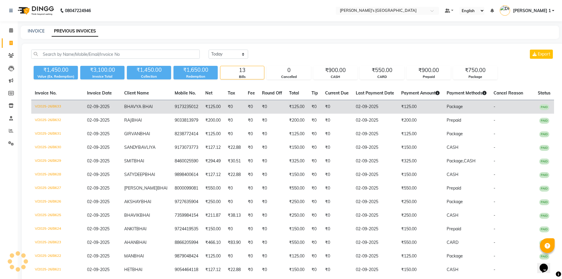
click at [322, 109] on td "₹0" at bounding box center [337, 107] width 31 height 14
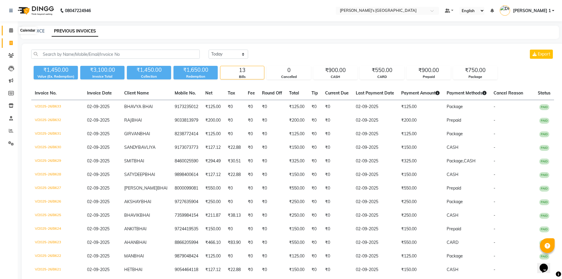
click at [12, 33] on span at bounding box center [11, 30] width 10 height 7
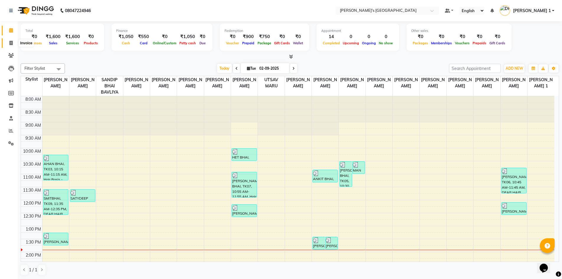
click at [11, 44] on icon at bounding box center [10, 43] width 3 height 4
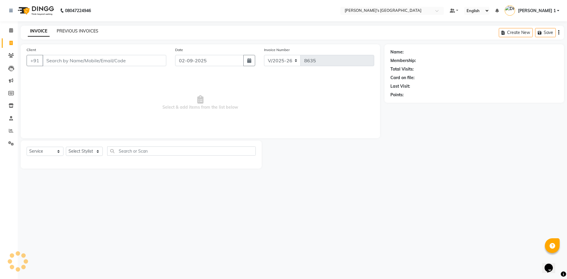
click at [67, 29] on link "PREVIOUS INVOICES" at bounding box center [78, 30] width 42 height 5
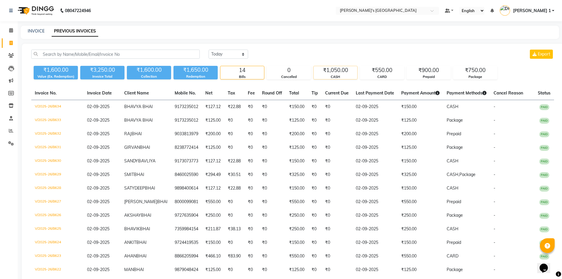
click at [337, 74] on div "CASH" at bounding box center [336, 76] width 44 height 5
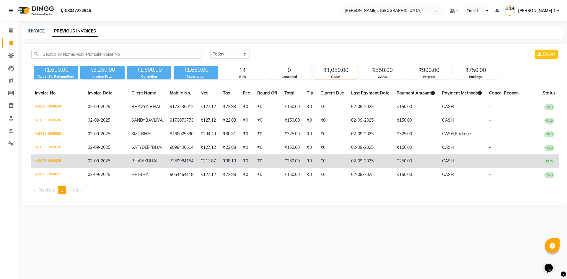
click at [139, 164] on span "BHAVIK" at bounding box center [139, 160] width 16 height 5
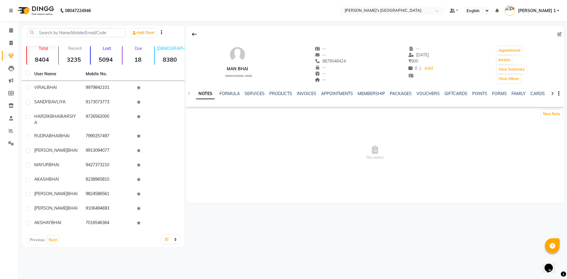
click at [258, 89] on div "NOTES FORMULA SERVICES PRODUCTS INVOICES APPOINTMENTS MEMBERSHIP PACKAGES VOUCH…" at bounding box center [375, 94] width 378 height 20
click at [258, 91] on link "SERVICES" at bounding box center [254, 93] width 20 height 5
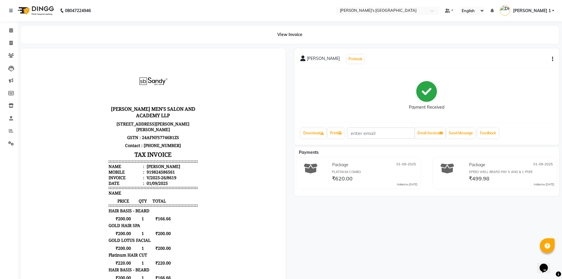
click at [551, 59] on button "button" at bounding box center [552, 59] width 4 height 6
click at [525, 62] on div "Edit Item Staff" at bounding box center [523, 62] width 40 height 7
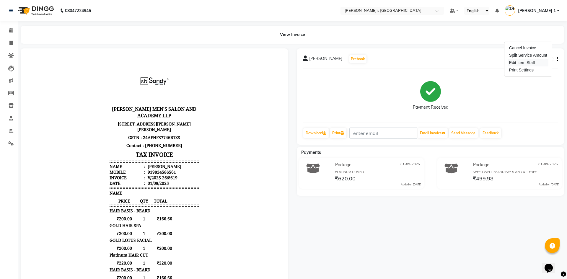
select select
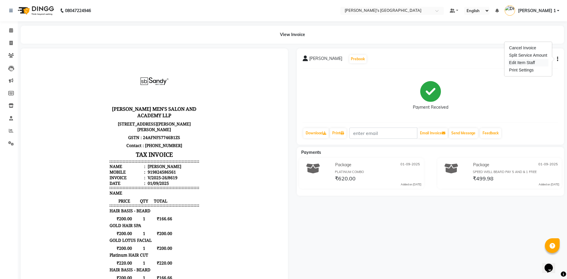
select select
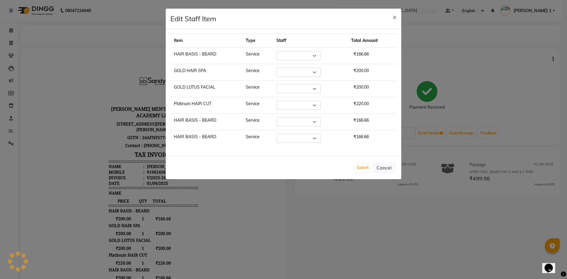
select select "46793"
select select "63145"
select select "46793"
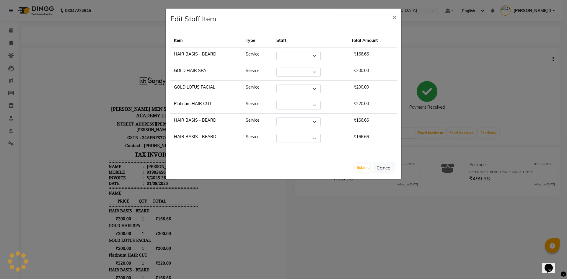
select select "46793"
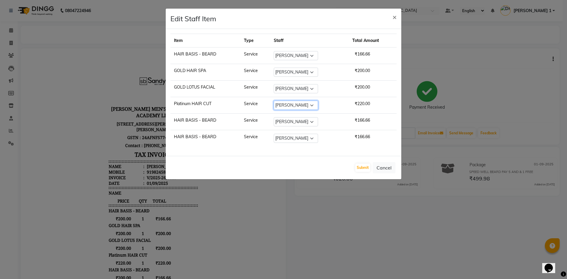
click at [287, 104] on select "Select ADARSH SOLANKI AVINASH SEN BRIJESH ZALA CHANDU SEN DHRUV DAVE DHRUV DAVE…" at bounding box center [296, 105] width 44 height 9
click at [288, 75] on select "Select ADARSH SOLANKI AVINASH SEN BRIJESH ZALA CHANDU SEN DHRUV DAVE DHRUV DAVE…" at bounding box center [296, 72] width 44 height 9
select select "63145"
click at [274, 68] on select "Select ADARSH SOLANKI AVINASH SEN BRIJESH ZALA CHANDU SEN DHRUV DAVE DHRUV DAVE…" at bounding box center [296, 72] width 44 height 9
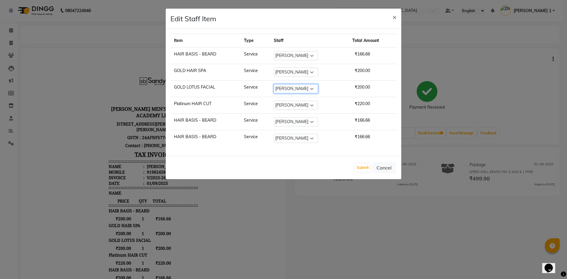
click at [289, 88] on select "Select ADARSH SOLANKI AVINASH SEN BRIJESH ZALA CHANDU SEN DHRUV DAVE DHRUV DAVE…" at bounding box center [296, 88] width 44 height 9
click at [288, 103] on select "Select ADARSH SOLANKI AVINASH SEN BRIJESH ZALA CHANDU SEN DHRUV DAVE DHRUV DAVE…" at bounding box center [296, 105] width 44 height 9
select select "46793"
click at [274, 101] on select "Select ADARSH SOLANKI AVINASH SEN BRIJESH ZALA CHANDU SEN DHRUV DAVE DHRUV DAVE…" at bounding box center [296, 105] width 44 height 9
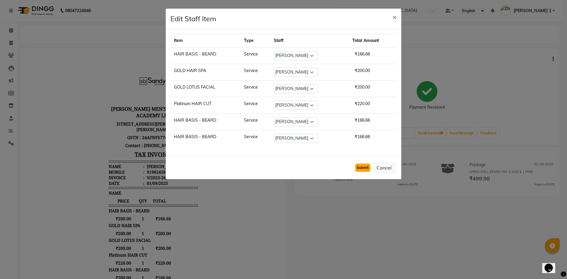
click at [364, 166] on button "Submit" at bounding box center [362, 168] width 15 height 8
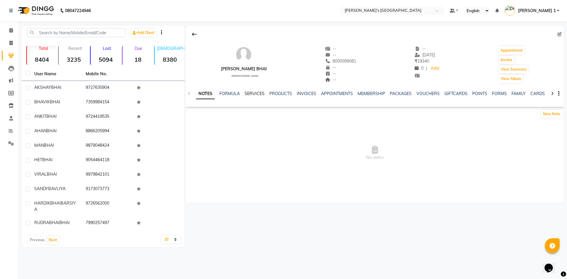
click at [256, 94] on link "SERVICES" at bounding box center [254, 93] width 20 height 5
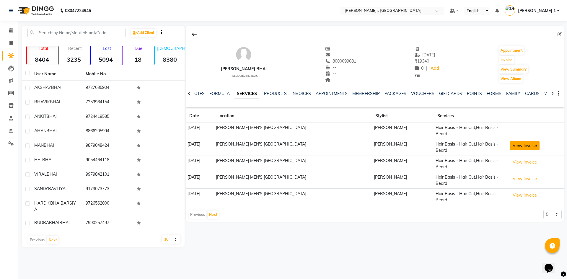
click at [535, 148] on button "View Invoice" at bounding box center [525, 145] width 30 height 9
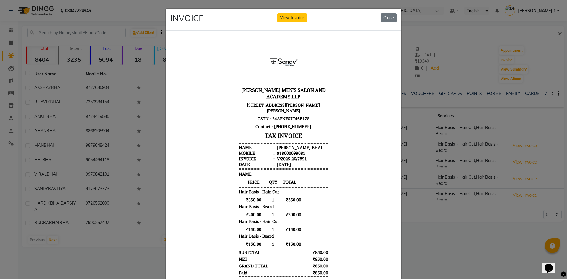
scroll to position [5, 0]
click at [381, 18] on button "Close" at bounding box center [389, 17] width 16 height 9
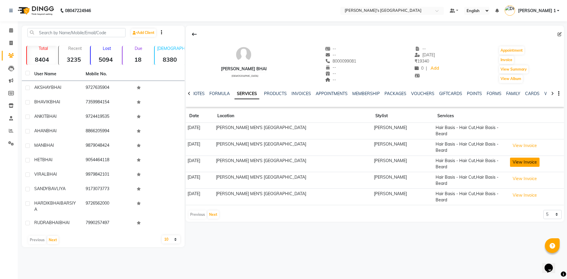
click at [535, 163] on button "View Invoice" at bounding box center [525, 162] width 30 height 9
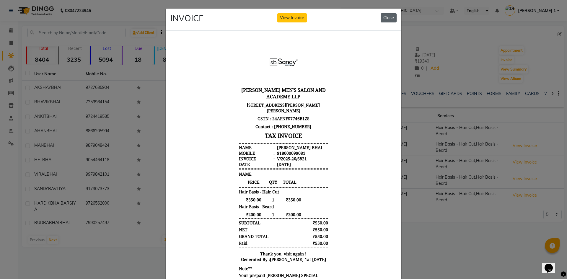
click at [384, 16] on button "Close" at bounding box center [389, 17] width 16 height 9
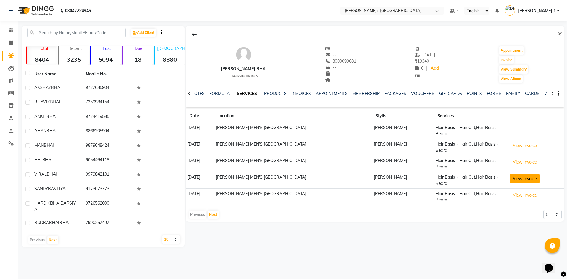
click at [530, 174] on button "View Invoice" at bounding box center [525, 178] width 30 height 9
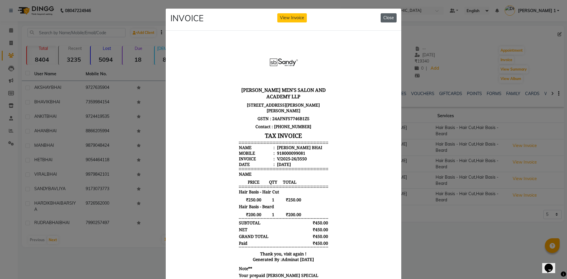
click at [390, 18] on button "Close" at bounding box center [389, 17] width 16 height 9
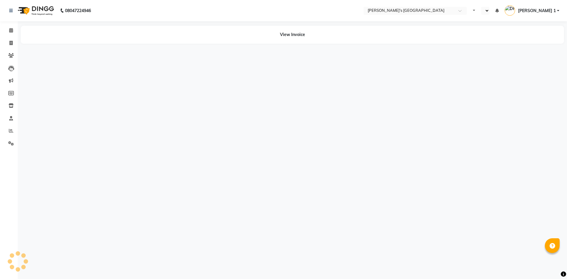
select select "en"
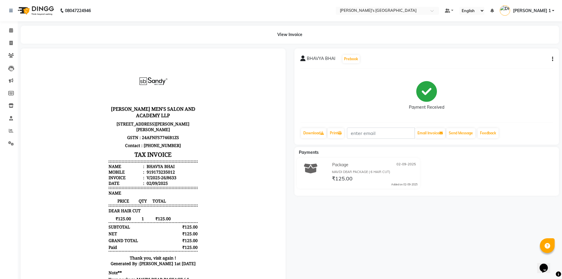
click at [156, 175] on div "919173235012" at bounding box center [161, 172] width 30 height 6
click at [14, 56] on icon at bounding box center [11, 55] width 6 height 4
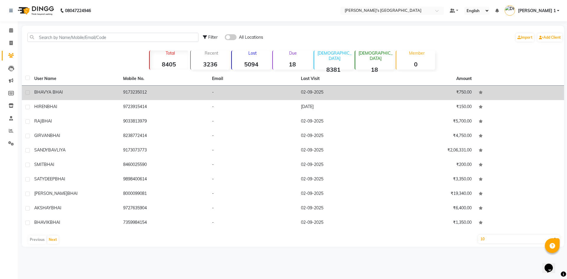
click at [76, 92] on div "BHAVYA BHAI" at bounding box center [75, 92] width 82 height 6
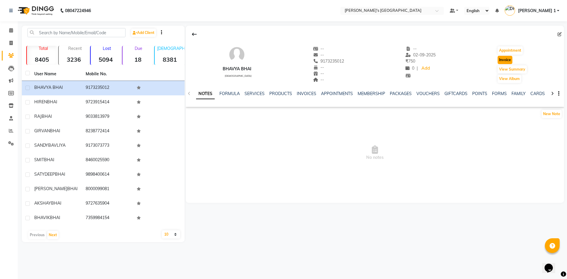
click at [509, 61] on button "Invoice" at bounding box center [504, 60] width 15 height 8
select select "service"
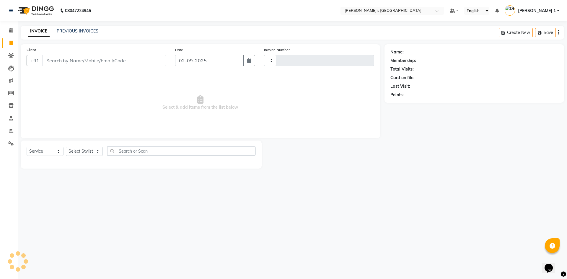
type input "8634"
select select "6233"
type input "9173235012"
click at [75, 153] on select "Select Stylist [PERSON_NAME] [PERSON_NAME] [PERSON_NAME] [PERSON_NAME] [PERSON_…" at bounding box center [84, 151] width 37 height 9
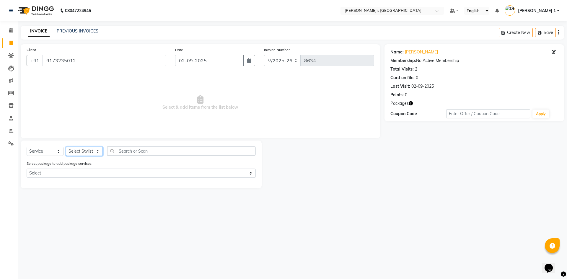
select select "64099"
click at [66, 147] on select "Select Stylist [PERSON_NAME] [PERSON_NAME] [PERSON_NAME] [PERSON_NAME] [PERSON_…" at bounding box center [84, 151] width 37 height 9
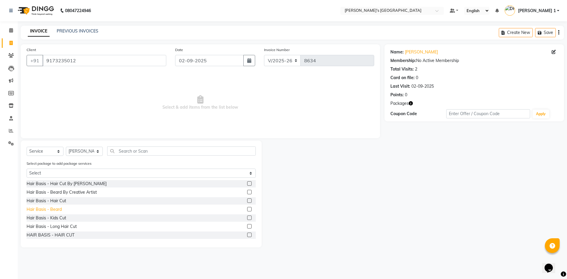
click at [61, 210] on div "Hair Basis - Beard" at bounding box center [44, 209] width 35 height 6
checkbox input "false"
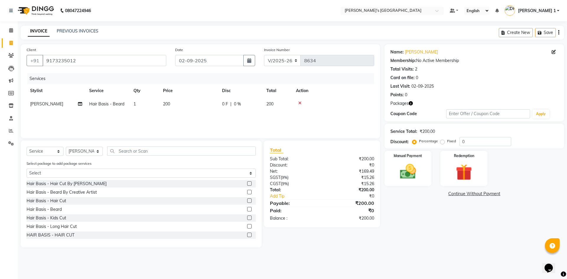
click at [190, 107] on td "200" at bounding box center [188, 103] width 59 height 13
select select "64099"
drag, startPoint x: 218, startPoint y: 105, endPoint x: 96, endPoint y: 115, distance: 122.7
click at [98, 115] on tr "ADARSH SOLANKI AVINASH SEN BRIJESH ZALA CHANDU SEN DHRUV DAVE DHRUV DAVE 1 GOUR…" at bounding box center [200, 108] width 347 height 22
type input "150"
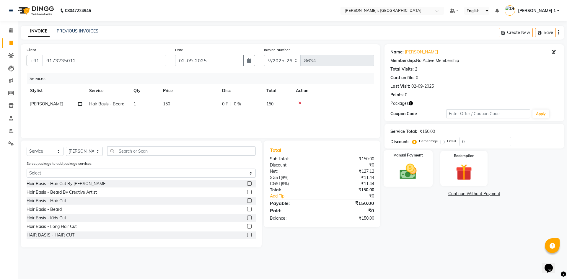
click at [420, 172] on img at bounding box center [407, 171] width 27 height 19
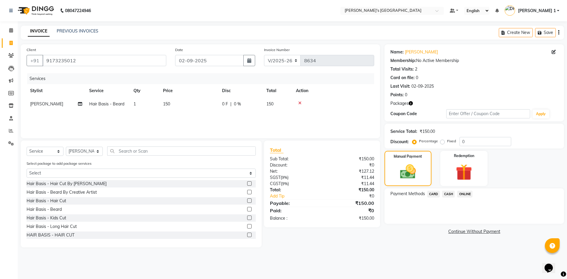
click at [449, 193] on span "CASH" at bounding box center [448, 194] width 13 height 7
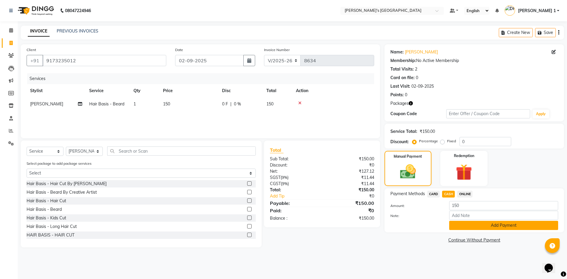
click at [461, 226] on button "Add Payment" at bounding box center [503, 225] width 109 height 9
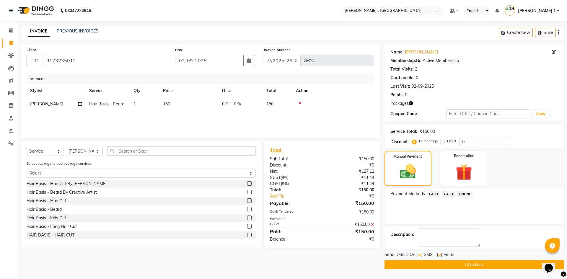
click at [442, 254] on div "Email" at bounding box center [447, 255] width 21 height 7
click at [440, 255] on label at bounding box center [439, 255] width 4 height 4
click at [440, 255] on input "checkbox" at bounding box center [439, 255] width 4 height 4
checkbox input "false"
click at [421, 255] on label at bounding box center [419, 255] width 4 height 4
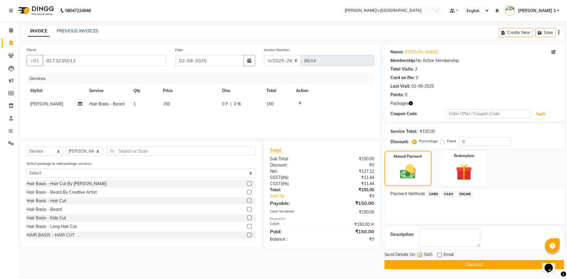
click at [421, 255] on input "checkbox" at bounding box center [419, 255] width 4 height 4
checkbox input "false"
click at [423, 263] on button "Checkout" at bounding box center [473, 264] width 179 height 9
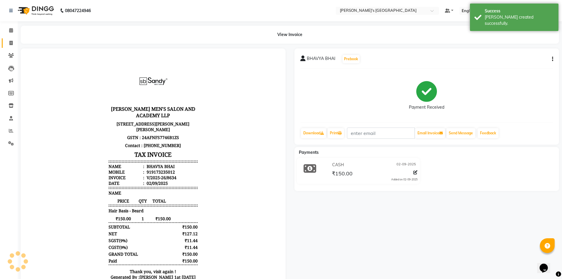
click at [9, 37] on li "Invoice" at bounding box center [9, 43] width 18 height 13
click at [10, 40] on span at bounding box center [11, 43] width 10 height 7
select select "service"
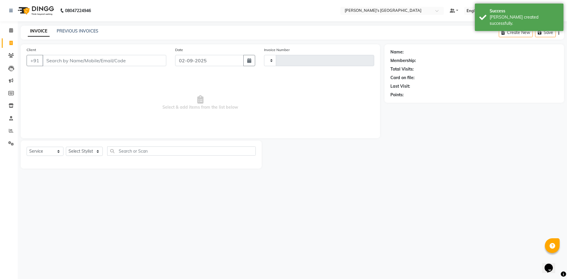
type input "8635"
select select "6233"
click at [81, 31] on link "PREVIOUS INVOICES" at bounding box center [78, 30] width 42 height 5
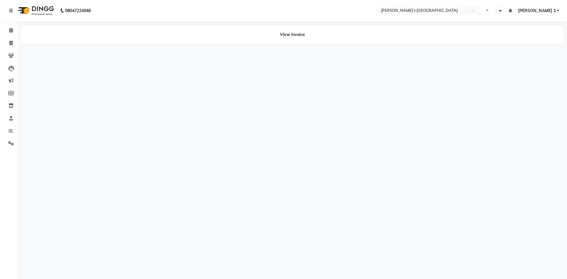
select select "en"
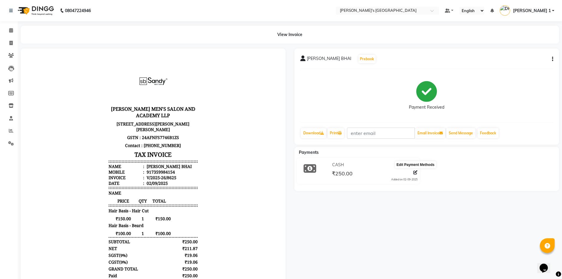
click at [414, 173] on icon at bounding box center [416, 172] width 4 height 4
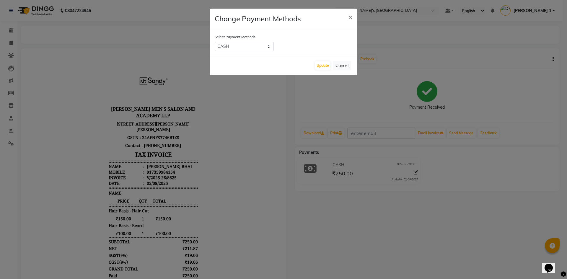
click at [235, 37] on label "Select Payment Methods" at bounding box center [235, 36] width 41 height 5
drag, startPoint x: 236, startPoint y: 45, endPoint x: 236, endPoint y: 50, distance: 4.2
click at [236, 45] on select "CARD CASH ONLINE" at bounding box center [244, 46] width 59 height 9
select select "2"
click at [215, 42] on select "CARD CASH ONLINE" at bounding box center [244, 46] width 59 height 9
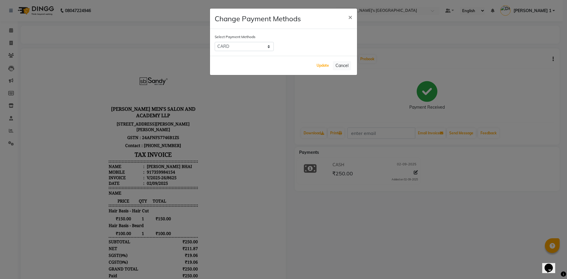
drag, startPoint x: 318, startPoint y: 68, endPoint x: 268, endPoint y: 108, distance: 64.5
click at [317, 68] on button "Update" at bounding box center [322, 65] width 15 height 8
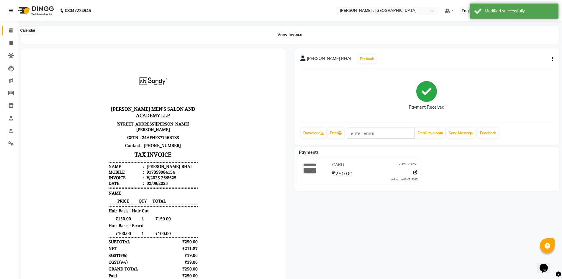
click at [10, 32] on icon at bounding box center [11, 30] width 4 height 4
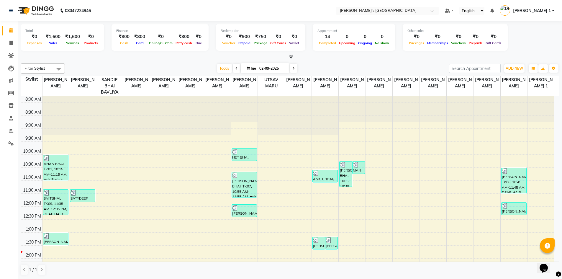
scroll to position [0, 0]
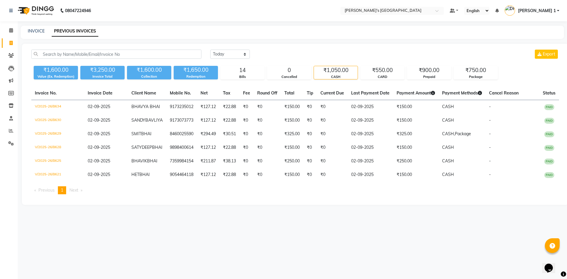
click at [9, 36] on li "Calendar" at bounding box center [9, 30] width 18 height 13
click at [9, 41] on icon at bounding box center [10, 43] width 3 height 4
select select "6233"
select select "service"
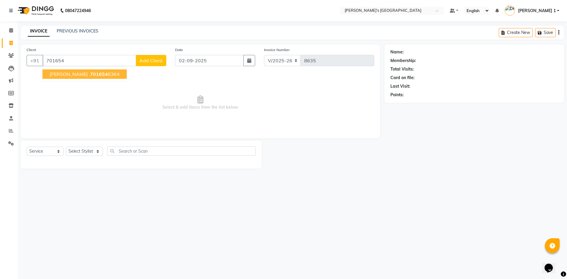
click at [53, 74] on span "[PERSON_NAME]" at bounding box center [69, 74] width 38 height 6
type input "7016546364"
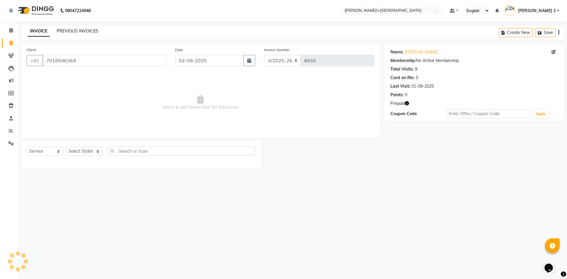
click at [76, 29] on link "PREVIOUS INVOICES" at bounding box center [78, 30] width 42 height 5
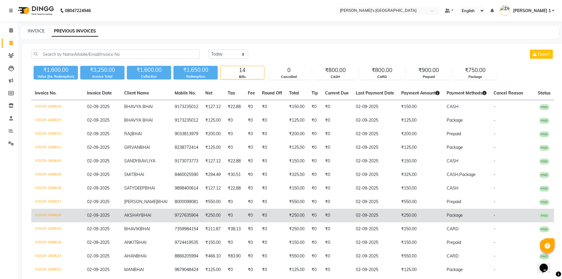
click at [202, 222] on td "₹250.00" at bounding box center [213, 216] width 22 height 14
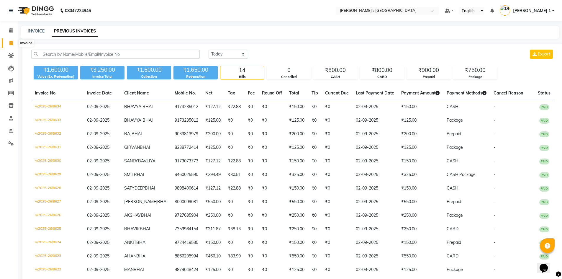
click at [9, 40] on span at bounding box center [11, 43] width 10 height 7
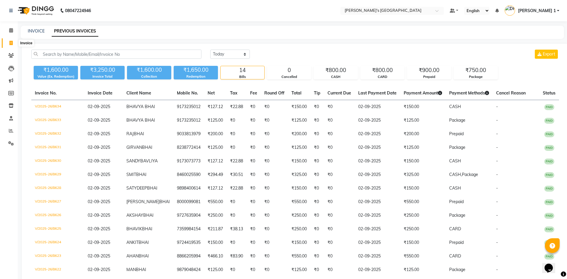
select select "6233"
select select "service"
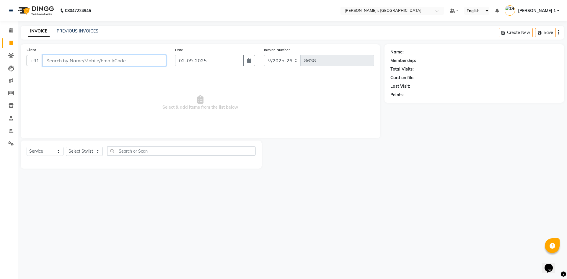
click at [114, 58] on input "Client" at bounding box center [105, 60] width 124 height 11
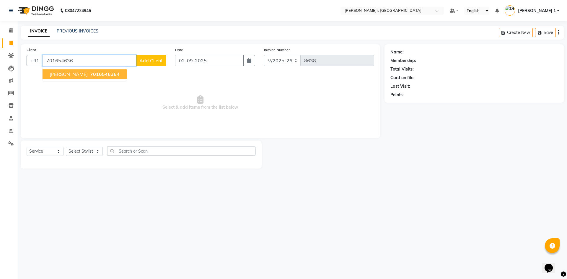
click at [62, 72] on span "[PERSON_NAME]" at bounding box center [69, 74] width 38 height 6
type input "7016546364"
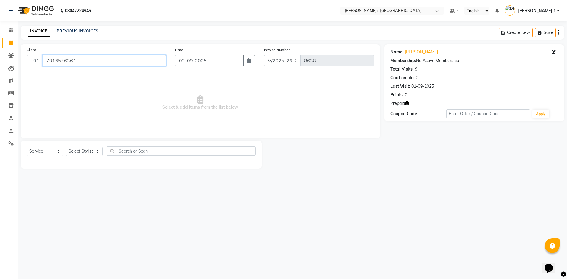
click at [79, 59] on input "7016546364" at bounding box center [105, 60] width 124 height 11
click at [9, 55] on icon at bounding box center [11, 55] width 6 height 4
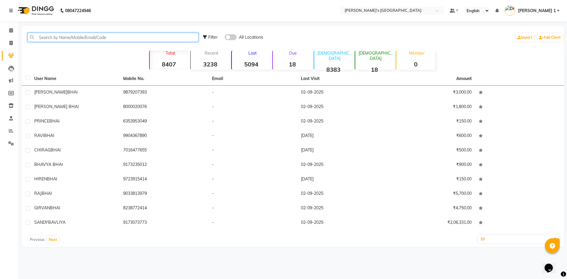
click at [112, 38] on input "text" at bounding box center [112, 37] width 171 height 9
type input "V"
paste input "7016546364"
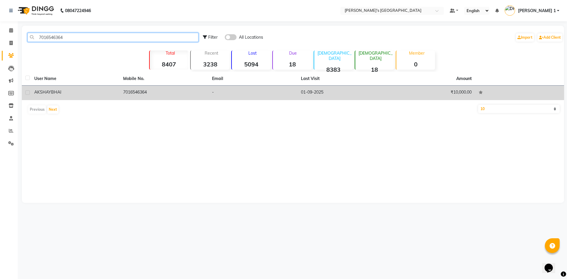
type input "7016546364"
click at [118, 89] on td "AKSHAY BHAI" at bounding box center [75, 93] width 89 height 14
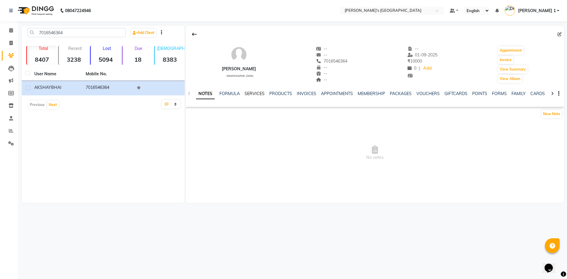
click at [251, 92] on link "SERVICES" at bounding box center [254, 93] width 20 height 5
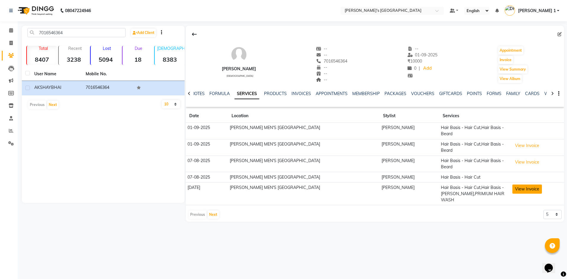
click at [536, 190] on button "View Invoice" at bounding box center [527, 189] width 30 height 9
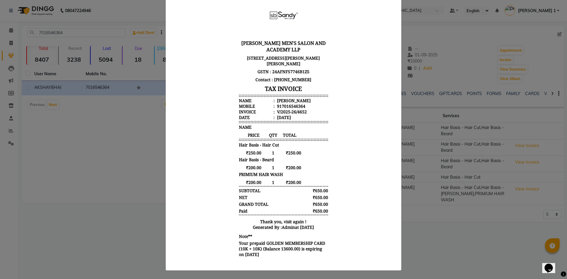
scroll to position [51, 0]
click at [435, 240] on ngb-modal-window "INVOICE View Invoice Close" at bounding box center [283, 139] width 567 height 279
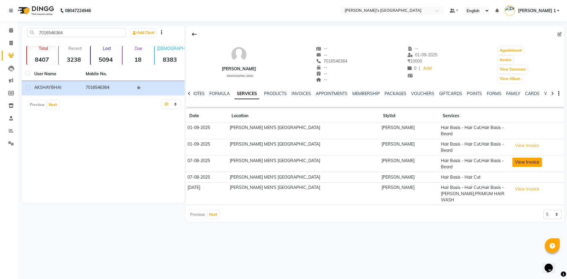
click at [527, 162] on button "View Invoice" at bounding box center [527, 162] width 30 height 9
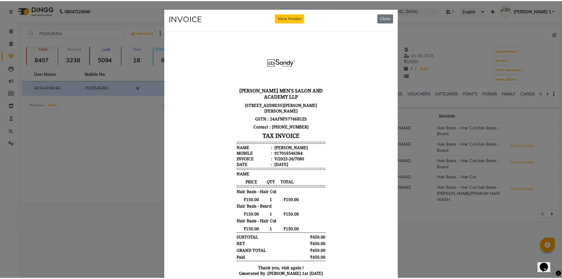
scroll to position [5, 0]
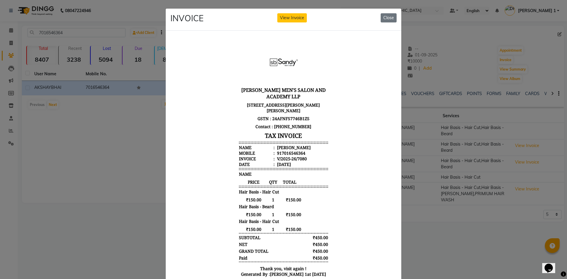
click at [414, 230] on ngb-modal-window "INVOICE View Invoice Close" at bounding box center [283, 139] width 567 height 279
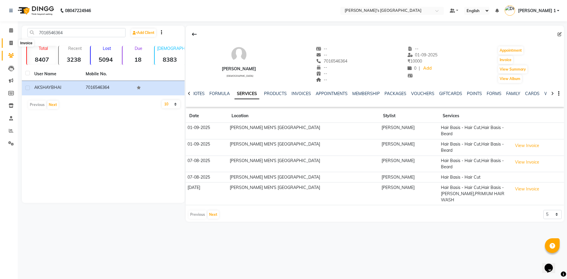
click at [9, 45] on span at bounding box center [11, 43] width 10 height 7
select select "6233"
select select "service"
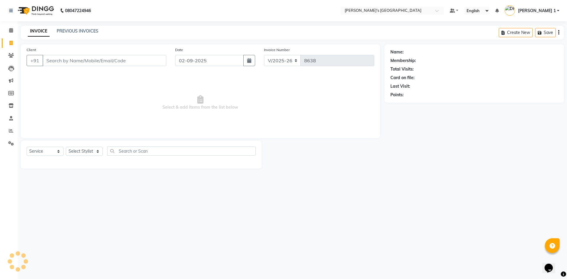
click at [66, 64] on input "Client" at bounding box center [105, 60] width 124 height 11
type input "9429671499"
click at [145, 60] on span "Add Client" at bounding box center [150, 61] width 23 height 6
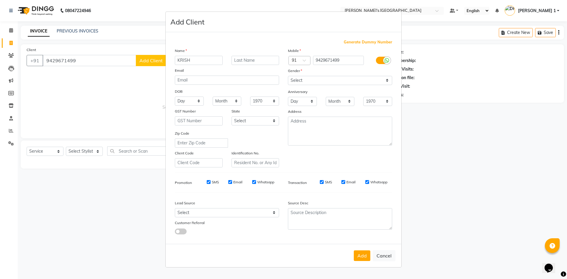
type input "KRISH"
click at [262, 61] on input "text" at bounding box center [255, 60] width 48 height 9
type input "BHAI"
click at [314, 80] on select "Select [DEMOGRAPHIC_DATA] [DEMOGRAPHIC_DATA] Other Prefer Not To Say" at bounding box center [340, 80] width 104 height 9
select select "[DEMOGRAPHIC_DATA]"
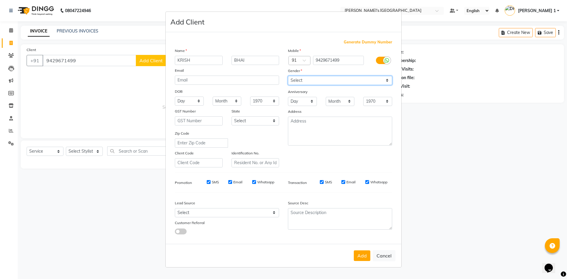
click at [288, 76] on select "Select [DEMOGRAPHIC_DATA] [DEMOGRAPHIC_DATA] Other Prefer Not To Say" at bounding box center [340, 80] width 104 height 9
click at [362, 259] on button "Add" at bounding box center [362, 255] width 17 height 11
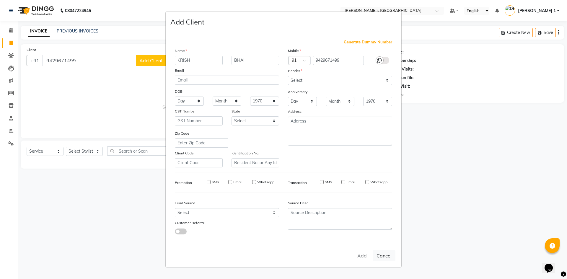
select select
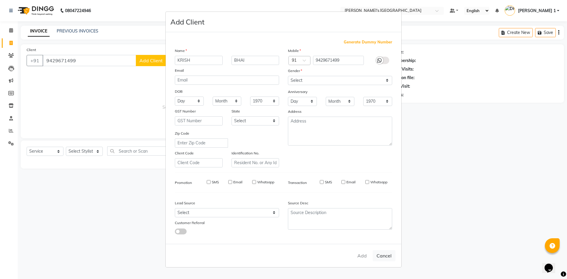
select select
checkbox input "false"
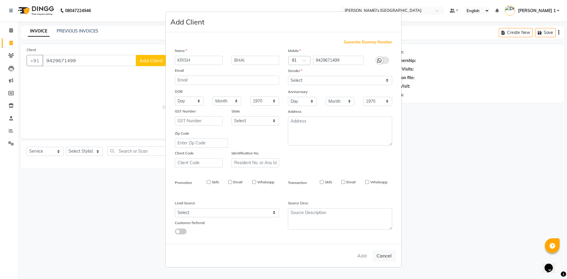
checkbox input "false"
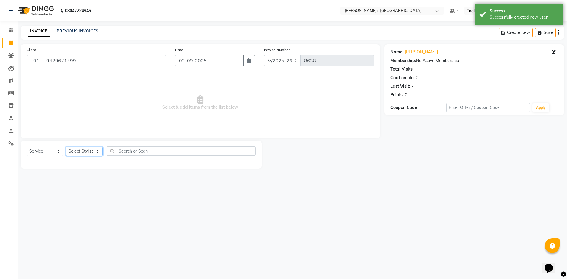
click at [80, 151] on select "Select Stylist [PERSON_NAME] [PERSON_NAME] [PERSON_NAME] [PERSON_NAME] [PERSON_…" at bounding box center [84, 151] width 37 height 9
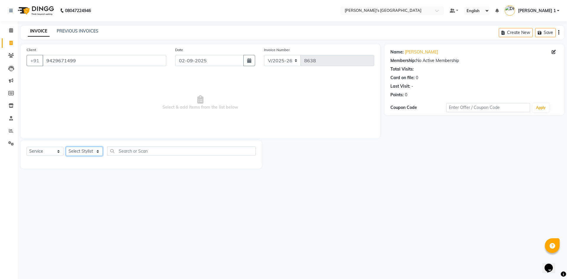
select select "86840"
click at [66, 147] on select "Select Stylist [PERSON_NAME] [PERSON_NAME] [PERSON_NAME] [PERSON_NAME] [PERSON_…" at bounding box center [84, 151] width 37 height 9
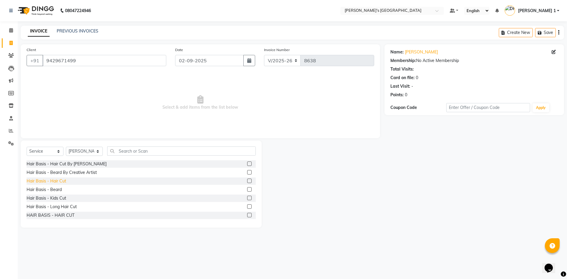
click at [61, 180] on div "Hair Basis - Hair Cut" at bounding box center [47, 181] width 40 height 6
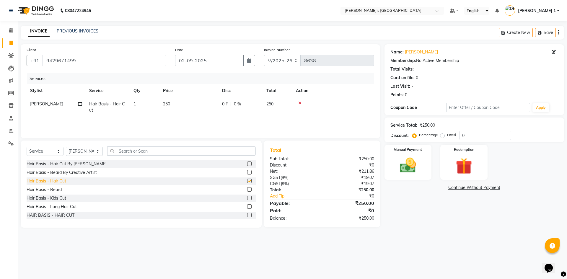
checkbox input "false"
click at [173, 102] on td "250" at bounding box center [188, 106] width 59 height 19
select select "86840"
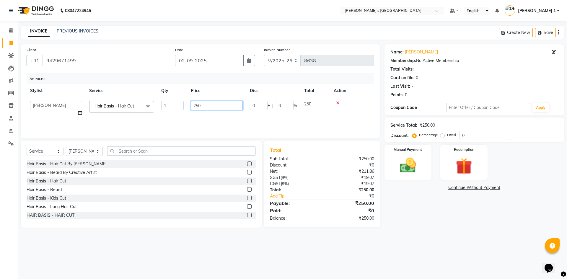
click at [201, 105] on input "250" at bounding box center [217, 105] width 52 height 9
type input "2"
type input "150"
click at [398, 165] on img at bounding box center [407, 165] width 27 height 19
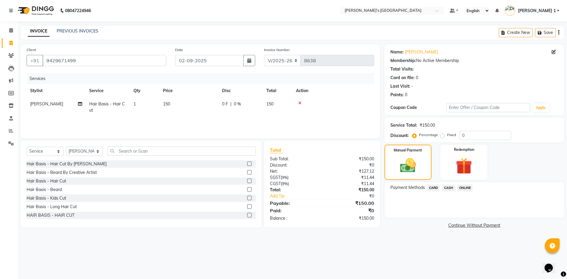
click at [447, 188] on span "CASH" at bounding box center [448, 188] width 13 height 7
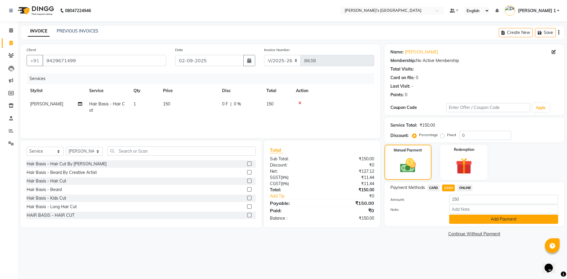
click at [473, 220] on button "Add Payment" at bounding box center [503, 219] width 109 height 9
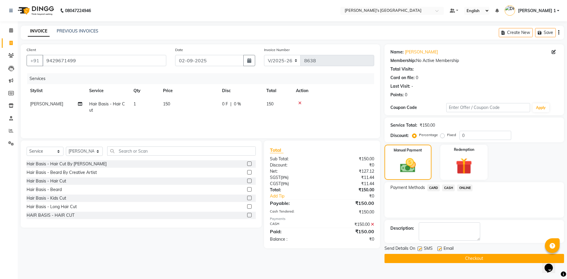
click at [437, 246] on div "Email" at bounding box center [447, 248] width 21 height 7
click at [442, 249] on div "Email" at bounding box center [447, 248] width 21 height 7
click at [440, 248] on label at bounding box center [439, 249] width 4 height 4
click at [440, 248] on input "checkbox" at bounding box center [439, 249] width 4 height 4
checkbox input "false"
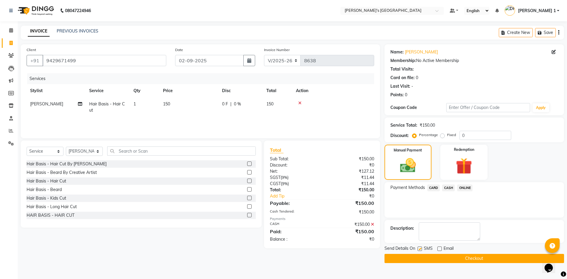
click at [422, 249] on div "SMS" at bounding box center [427, 248] width 20 height 7
click at [421, 249] on label at bounding box center [419, 249] width 4 height 4
click at [421, 249] on input "checkbox" at bounding box center [419, 249] width 4 height 4
checkbox input "false"
click at [427, 260] on button "Checkout" at bounding box center [473, 258] width 179 height 9
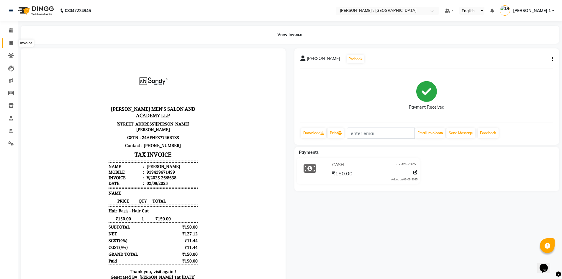
click at [8, 45] on span at bounding box center [11, 43] width 10 height 7
select select "service"
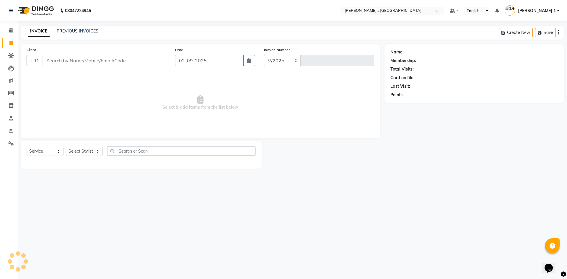
select select "6233"
type input "8639"
click at [60, 65] on input "Client" at bounding box center [105, 60] width 124 height 11
click at [71, 30] on link "PREVIOUS INVOICES" at bounding box center [78, 30] width 42 height 5
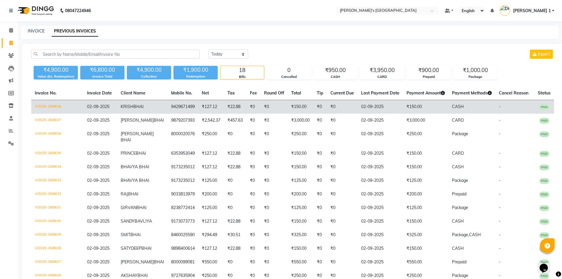
click at [140, 107] on span "BHAI" at bounding box center [138, 106] width 10 height 5
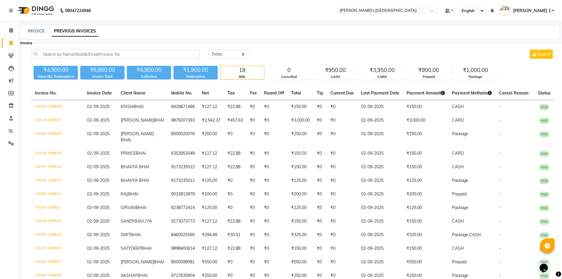
click at [13, 44] on span at bounding box center [11, 43] width 10 height 7
select select "6233"
select select "service"
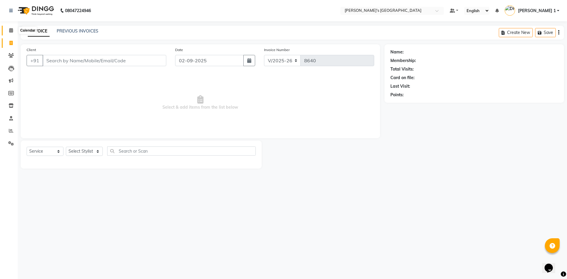
click at [10, 28] on icon at bounding box center [11, 30] width 4 height 4
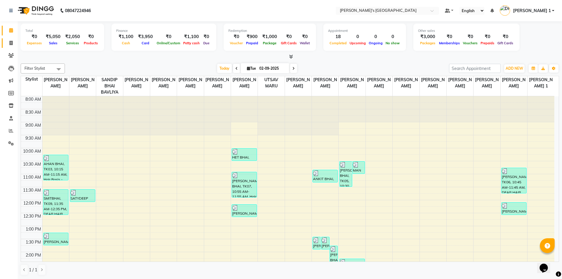
click at [12, 39] on link "Invoice" at bounding box center [9, 43] width 14 height 10
select select "service"
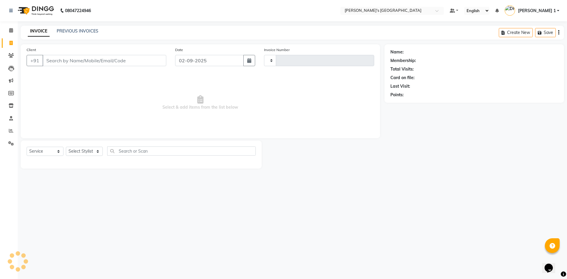
type input "8640"
select select "6233"
click at [13, 30] on icon at bounding box center [11, 30] width 4 height 4
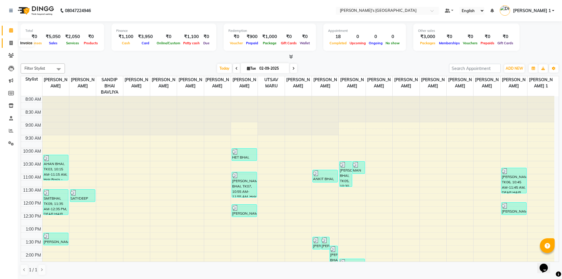
click at [8, 44] on span at bounding box center [11, 43] width 10 height 7
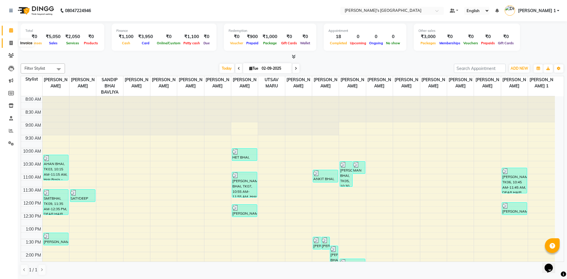
select select "6233"
select select "service"
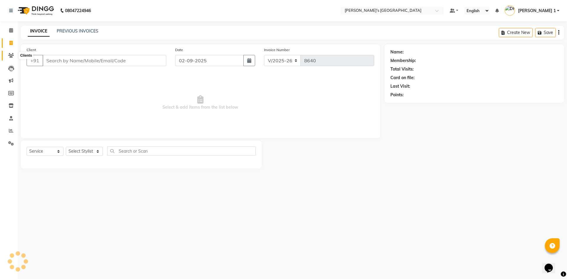
click at [12, 55] on icon at bounding box center [11, 55] width 6 height 4
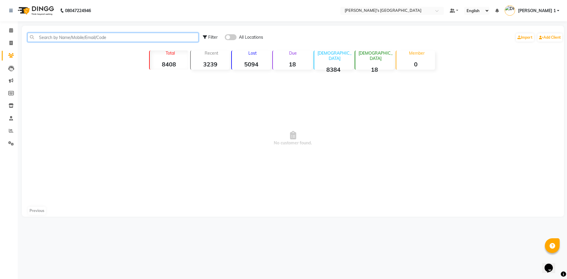
click at [79, 39] on input "text" at bounding box center [112, 37] width 171 height 9
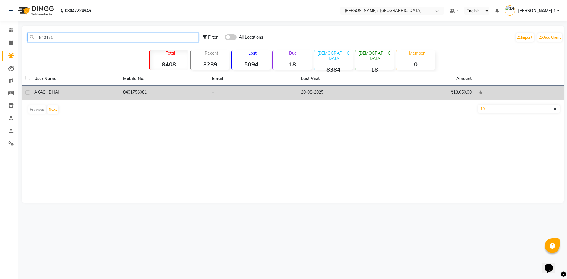
type input "840175"
click at [117, 90] on td "AKASH BHAI" at bounding box center [75, 93] width 89 height 14
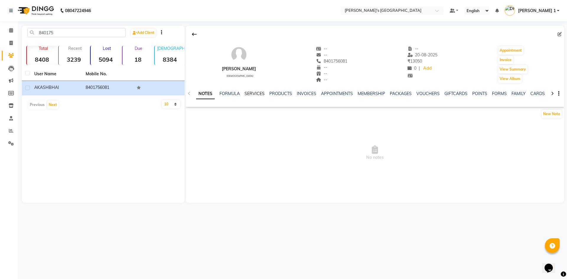
click at [254, 94] on link "SERVICES" at bounding box center [254, 93] width 20 height 5
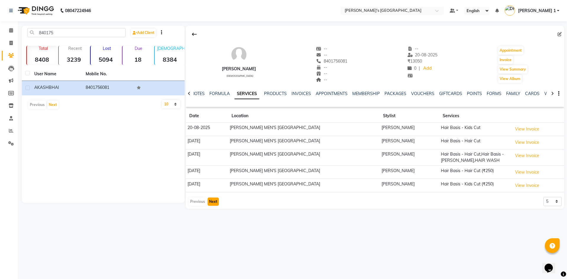
click at [215, 201] on button "Next" at bounding box center [213, 202] width 11 height 8
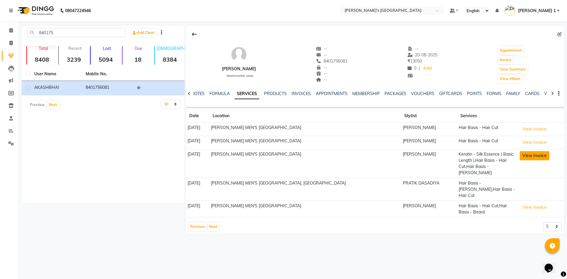
click at [544, 158] on button "View Invoice" at bounding box center [535, 155] width 30 height 9
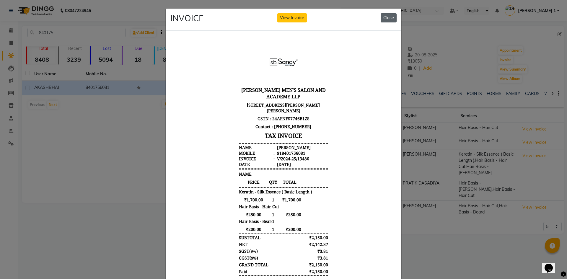
click at [386, 19] on button "Close" at bounding box center [389, 17] width 16 height 9
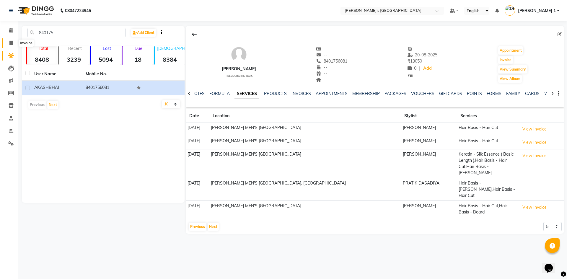
click at [10, 41] on icon at bounding box center [10, 43] width 3 height 4
select select "service"
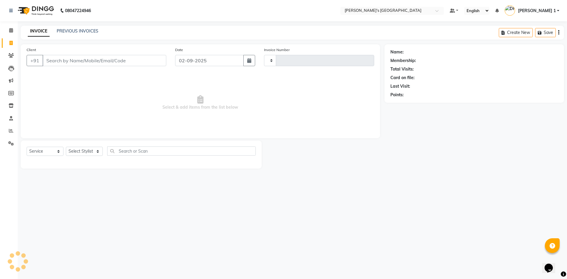
type input "8640"
select select "6233"
click at [10, 45] on span at bounding box center [11, 43] width 10 height 7
select select "service"
type input "8640"
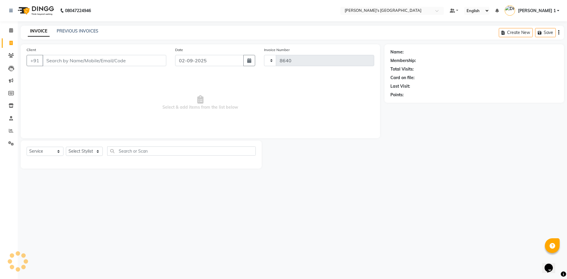
select select "6233"
click at [78, 61] on input "Client" at bounding box center [105, 60] width 124 height 11
type input "9327017311"
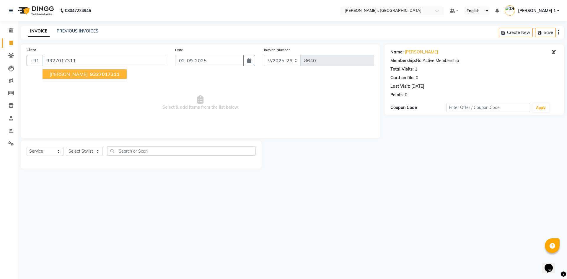
click at [96, 76] on span "9327017311" at bounding box center [105, 74] width 30 height 6
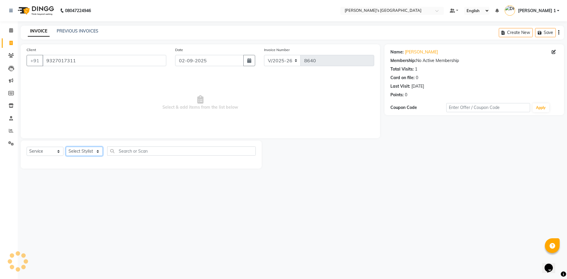
click at [81, 152] on select "Select Stylist [PERSON_NAME] [PERSON_NAME] [PERSON_NAME] [PERSON_NAME] [PERSON_…" at bounding box center [84, 151] width 37 height 9
select select "46793"
click at [66, 147] on select "Select Stylist [PERSON_NAME] [PERSON_NAME] [PERSON_NAME] [PERSON_NAME] [PERSON_…" at bounding box center [84, 151] width 37 height 9
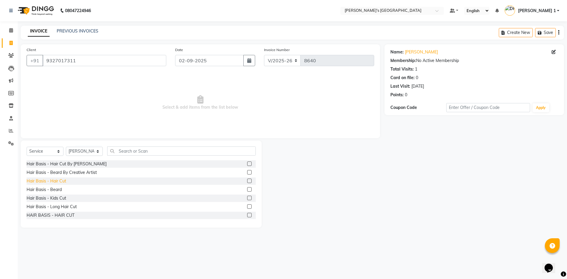
click at [56, 182] on div "Hair Basis - Hair Cut" at bounding box center [47, 181] width 40 height 6
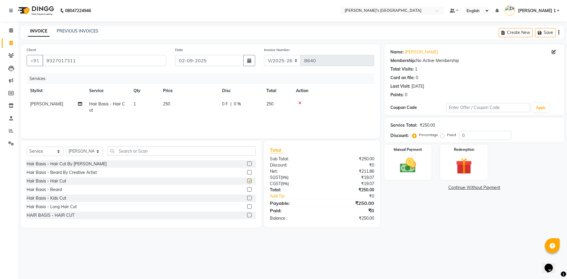
checkbox input "false"
click at [202, 111] on td "250" at bounding box center [188, 106] width 59 height 19
select select "46793"
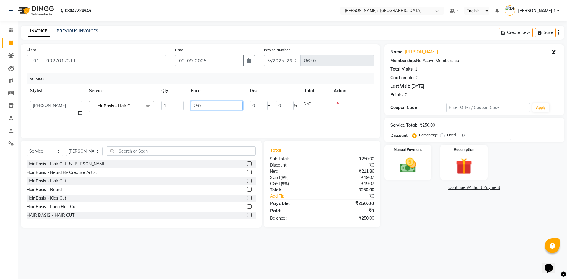
drag, startPoint x: 217, startPoint y: 107, endPoint x: 111, endPoint y: 109, distance: 106.3
click at [114, 108] on tr "ADARSH SOLANKI AVINASH SEN BRIJESH ZALA CHANDU SEN DHRUV DAVE DHRUV DAVE 1 GOUR…" at bounding box center [200, 108] width 347 height 22
type input "350"
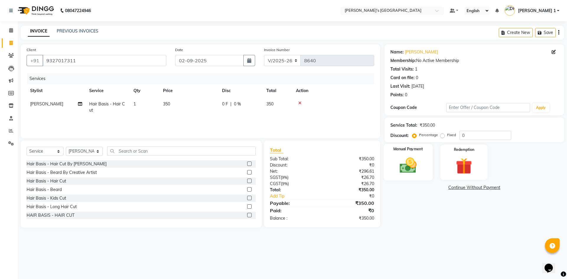
click at [420, 167] on img at bounding box center [407, 165] width 27 height 19
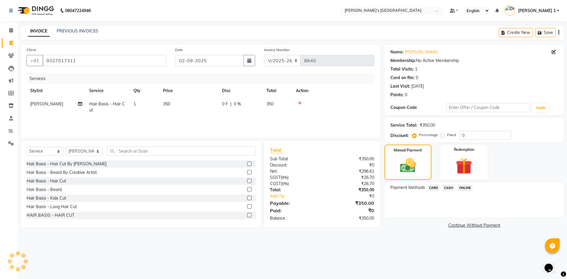
click at [433, 189] on span "CARD" at bounding box center [433, 188] width 13 height 7
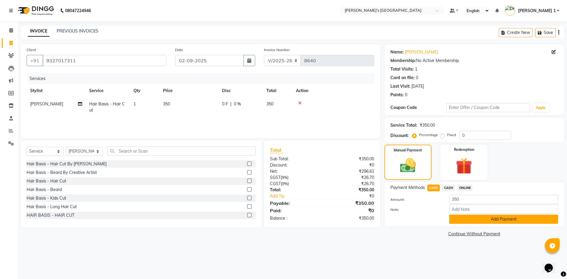
click at [462, 216] on button "Add Payment" at bounding box center [503, 219] width 109 height 9
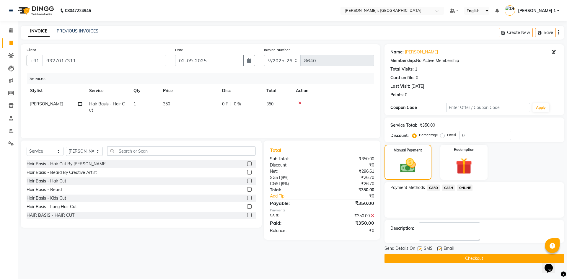
click at [439, 248] on label at bounding box center [439, 249] width 4 height 4
click at [439, 248] on input "checkbox" at bounding box center [439, 249] width 4 height 4
checkbox input "false"
click at [419, 249] on label at bounding box center [419, 249] width 4 height 4
click at [419, 249] on input "checkbox" at bounding box center [419, 249] width 4 height 4
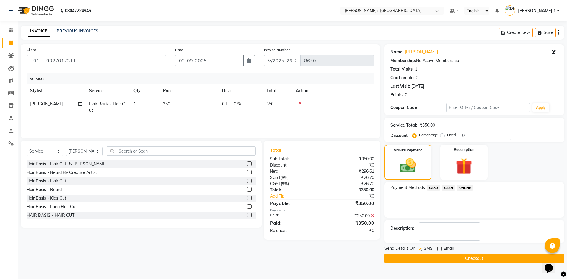
checkbox input "false"
click at [420, 256] on button "Checkout" at bounding box center [473, 258] width 179 height 9
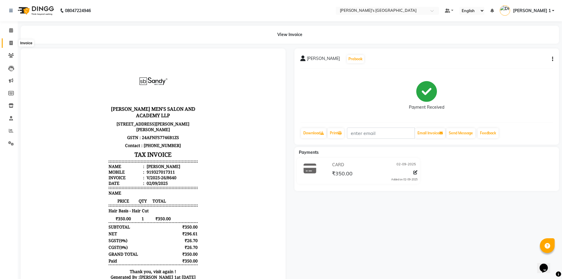
click at [10, 44] on icon at bounding box center [10, 43] width 3 height 4
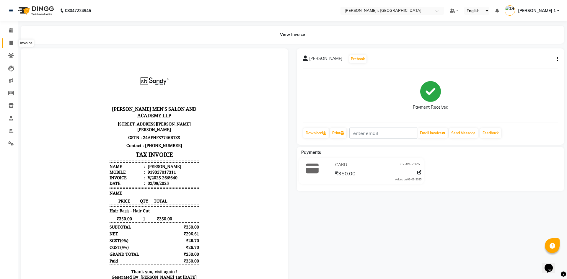
select select "6233"
select select "service"
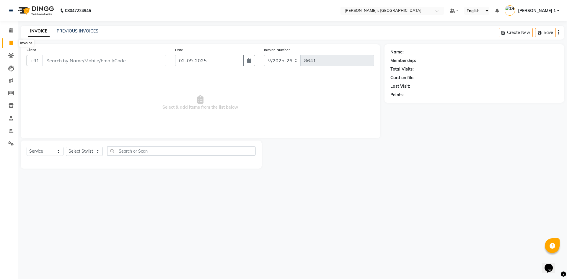
drag, startPoint x: 6, startPoint y: 42, endPoint x: 20, endPoint y: 47, distance: 14.9
click at [6, 42] on span at bounding box center [11, 43] width 10 height 7
select select "service"
type input "8641"
select select "6233"
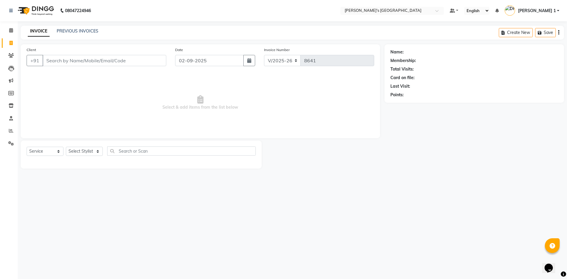
click at [74, 59] on input "Client" at bounding box center [105, 60] width 124 height 11
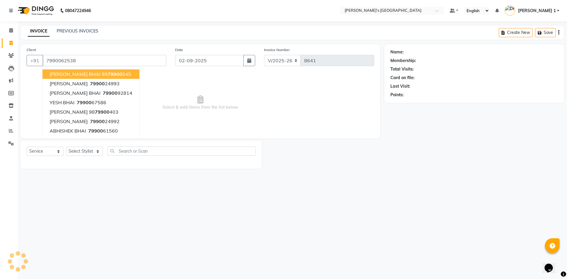
type input "7990062538"
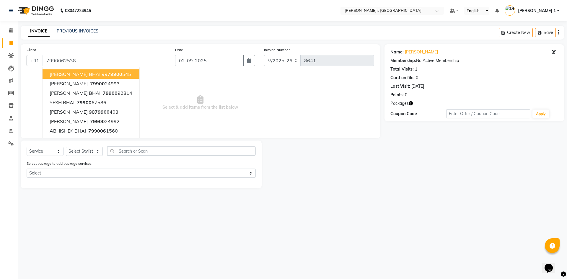
click at [221, 114] on span "Select & add items from the list below" at bounding box center [200, 102] width 347 height 59
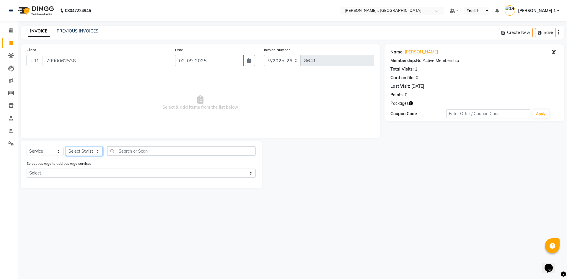
click at [89, 151] on select "Select Stylist [PERSON_NAME] [PERSON_NAME] [PERSON_NAME] [PERSON_NAME] [PERSON_…" at bounding box center [84, 151] width 37 height 9
select select "71308"
click at [66, 147] on select "Select Stylist [PERSON_NAME] [PERSON_NAME] [PERSON_NAME] [PERSON_NAME] [PERSON_…" at bounding box center [84, 151] width 37 height 9
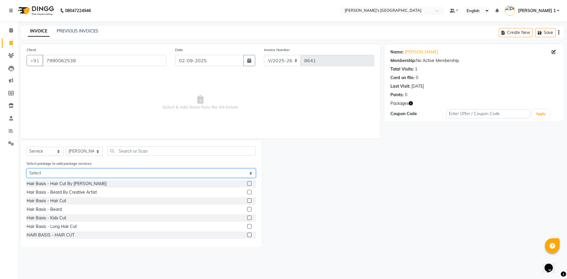
drag, startPoint x: 82, startPoint y: 174, endPoint x: 82, endPoint y: 177, distance: 3.9
click at [82, 174] on select "Select MAVDI DEAR PACKAGE ( 6 HAIR CUT)" at bounding box center [141, 173] width 229 height 9
select select "1: Object"
click at [27, 169] on select "Select MAVDI DEAR PACKAGE ( 6 HAIR CUT)" at bounding box center [141, 173] width 229 height 9
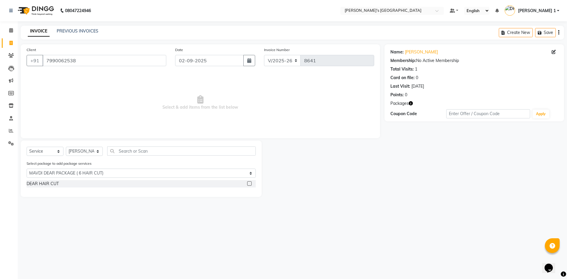
click at [51, 182] on div "DEAR HAIR CUT" at bounding box center [43, 184] width 32 height 6
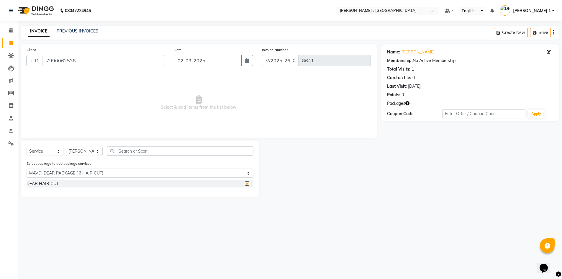
checkbox input "false"
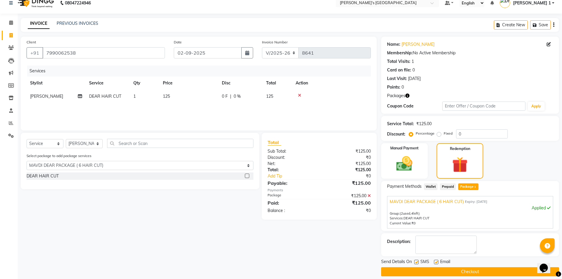
scroll to position [14, 0]
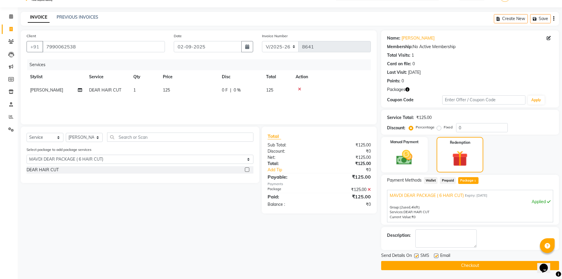
click at [436, 254] on label at bounding box center [436, 256] width 4 height 4
click at [436, 254] on input "checkbox" at bounding box center [436, 256] width 4 height 4
checkbox input "false"
click at [437, 263] on button "Checkout" at bounding box center [470, 265] width 178 height 9
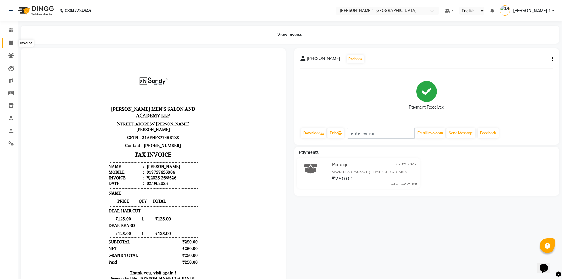
drag, startPoint x: 12, startPoint y: 42, endPoint x: 34, endPoint y: 42, distance: 22.4
click at [12, 42] on icon at bounding box center [10, 43] width 3 height 4
select select "service"
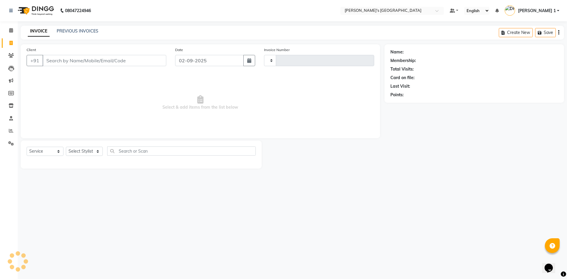
type input "8635"
select select "6233"
click at [49, 60] on input "Client" at bounding box center [105, 60] width 124 height 11
type input "9879207393"
click at [144, 58] on span "Add Client" at bounding box center [150, 61] width 23 height 6
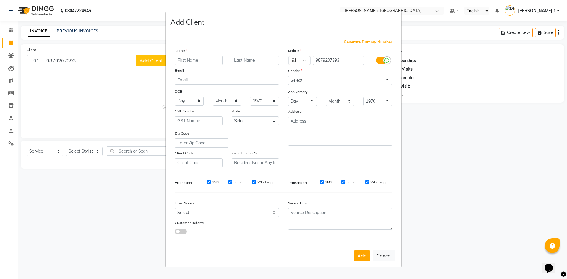
click at [188, 59] on input "text" at bounding box center [199, 60] width 48 height 9
type input "[PERSON_NAME]"
type input "BHAI"
click at [365, 84] on select "Select Male Female Other Prefer Not To Say" at bounding box center [340, 80] width 104 height 9
select select "[DEMOGRAPHIC_DATA]"
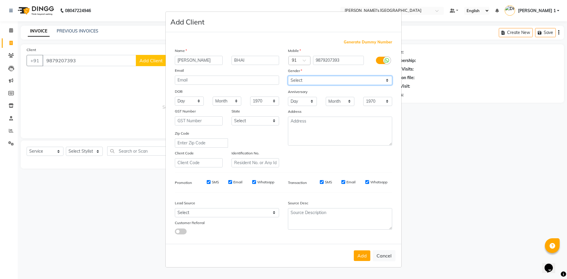
click at [288, 76] on select "Select Male Female Other Prefer Not To Say" at bounding box center [340, 80] width 104 height 9
click at [362, 259] on button "Add" at bounding box center [362, 255] width 17 height 11
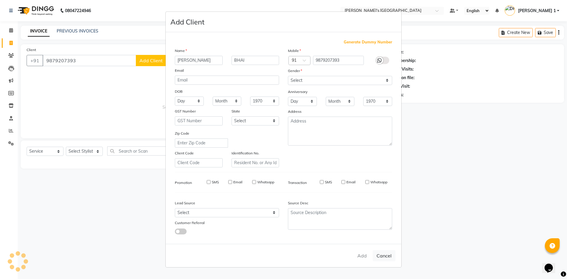
select select
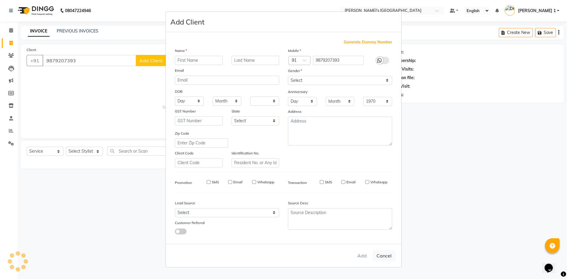
select select
checkbox input "false"
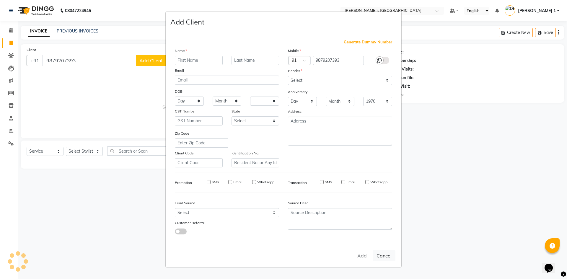
checkbox input "false"
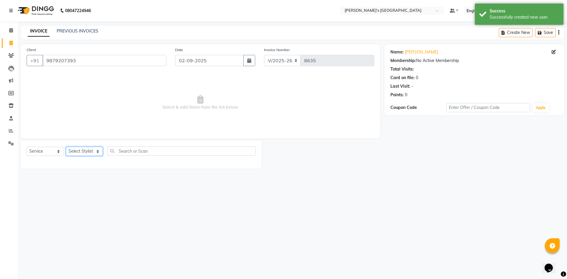
click at [90, 150] on select "Select Stylist [PERSON_NAME] [PERSON_NAME] [PERSON_NAME] [PERSON_NAME] [PERSON_…" at bounding box center [84, 151] width 37 height 9
select select "46793"
click at [66, 147] on select "Select Stylist [PERSON_NAME] [PERSON_NAME] [PERSON_NAME] [PERSON_NAME] [PERSON_…" at bounding box center [84, 151] width 37 height 9
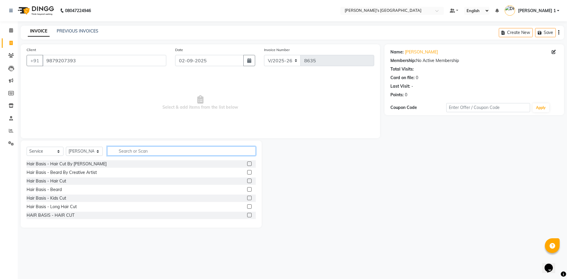
click at [160, 152] on input "text" at bounding box center [181, 150] width 148 height 9
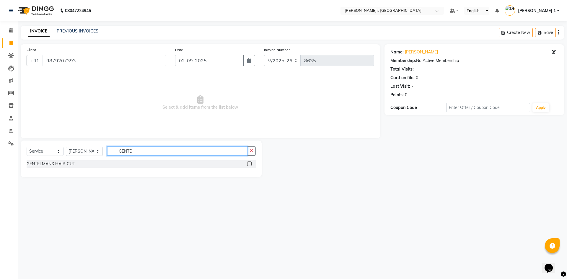
type input "GENTE"
click at [39, 151] on select "Select Service Product Membership Package Voucher Prepaid Gift Card" at bounding box center [45, 151] width 37 height 9
select select "package"
click at [27, 147] on select "Select Service Product Membership Package Voucher Prepaid Gift Card" at bounding box center [45, 151] width 37 height 9
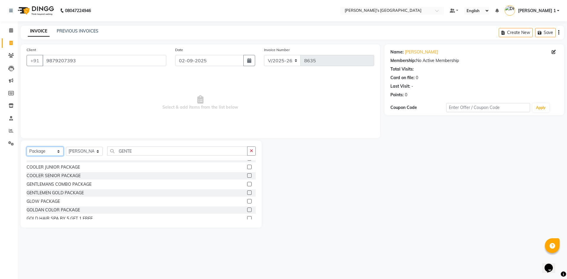
scroll to position [89, 0]
click at [247, 185] on label at bounding box center [249, 186] width 4 height 4
click at [247, 185] on input "checkbox" at bounding box center [249, 187] width 4 height 4
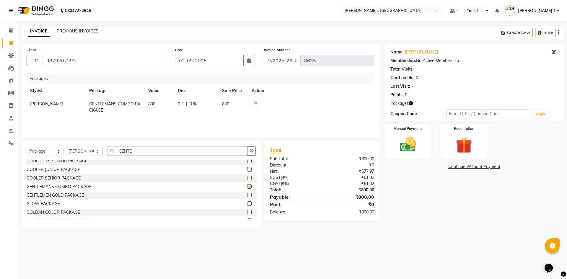
checkbox input "false"
click at [247, 178] on label at bounding box center [249, 178] width 4 height 4
click at [247, 178] on input "checkbox" at bounding box center [249, 178] width 4 height 4
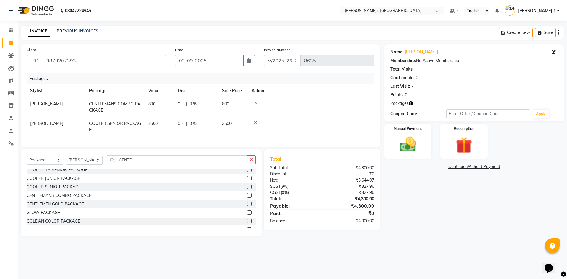
click at [256, 122] on icon at bounding box center [255, 122] width 3 height 4
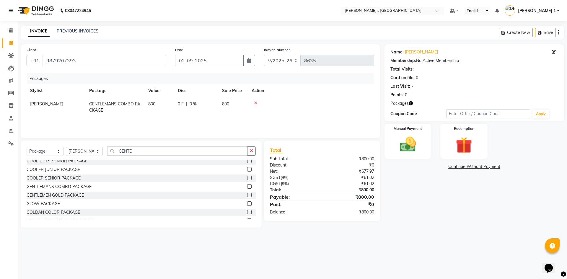
click at [247, 178] on label at bounding box center [249, 178] width 4 height 4
click at [247, 178] on input "checkbox" at bounding box center [249, 178] width 4 height 4
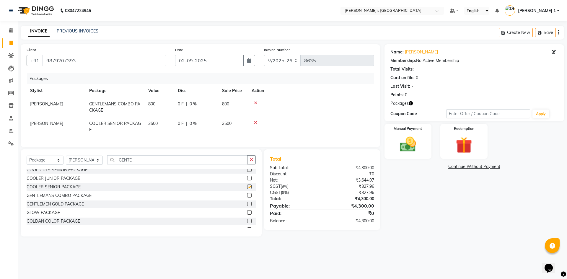
checkbox input "false"
click at [255, 103] on icon at bounding box center [255, 103] width 3 height 4
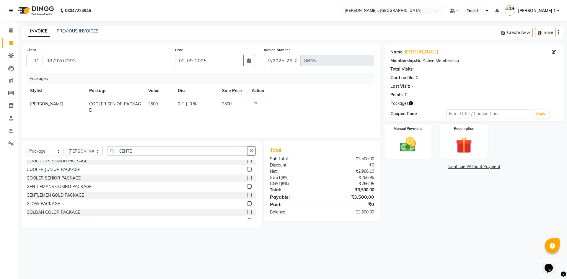
click at [410, 104] on icon "button" at bounding box center [411, 103] width 4 height 4
click at [409, 100] on button "button" at bounding box center [411, 103] width 4 height 6
click at [151, 153] on input "GENTE" at bounding box center [177, 150] width 140 height 9
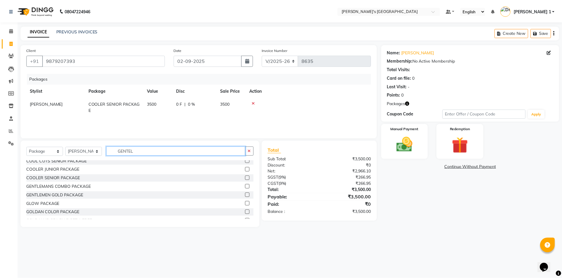
scroll to position [0, 0]
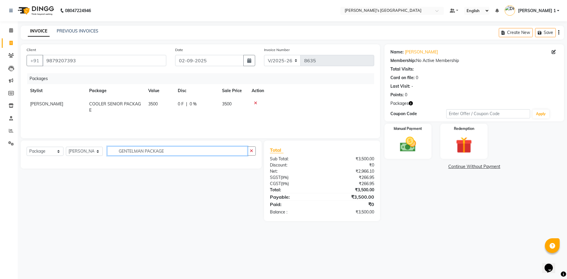
type input "GENTELMAN PACKAGE"
click at [81, 60] on input "9879207393" at bounding box center [105, 60] width 124 height 11
click at [140, 60] on input "9879207393" at bounding box center [105, 60] width 124 height 11
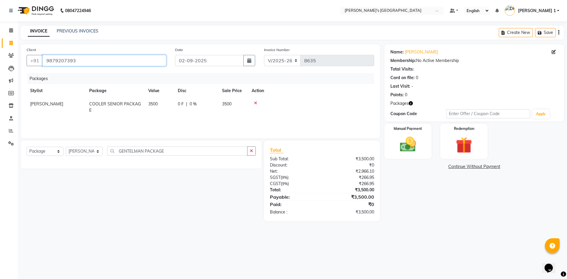
click at [140, 60] on input "9879207393" at bounding box center [105, 60] width 124 height 11
click at [252, 151] on icon "button" at bounding box center [251, 151] width 3 height 4
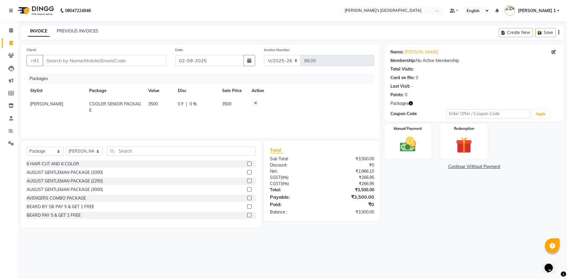
click at [255, 102] on icon at bounding box center [255, 103] width 3 height 4
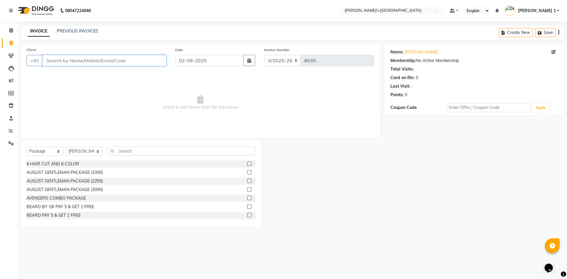
click at [67, 62] on input "Client" at bounding box center [105, 60] width 124 height 11
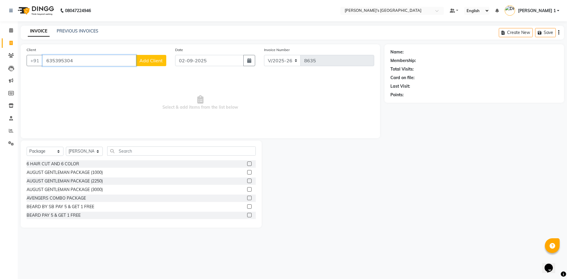
type input "635395304"
click at [144, 61] on span "Add Client" at bounding box center [150, 61] width 23 height 6
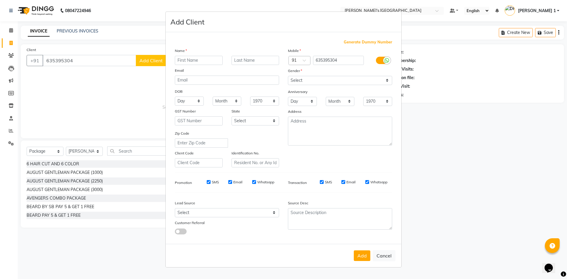
click at [180, 59] on input "text" at bounding box center [199, 60] width 48 height 9
type input "PRINCE"
type input "BHAI"
click at [314, 79] on select "Select Male Female Other Prefer Not To Say" at bounding box center [340, 80] width 104 height 9
select select "[DEMOGRAPHIC_DATA]"
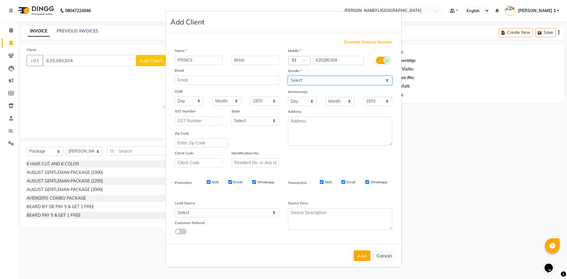
click at [288, 76] on select "Select Male Female Other Prefer Not To Say" at bounding box center [340, 80] width 104 height 9
click at [362, 257] on button "Add" at bounding box center [362, 255] width 17 height 11
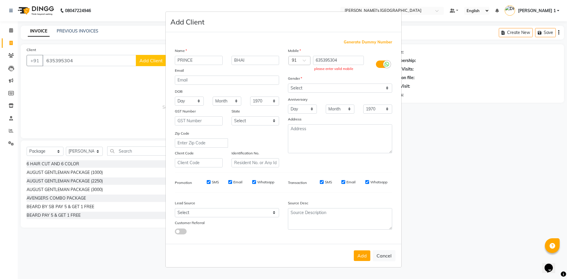
click at [84, 61] on ngb-modal-window "Add Client Generate Dummy Number Name PRINCE BHAI Email DOB Day 01 02 03 04 05 …" at bounding box center [283, 139] width 567 height 279
click at [384, 255] on button "Cancel" at bounding box center [384, 255] width 23 height 11
select select
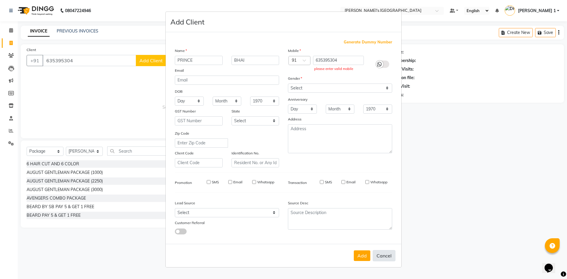
select select
checkbox input "false"
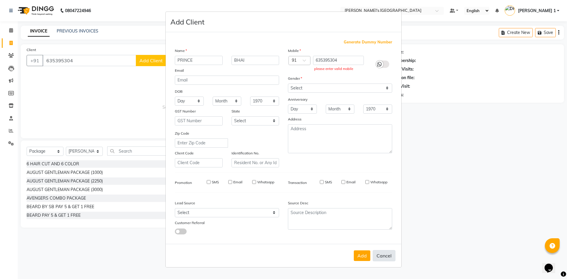
checkbox input "false"
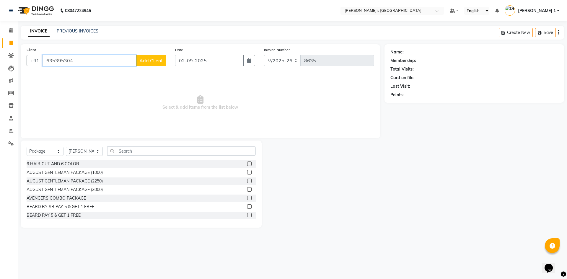
click at [75, 58] on input "635395304" at bounding box center [90, 60] width 94 height 11
type input "6353953049"
click at [145, 62] on span "Add Client" at bounding box center [150, 61] width 23 height 6
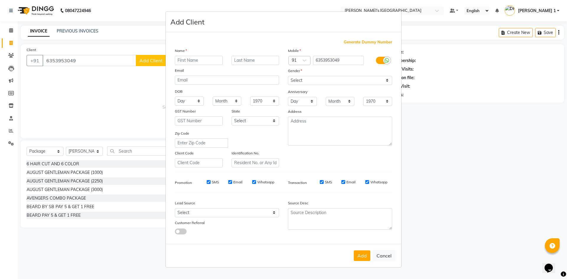
click at [180, 57] on input "text" at bounding box center [199, 60] width 48 height 9
type input "PRINCE"
type input "BHAI"
click at [303, 78] on select "Select Male Female Other Prefer Not To Say" at bounding box center [340, 80] width 104 height 9
select select "[DEMOGRAPHIC_DATA]"
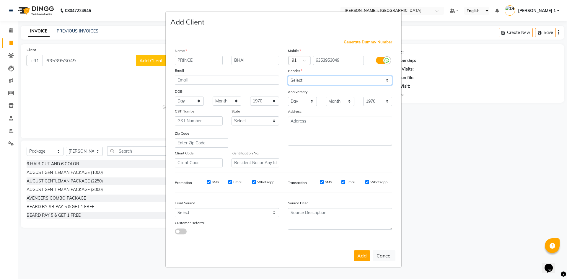
click at [288, 76] on select "Select Male Female Other Prefer Not To Say" at bounding box center [340, 80] width 104 height 9
click at [363, 256] on button "Add" at bounding box center [362, 255] width 17 height 11
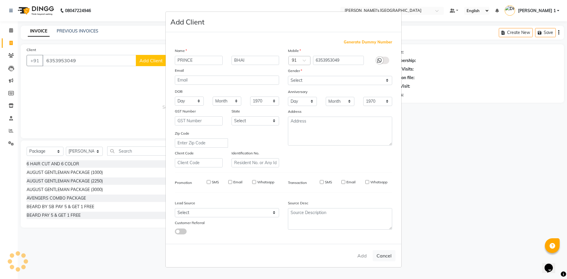
select select
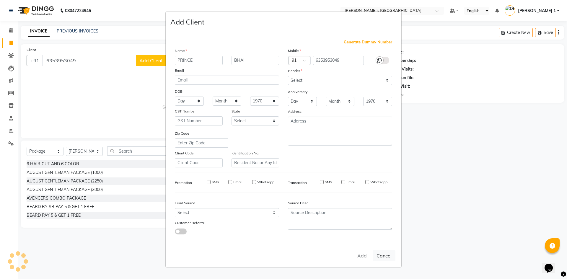
select select
checkbox input "false"
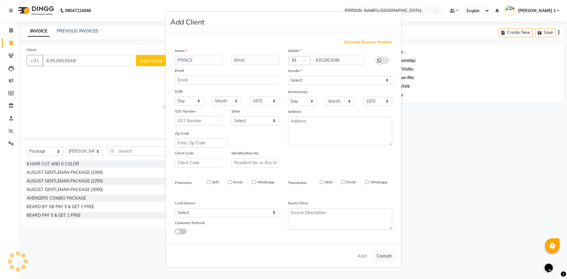
checkbox input "false"
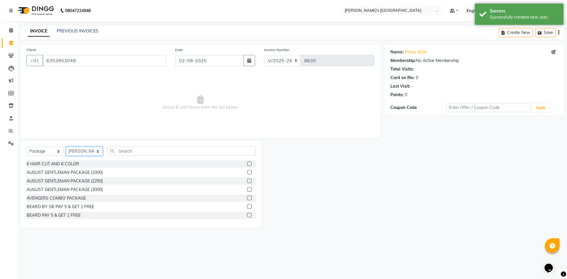
click at [84, 148] on select "Select Stylist [PERSON_NAME] [PERSON_NAME] [PERSON_NAME] [PERSON_NAME] [PERSON_…" at bounding box center [84, 151] width 37 height 9
select select "71308"
click at [66, 147] on select "Select Stylist [PERSON_NAME] [PERSON_NAME] [PERSON_NAME] [PERSON_NAME] [PERSON_…" at bounding box center [84, 151] width 37 height 9
click at [43, 149] on select "Select Service Product Membership Package Voucher Prepaid Gift Card" at bounding box center [45, 151] width 37 height 9
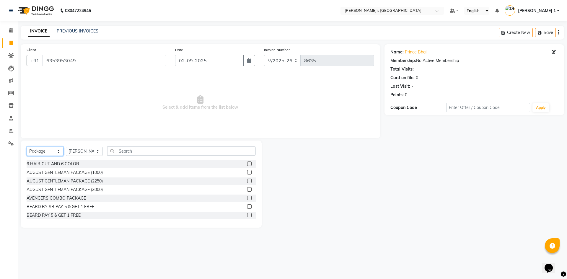
select select "service"
click at [27, 147] on select "Select Service Product Membership Package Voucher Prepaid Gift Card" at bounding box center [45, 151] width 37 height 9
click at [247, 181] on label at bounding box center [249, 181] width 4 height 4
click at [247, 181] on input "checkbox" at bounding box center [249, 181] width 4 height 4
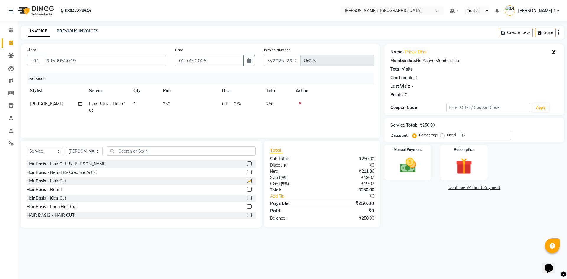
checkbox input "false"
click at [189, 105] on td "250" at bounding box center [188, 106] width 59 height 19
select select "71308"
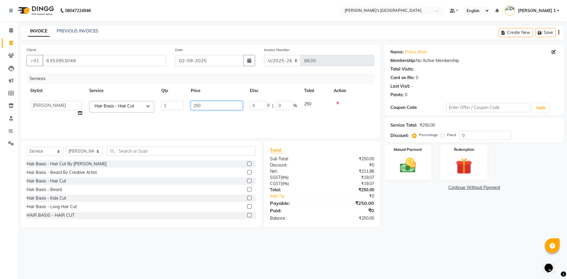
click at [206, 106] on input "250" at bounding box center [217, 105] width 52 height 9
type input "150"
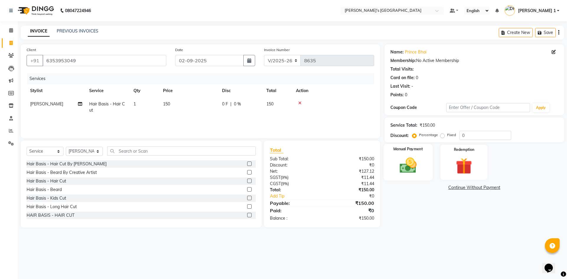
click at [400, 161] on img at bounding box center [407, 165] width 27 height 19
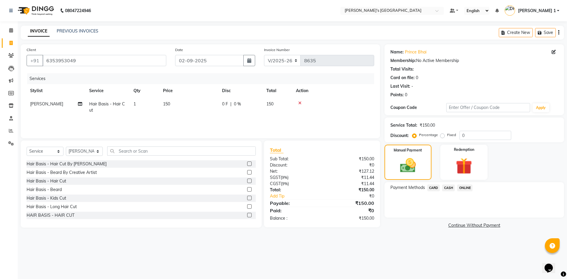
click at [435, 188] on span "CARD" at bounding box center [433, 188] width 13 height 7
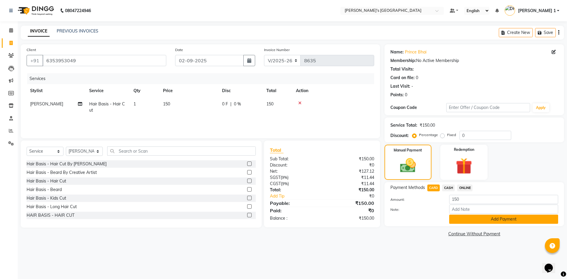
click at [480, 222] on button "Add Payment" at bounding box center [503, 219] width 109 height 9
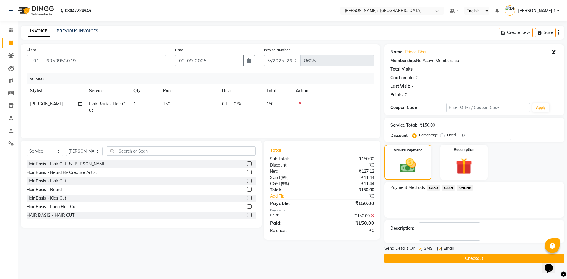
click at [439, 249] on label at bounding box center [439, 249] width 4 height 4
click at [439, 249] on input "checkbox" at bounding box center [439, 249] width 4 height 4
checkbox input "false"
click at [418, 249] on label at bounding box center [419, 249] width 4 height 4
click at [418, 249] on input "checkbox" at bounding box center [419, 249] width 4 height 4
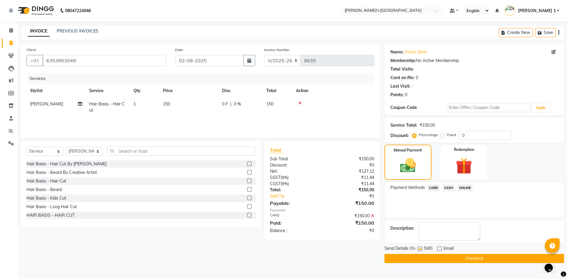
checkbox input "false"
click at [424, 258] on button "Checkout" at bounding box center [473, 258] width 179 height 9
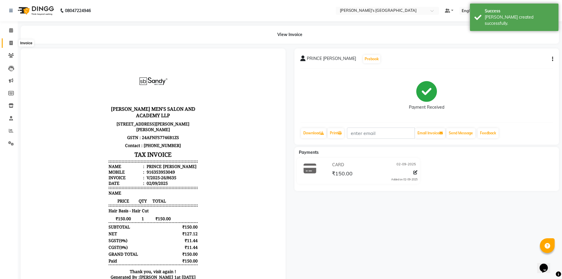
click at [9, 43] on icon at bounding box center [10, 43] width 3 height 4
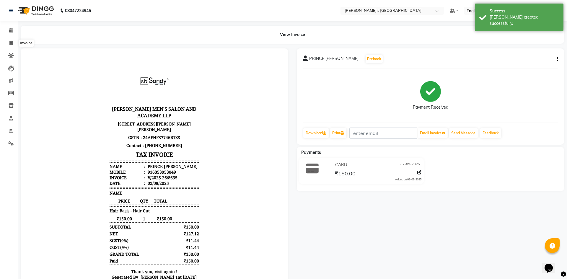
select select "6233"
select select "service"
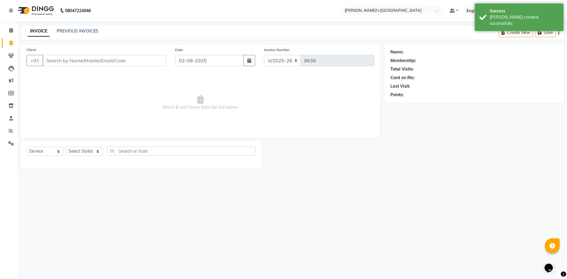
click at [51, 60] on input "Client" at bounding box center [105, 60] width 124 height 11
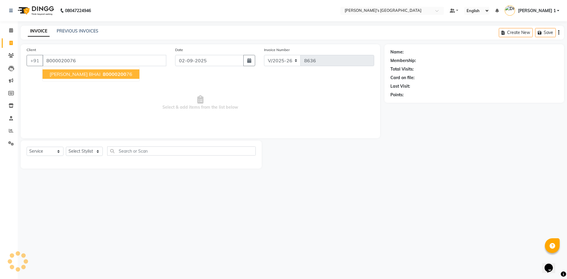
type input "8000020076"
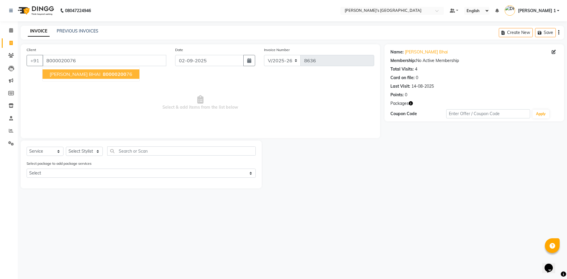
click at [62, 74] on span "[PERSON_NAME] BHAI" at bounding box center [75, 74] width 51 height 6
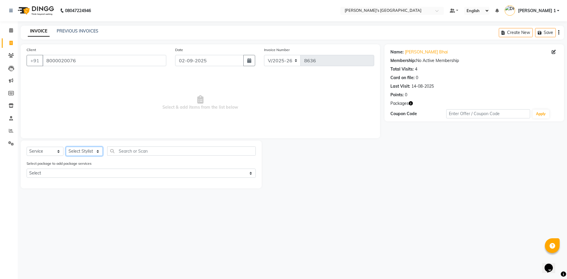
click at [78, 149] on select "Select Stylist [PERSON_NAME] [PERSON_NAME] [PERSON_NAME] [PERSON_NAME] [PERSON_…" at bounding box center [84, 151] width 37 height 9
select select "64099"
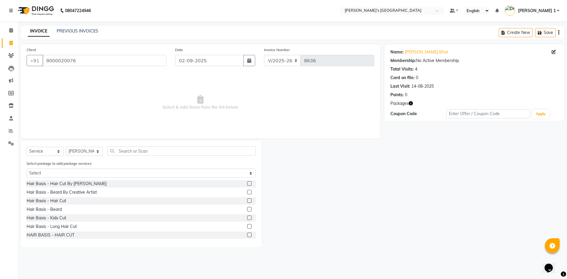
click at [154, 124] on span "Select & add items from the list below" at bounding box center [200, 102] width 347 height 59
click at [167, 173] on select "Select MAVDI DEAR PACKAGE ( 6 HAIR CUT / 6 BEARD)" at bounding box center [141, 173] width 229 height 9
select select "1: Object"
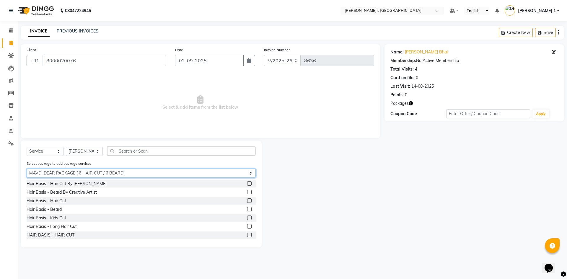
click at [27, 169] on select "Select MAVDI DEAR PACKAGE ( 6 HAIR CUT / 6 BEARD)" at bounding box center [141, 173] width 229 height 9
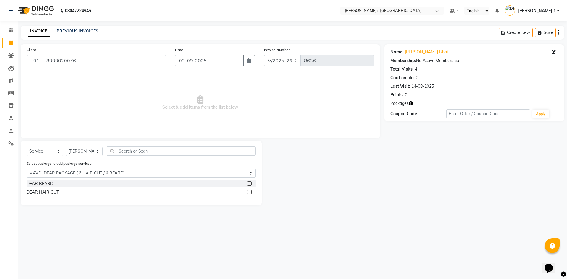
click at [248, 192] on label at bounding box center [249, 192] width 4 height 4
click at [248, 192] on input "checkbox" at bounding box center [249, 192] width 4 height 4
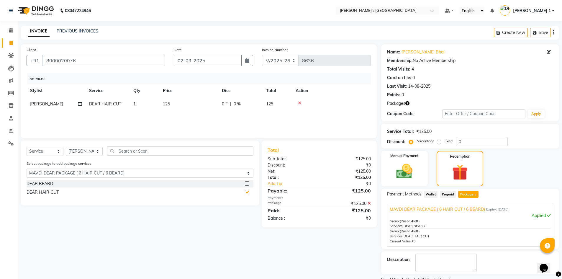
checkbox input "false"
click at [249, 181] on div at bounding box center [249, 183] width 9 height 7
click at [248, 184] on label at bounding box center [247, 183] width 4 height 4
click at [248, 184] on input "checkbox" at bounding box center [247, 184] width 4 height 4
checkbox input "false"
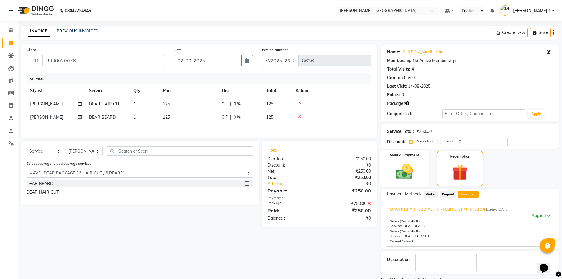
click at [401, 165] on img at bounding box center [404, 171] width 27 height 19
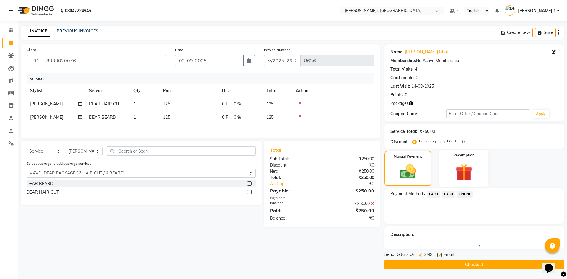
click at [464, 165] on img at bounding box center [463, 172] width 27 height 21
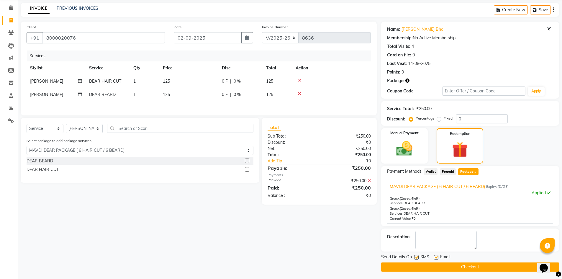
scroll to position [24, 0]
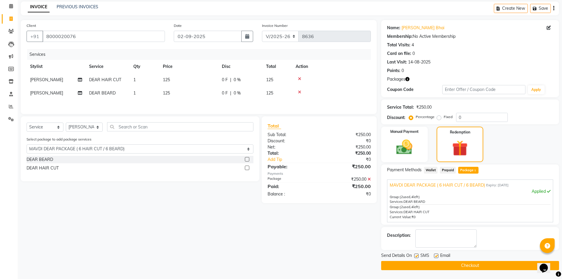
click at [437, 255] on label at bounding box center [436, 256] width 4 height 4
click at [437, 255] on input "checkbox" at bounding box center [436, 256] width 4 height 4
checkbox input "false"
click at [313, 172] on div "Payments" at bounding box center [319, 173] width 103 height 5
click at [320, 179] on div "₹250.00" at bounding box center [347, 179] width 56 height 6
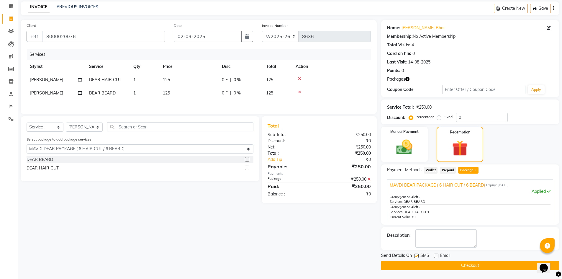
click at [426, 264] on button "Checkout" at bounding box center [470, 265] width 178 height 9
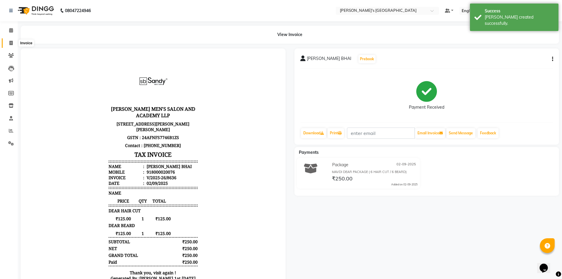
click at [9, 42] on icon at bounding box center [10, 43] width 3 height 4
select select "service"
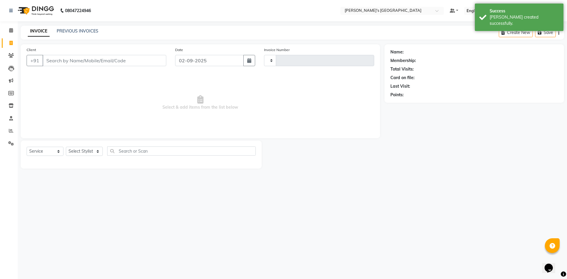
type input "8637"
select select "6233"
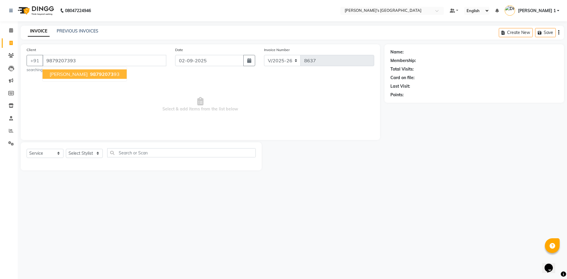
type input "9879207393"
click at [61, 73] on span "RAJESH BHAI" at bounding box center [69, 74] width 38 height 6
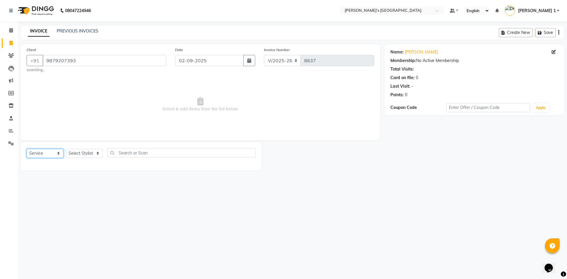
click at [37, 153] on select "Select Service Product Membership Package Voucher Prepaid Gift Card" at bounding box center [45, 153] width 37 height 9
click at [75, 154] on select "Select Stylist [PERSON_NAME] [PERSON_NAME] [PERSON_NAME] [PERSON_NAME] [PERSON_…" at bounding box center [84, 153] width 37 height 9
select select "46793"
click at [66, 149] on select "Select Stylist [PERSON_NAME] [PERSON_NAME] [PERSON_NAME] [PERSON_NAME] [PERSON_…" at bounding box center [84, 153] width 37 height 9
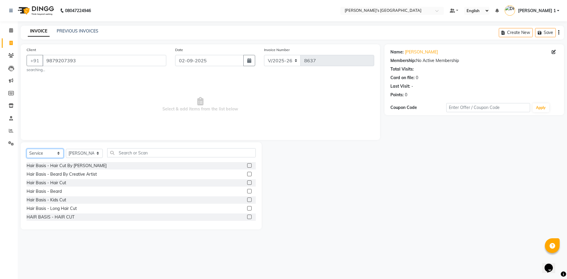
click at [45, 150] on select "Select Service Product Membership Package Voucher Prepaid Gift Card" at bounding box center [45, 153] width 37 height 9
select select "package"
click at [27, 149] on select "Select Service Product Membership Package Voucher Prepaid Gift Card" at bounding box center [45, 153] width 37 height 9
click at [247, 191] on label at bounding box center [249, 191] width 4 height 4
click at [247, 191] on input "checkbox" at bounding box center [249, 192] width 4 height 4
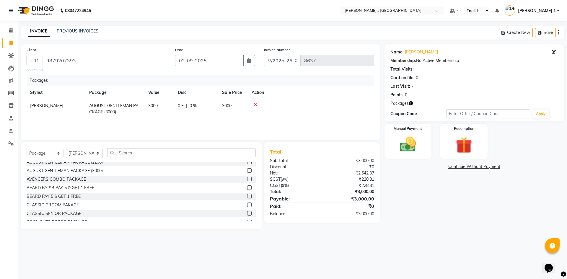
scroll to position [5, 0]
click at [81, 60] on input "9879207393" at bounding box center [105, 60] width 124 height 11
click at [411, 102] on icon "button" at bounding box center [411, 103] width 4 height 4
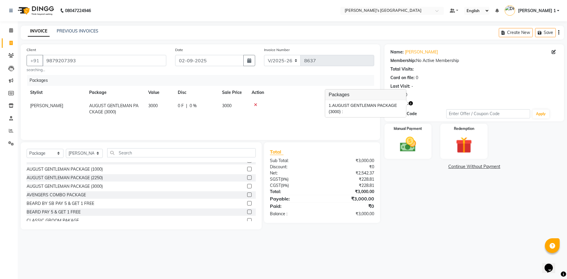
click at [368, 107] on div "1. AUGUST GENTLEMAN PACKAGE (3000) :" at bounding box center [366, 108] width 74 height 12
click at [456, 133] on div "Redemption" at bounding box center [463, 141] width 49 height 36
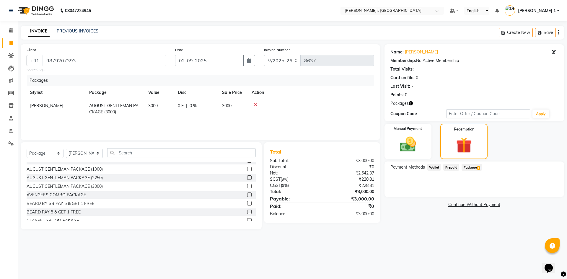
click at [472, 167] on span "Package 1" at bounding box center [471, 167] width 20 height 7
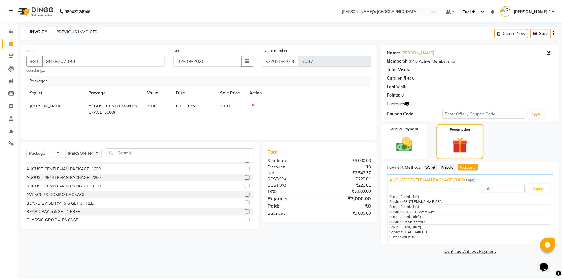
scroll to position [3, 0]
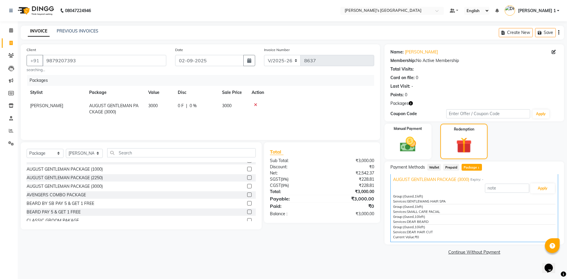
click at [256, 103] on icon at bounding box center [255, 105] width 3 height 4
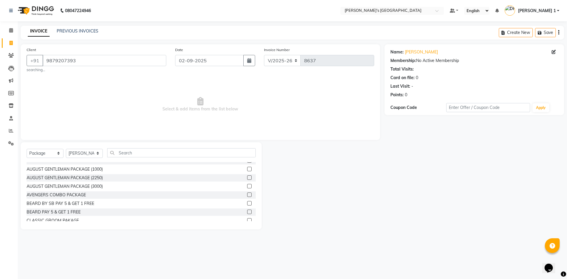
click at [247, 186] on label at bounding box center [249, 186] width 4 height 4
click at [247, 186] on input "checkbox" at bounding box center [249, 187] width 4 height 4
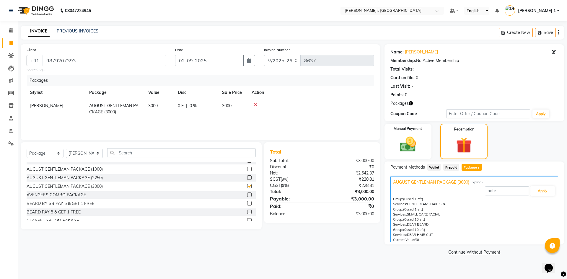
checkbox input "false"
click at [416, 146] on img at bounding box center [407, 144] width 27 height 19
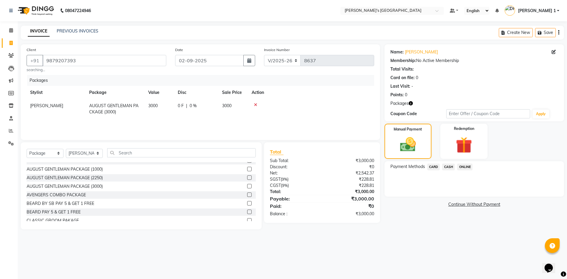
click at [434, 166] on span "CARD" at bounding box center [433, 167] width 13 height 7
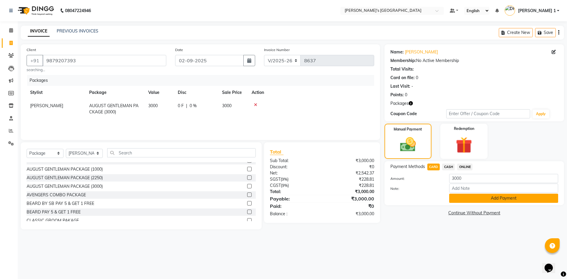
click at [463, 198] on button "Add Payment" at bounding box center [503, 198] width 109 height 9
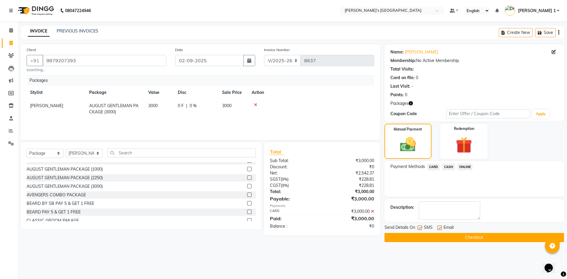
click at [439, 228] on label at bounding box center [439, 228] width 4 height 4
click at [439, 228] on input "checkbox" at bounding box center [439, 228] width 4 height 4
checkbox input "false"
click at [419, 226] on label at bounding box center [419, 228] width 4 height 4
click at [419, 226] on input "checkbox" at bounding box center [419, 228] width 4 height 4
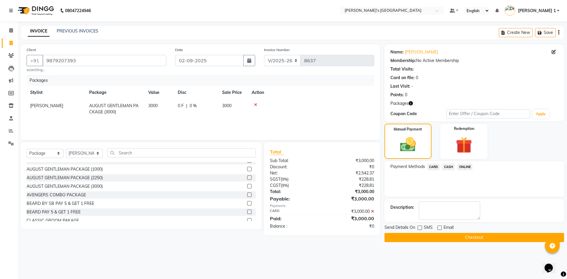
click at [420, 227] on label at bounding box center [419, 228] width 4 height 4
click at [420, 227] on input "checkbox" at bounding box center [419, 228] width 4 height 4
checkbox input "true"
click at [443, 239] on button "Checkout" at bounding box center [473, 237] width 179 height 9
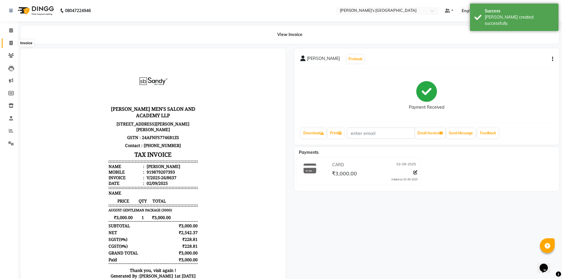
click at [12, 43] on icon at bounding box center [10, 43] width 3 height 4
select select "service"
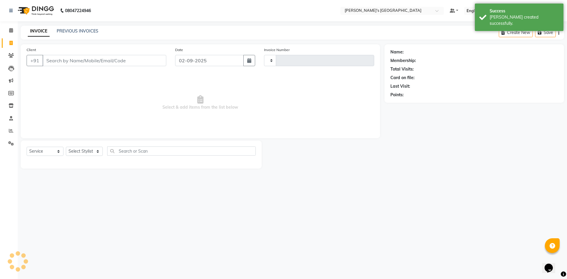
type input "8638"
select select "6233"
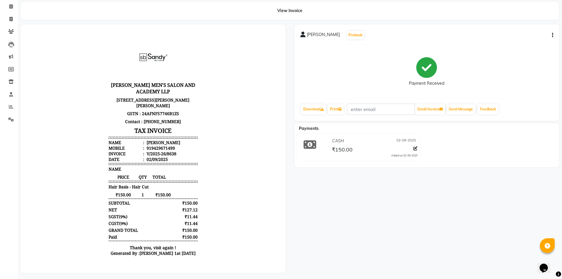
scroll to position [31, 0]
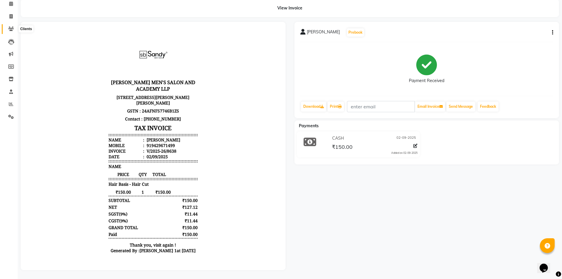
click at [9, 27] on icon at bounding box center [11, 29] width 6 height 4
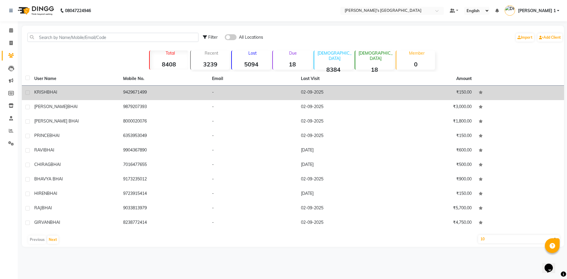
click at [98, 92] on div "[PERSON_NAME]" at bounding box center [75, 92] width 82 height 6
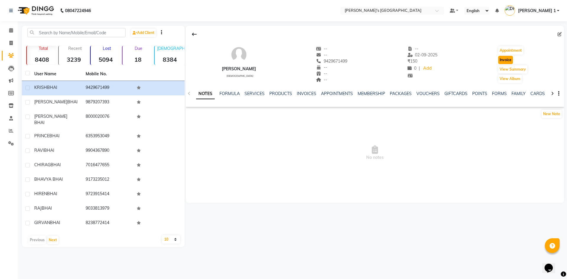
click at [506, 60] on button "Invoice" at bounding box center [505, 60] width 15 height 8
select select "service"
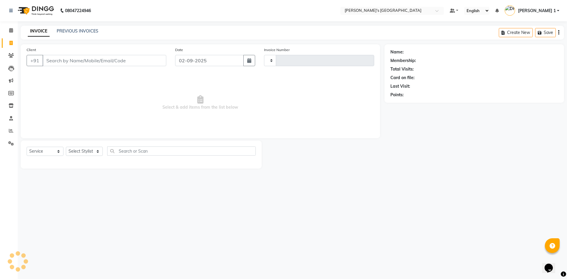
type input "8639"
select select "6233"
type input "9429671499"
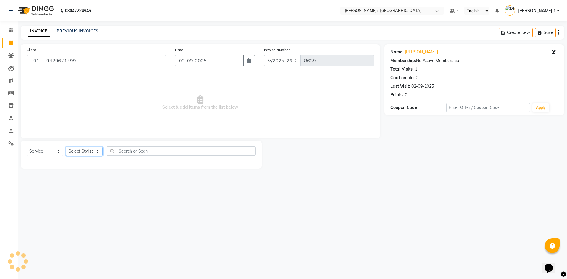
click at [94, 150] on select "Select Stylist [PERSON_NAME] [PERSON_NAME] [PERSON_NAME] [PERSON_NAME] [PERSON_…" at bounding box center [84, 151] width 37 height 9
select select "61800"
click at [66, 147] on select "Select Stylist [PERSON_NAME] [PERSON_NAME] [PERSON_NAME] [PERSON_NAME] [PERSON_…" at bounding box center [84, 151] width 37 height 9
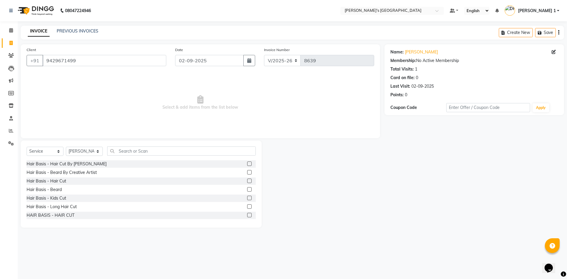
click at [247, 181] on div at bounding box center [251, 180] width 9 height 7
click at [247, 181] on label at bounding box center [249, 181] width 4 height 4
click at [247, 181] on input "checkbox" at bounding box center [249, 181] width 4 height 4
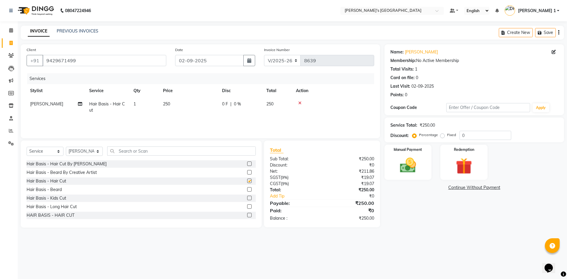
checkbox input "false"
click at [203, 105] on td "250" at bounding box center [188, 106] width 59 height 19
select select "61800"
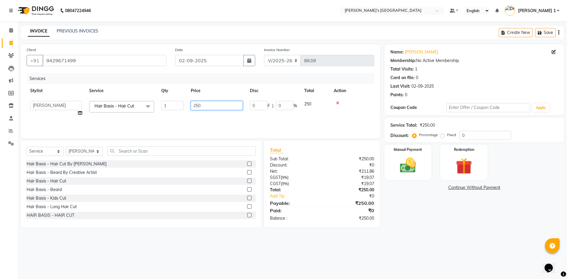
click at [199, 105] on input "250" at bounding box center [217, 105] width 52 height 9
click at [201, 105] on input "250" at bounding box center [217, 105] width 52 height 9
type input "2"
type input "150"
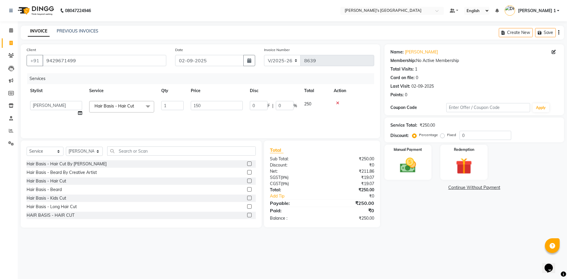
click at [304, 213] on div "Paid:" at bounding box center [293, 210] width 56 height 7
click at [404, 173] on img at bounding box center [407, 165] width 27 height 19
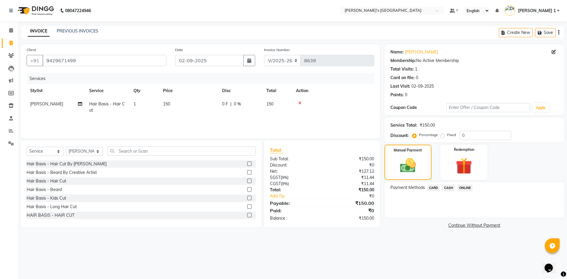
click at [446, 188] on span "CASH" at bounding box center [448, 188] width 13 height 7
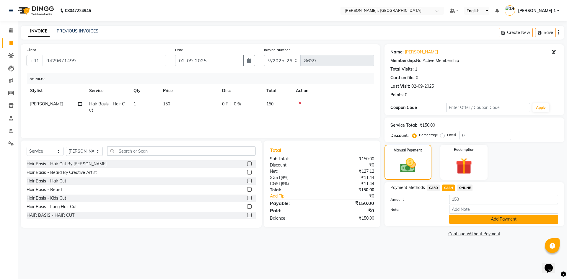
click at [474, 222] on button "Add Payment" at bounding box center [503, 219] width 109 height 9
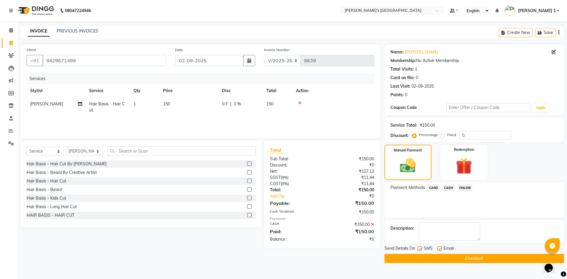
click at [441, 246] on div "Email" at bounding box center [447, 248] width 21 height 7
click at [419, 248] on label at bounding box center [419, 249] width 4 height 4
click at [419, 248] on input "checkbox" at bounding box center [419, 249] width 4 height 4
checkbox input "false"
click at [439, 247] on label at bounding box center [439, 249] width 4 height 4
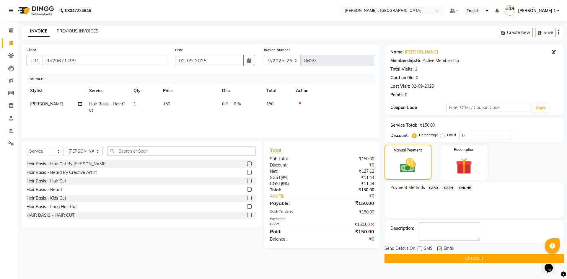
click at [439, 247] on input "checkbox" at bounding box center [439, 249] width 4 height 4
checkbox input "false"
click at [440, 257] on button "Checkout" at bounding box center [473, 258] width 179 height 9
